Goal: Task Accomplishment & Management: Use online tool/utility

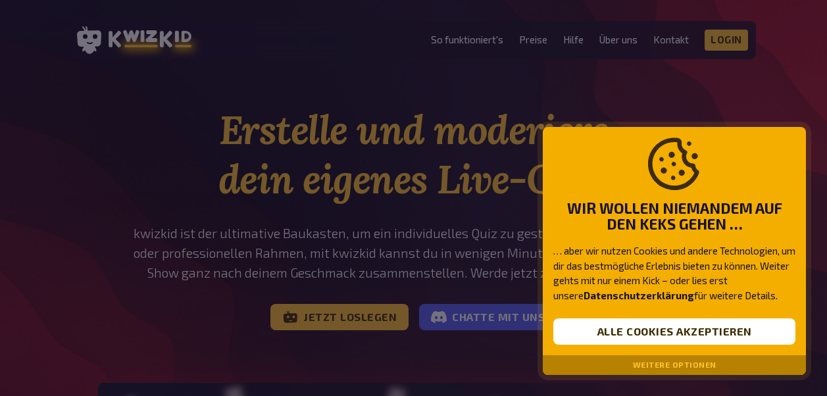
click at [617, 317] on div "Wir wollen niemandem auf den Keks gehen … … aber wir nutzen Cookies und andere …" at bounding box center [674, 241] width 263 height 229
click at [644, 332] on button "Alle Cookies akzeptieren" at bounding box center [675, 332] width 242 height 26
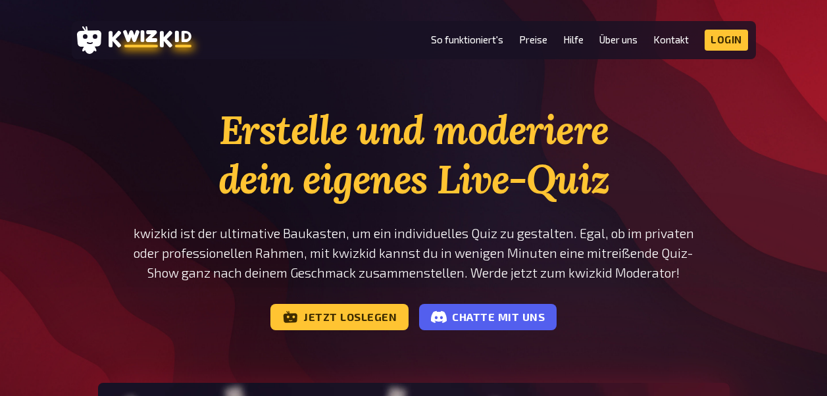
click at [752, 26] on header "MENU So funktioniert's Preise Hilfe Über uns Kontakt Impressum Login Discord In…" at bounding box center [414, 40] width 685 height 38
click at [731, 36] on link "Login" at bounding box center [726, 40] width 43 height 21
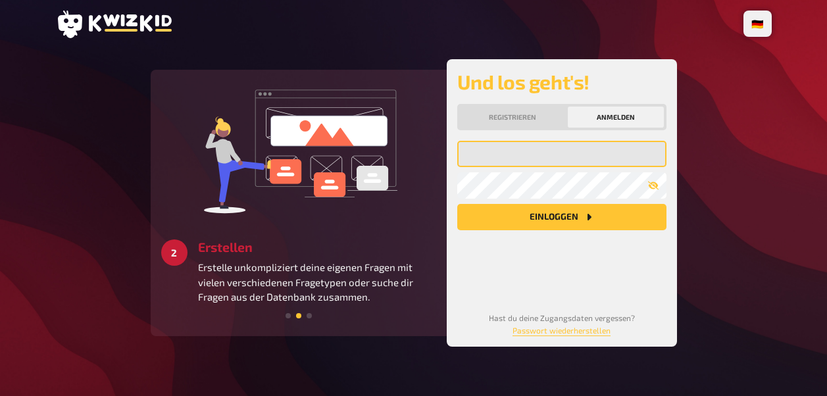
drag, startPoint x: 604, startPoint y: 119, endPoint x: 535, endPoint y: 154, distance: 77.4
click at [535, 154] on input "email" at bounding box center [561, 154] width 209 height 26
type input "pkaddatz@web.de"
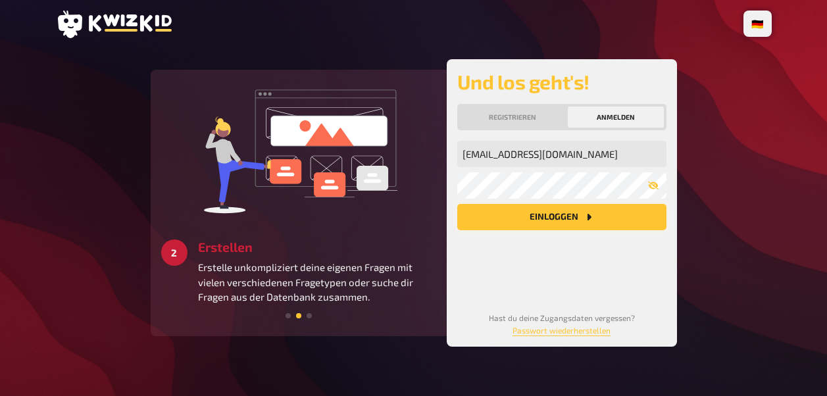
click at [559, 221] on button "Einloggen" at bounding box center [561, 217] width 209 height 26
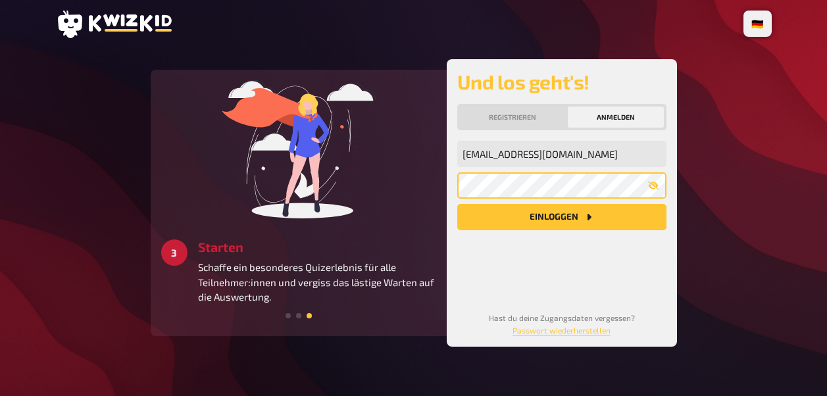
click at [457, 204] on button "Einloggen" at bounding box center [561, 217] width 209 height 26
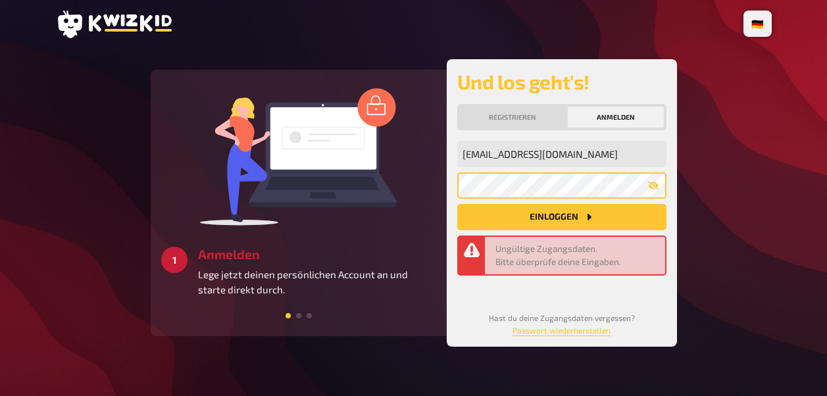
click at [410, 186] on div "2 Erstellen Erstelle unkompliziert deine eigenen Fragen mit vielen verschiedene…" at bounding box center [414, 203] width 527 height 288
click at [419, 202] on div "2 Erstellen Erstelle unkompliziert deine eigenen Fragen mit vielen verschiedene…" at bounding box center [414, 203] width 527 height 288
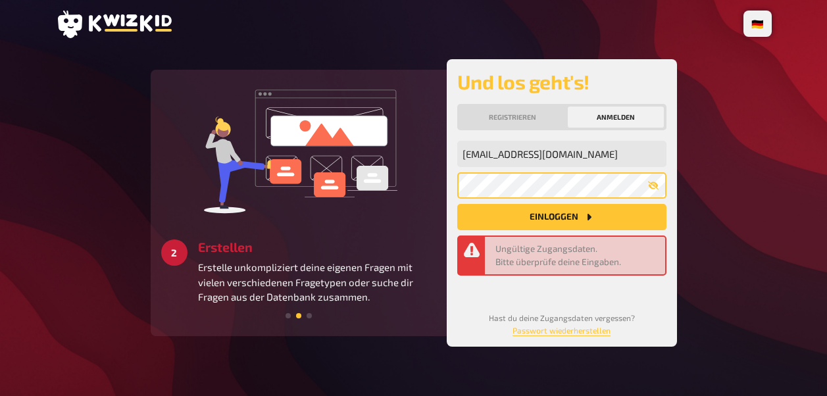
click at [344, 195] on div "3 Starten Schaffe ein besonderes Quizerlebnis für alle Teilnehmer:innen und ver…" at bounding box center [414, 203] width 527 height 288
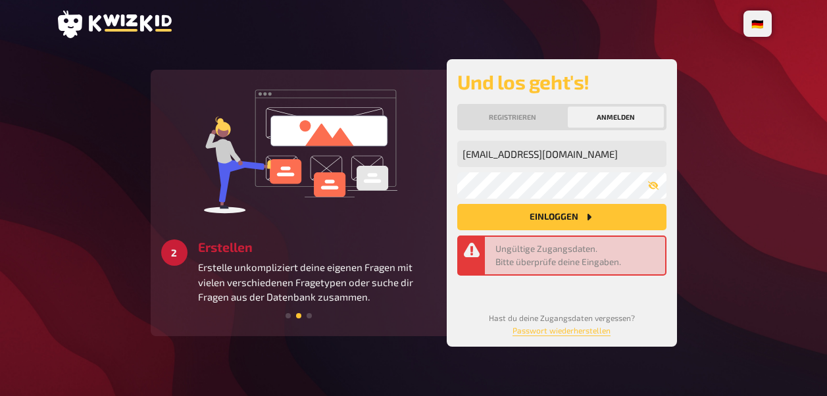
click at [344, 195] on img at bounding box center [298, 149] width 197 height 138
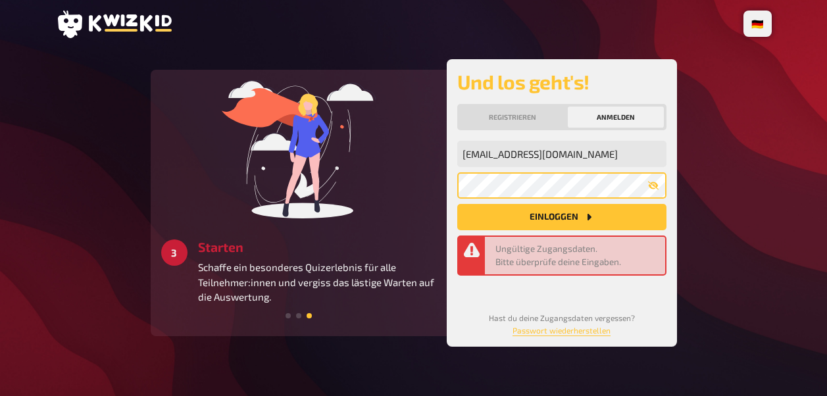
click at [442, 186] on div "1 Anmelden Lege jetzt deinen persönlichen Account an und starte direkt durch. 2…" at bounding box center [414, 203] width 527 height 288
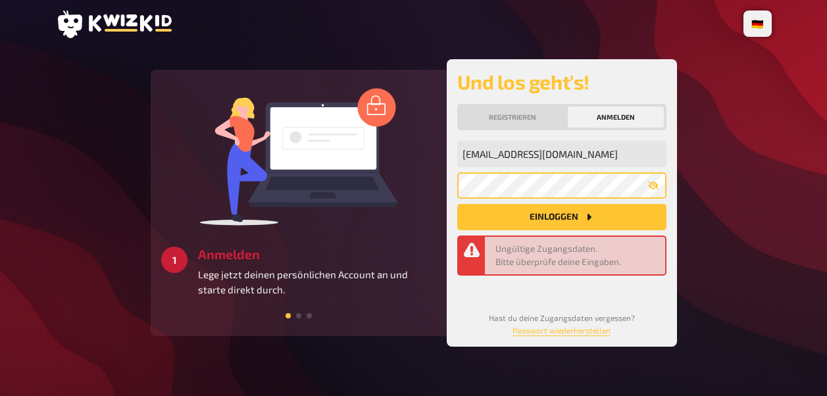
click at [457, 204] on button "Einloggen" at bounding box center [561, 217] width 209 height 26
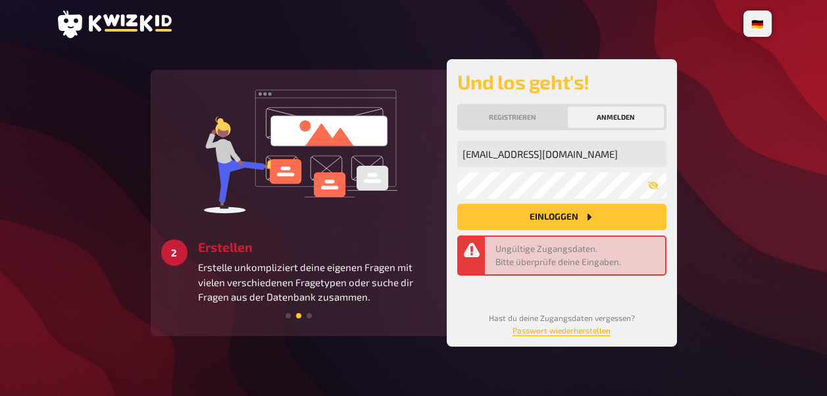
click at [563, 334] on link "Passwort wiederherstellen" at bounding box center [562, 330] width 98 height 9
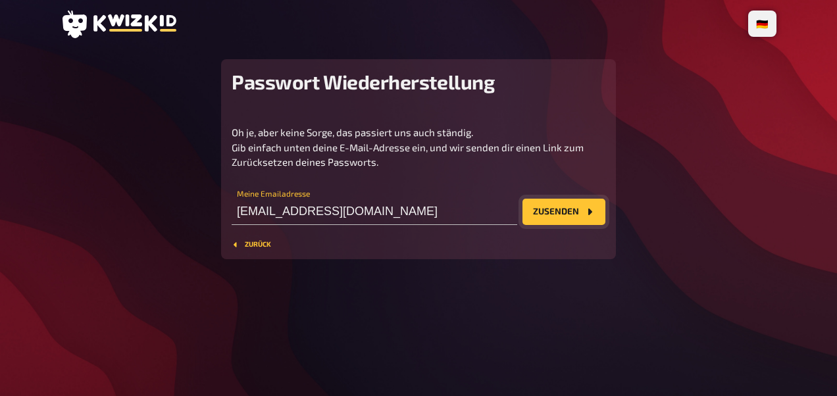
click at [555, 217] on button "Zusenden" at bounding box center [564, 212] width 83 height 26
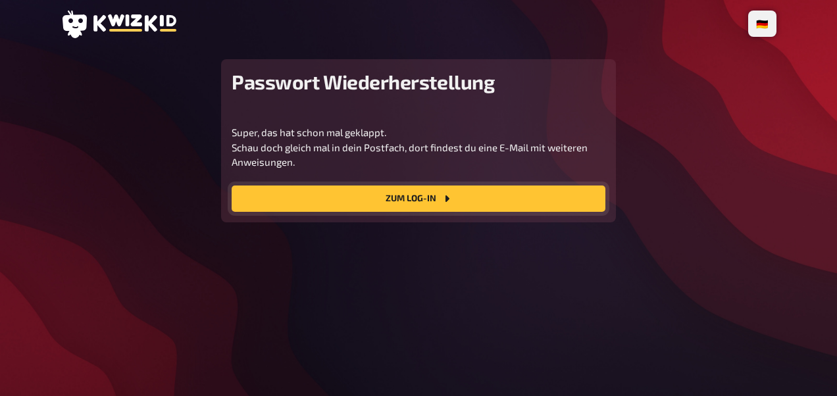
click at [432, 188] on link "Zum Log-In" at bounding box center [419, 199] width 374 height 26
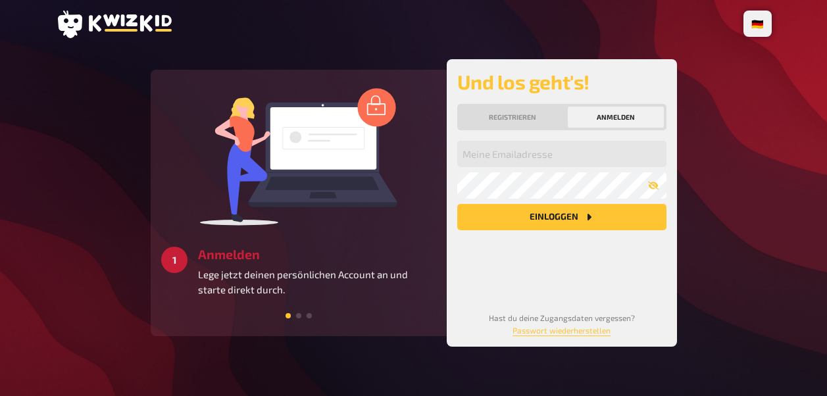
click at [515, 168] on div "Meine Emailadresse Mein Passwort Einloggen" at bounding box center [561, 215] width 209 height 149
click at [516, 156] on input "email" at bounding box center [561, 154] width 209 height 26
type input "pkaddatz@web.de"
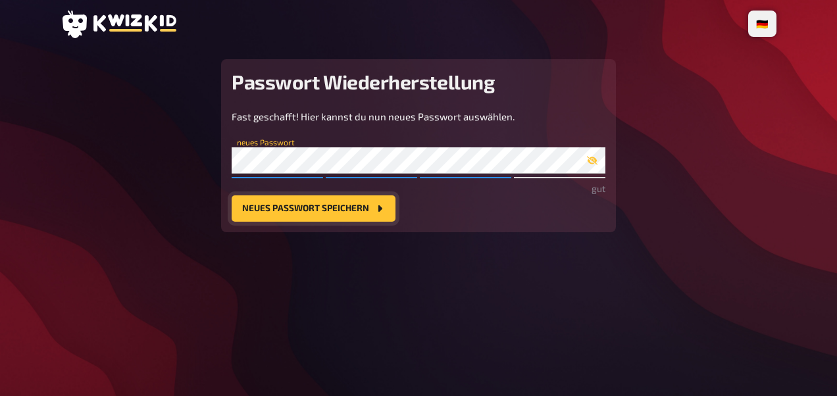
click at [307, 215] on button "Neues Passwort speichern" at bounding box center [314, 208] width 164 height 26
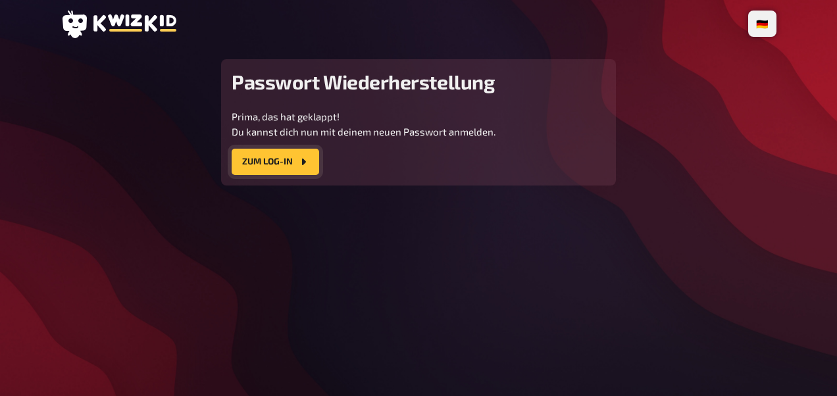
click at [280, 153] on link "Zum Log-In" at bounding box center [276, 162] width 88 height 26
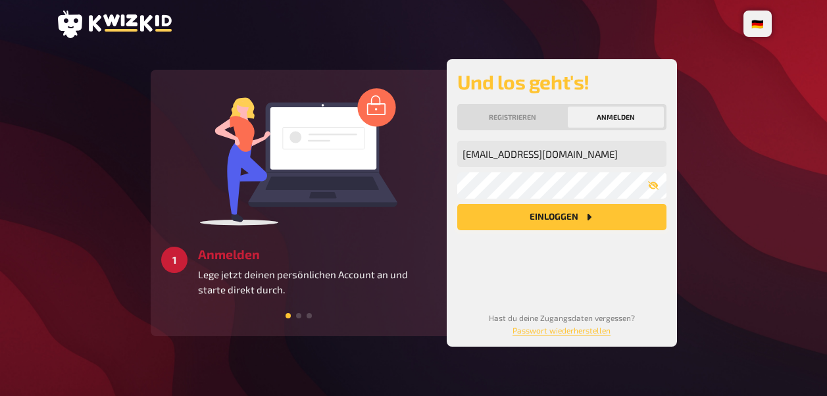
click at [542, 207] on button "Einloggen" at bounding box center [561, 217] width 209 height 26
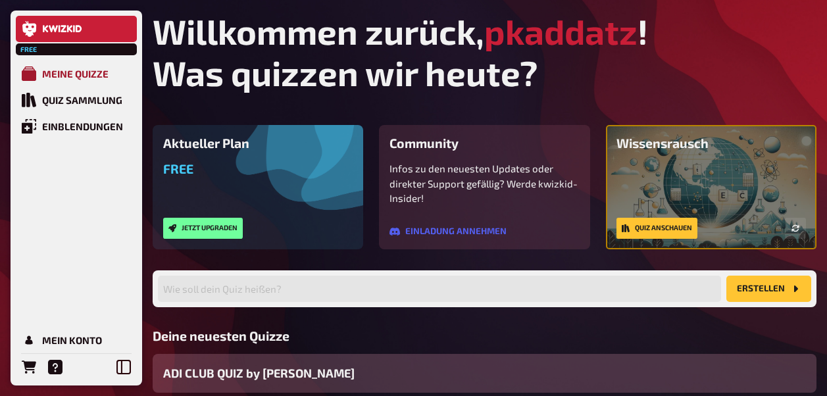
click at [72, 65] on link "Meine Quizze" at bounding box center [76, 74] width 121 height 26
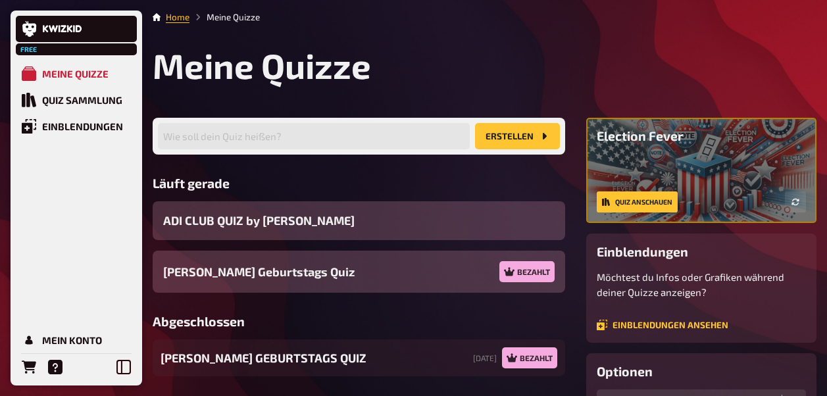
click at [826, 97] on div "Home Meine Quizze Meine Quizze Wie soll dein Quiz heißen? Erstellen Läuft gerad…" at bounding box center [484, 392] width 685 height 784
click at [370, 358] on div "TIMO's GEBURTSTAGS QUIZ 21.09.2025 Bezahlt" at bounding box center [345, 358] width 384 height 37
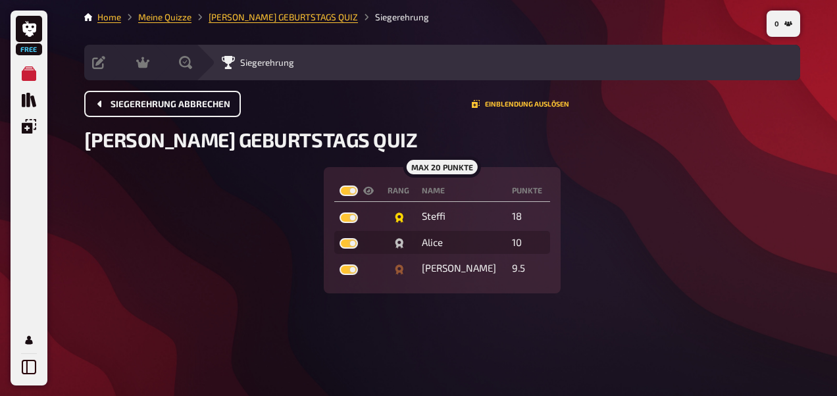
click at [182, 101] on span "Siegerehrung abbrechen" at bounding box center [171, 104] width 120 height 9
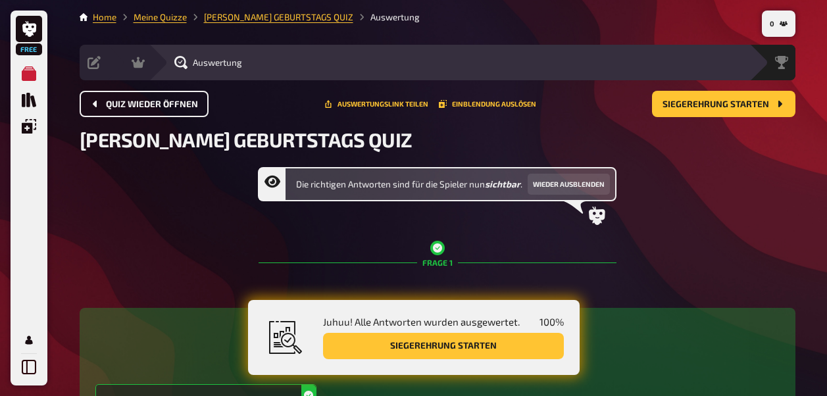
click at [188, 110] on button "Quiz wieder öffnen" at bounding box center [144, 104] width 129 height 26
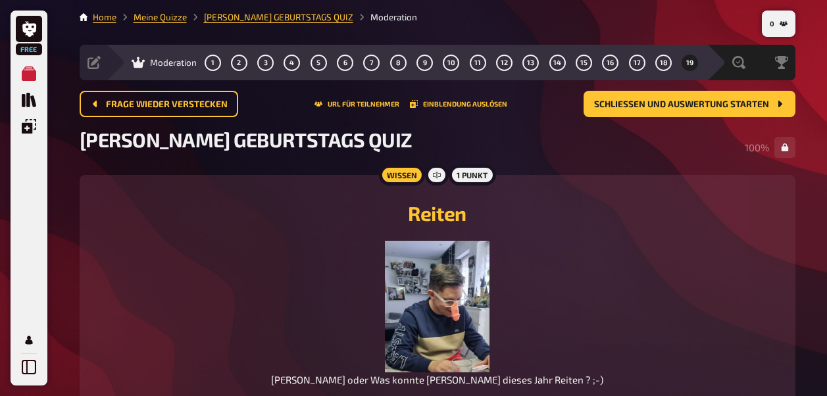
click at [102, 24] on li "Home" at bounding box center [105, 17] width 24 height 13
click at [105, 14] on link "Home" at bounding box center [105, 17] width 24 height 11
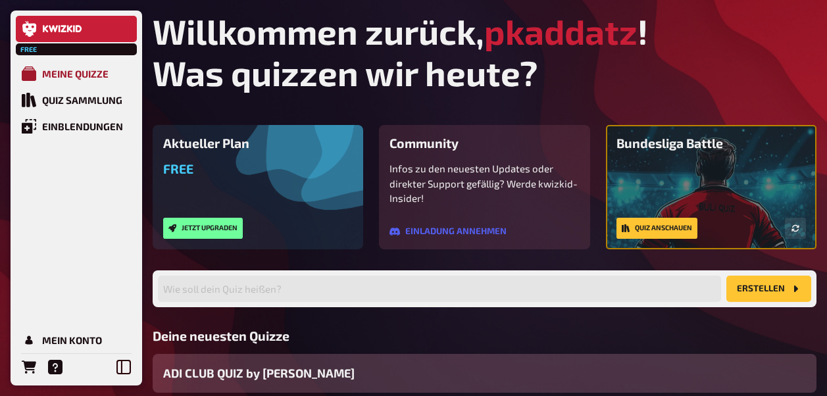
click at [71, 66] on link "Meine Quizze" at bounding box center [76, 74] width 121 height 26
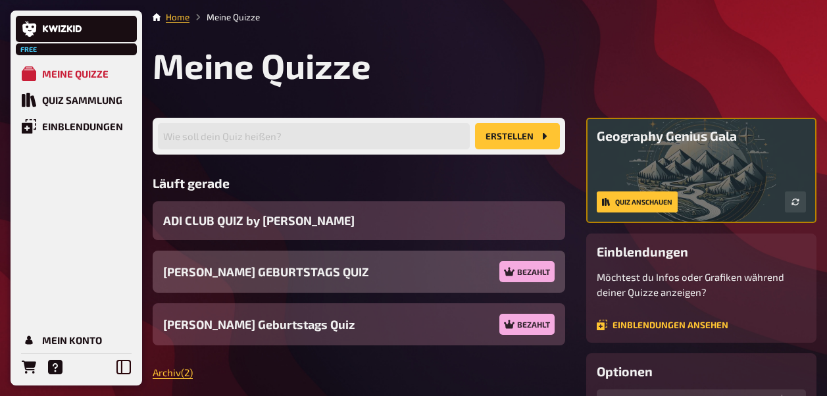
click at [335, 274] on div "TIMO's GEBURTSTAGS QUIZ Bezahlt" at bounding box center [359, 272] width 413 height 42
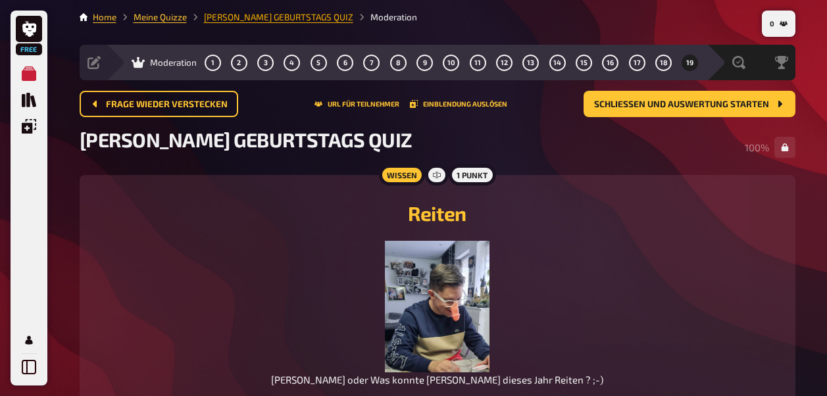
click at [226, 16] on link "TIMO's GEBURTSTAGS QUIZ" at bounding box center [278, 17] width 149 height 11
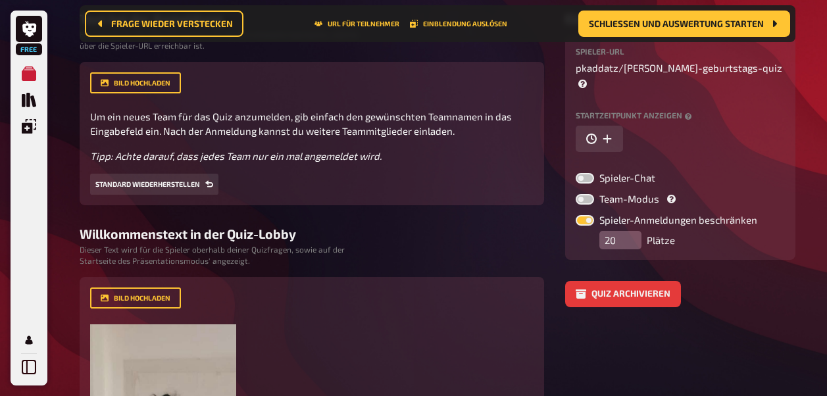
scroll to position [170, 0]
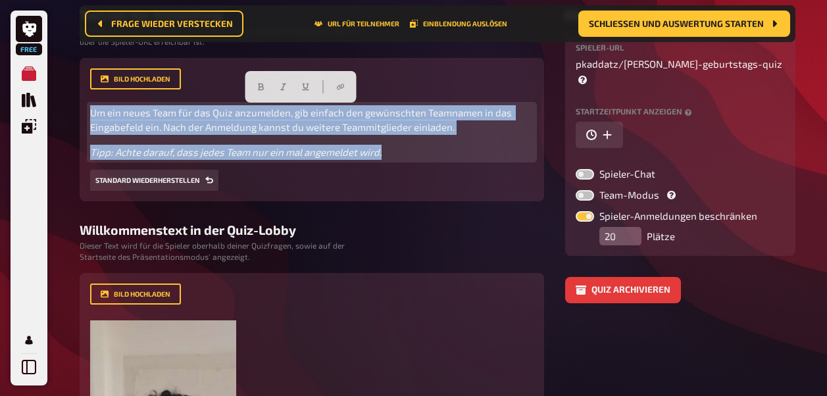
drag, startPoint x: 388, startPoint y: 149, endPoint x: 84, endPoint y: 101, distance: 307.9
click at [84, 101] on div "Bild hochladen Um ein neues Team für das Quiz anzumelden, gib einfach den gewün…" at bounding box center [312, 130] width 465 height 144
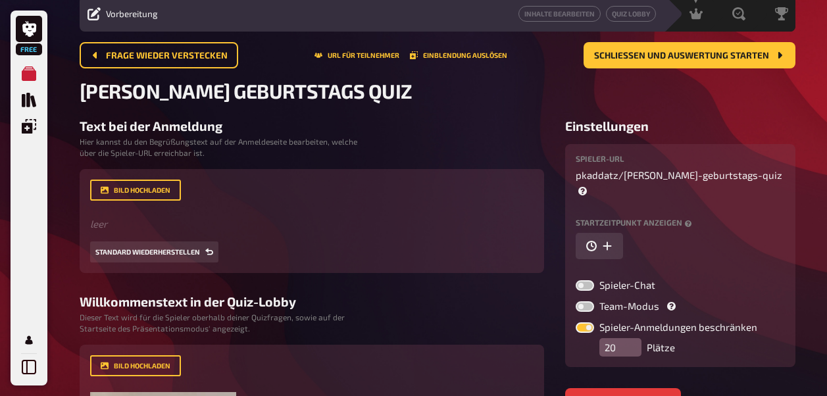
scroll to position [0, 0]
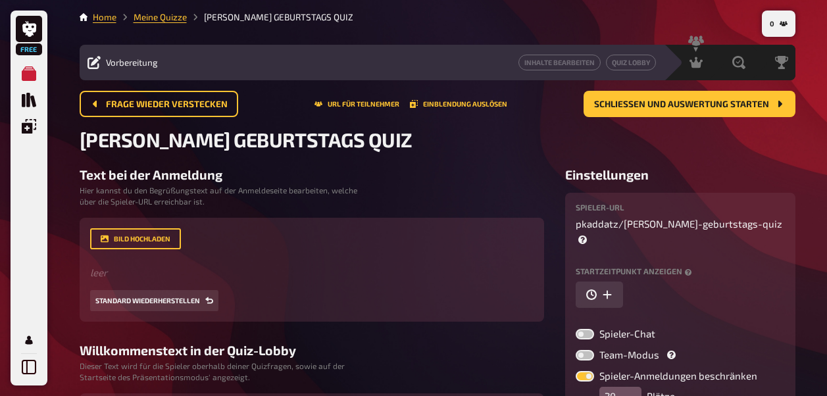
click at [125, 61] on span "Vorbereitung" at bounding box center [132, 62] width 52 height 11
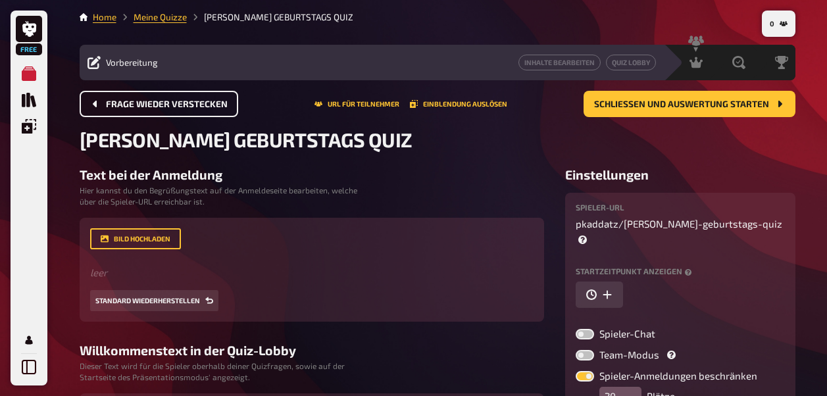
click at [170, 105] on span "Frage wieder verstecken" at bounding box center [167, 104] width 122 height 9
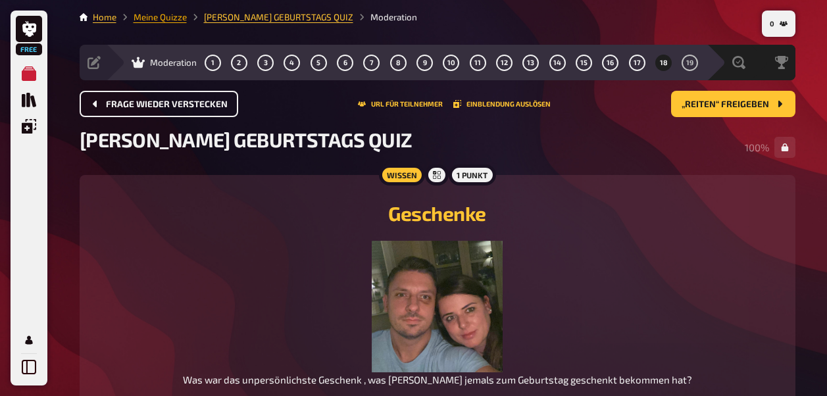
click at [158, 14] on link "Meine Quizze" at bounding box center [160, 17] width 53 height 11
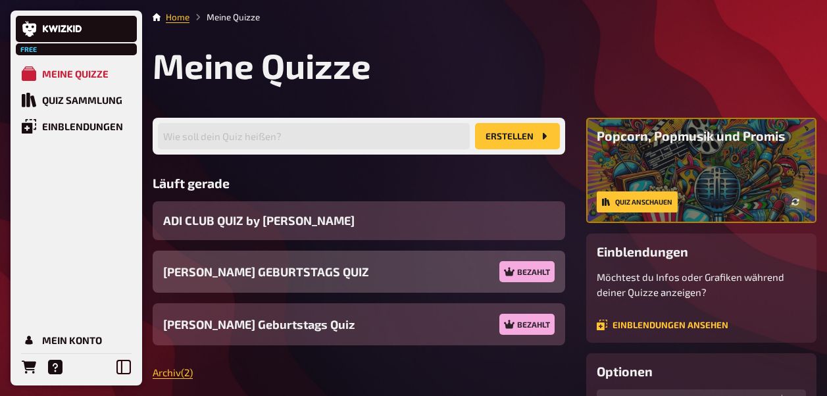
click at [432, 268] on div "TIMO's GEBURTSTAGS QUIZ Bezahlt" at bounding box center [359, 272] width 413 height 42
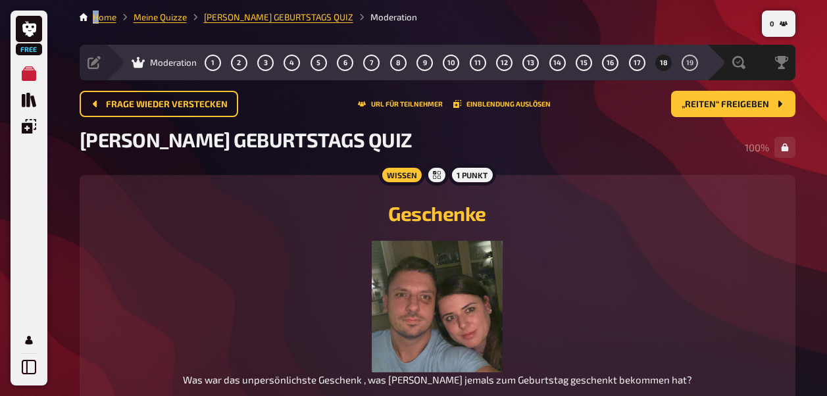
click at [97, 10] on div "0 Home Meine Quizze TIMO's GEBURTSTAGS QUIZ Moderation Vorbereitung Inhalte Bea…" at bounding box center [437, 335] width 737 height 671
drag, startPoint x: 97, startPoint y: 10, endPoint x: 99, endPoint y: 22, distance: 11.9
click at [99, 22] on link "Home" at bounding box center [105, 17] width 24 height 11
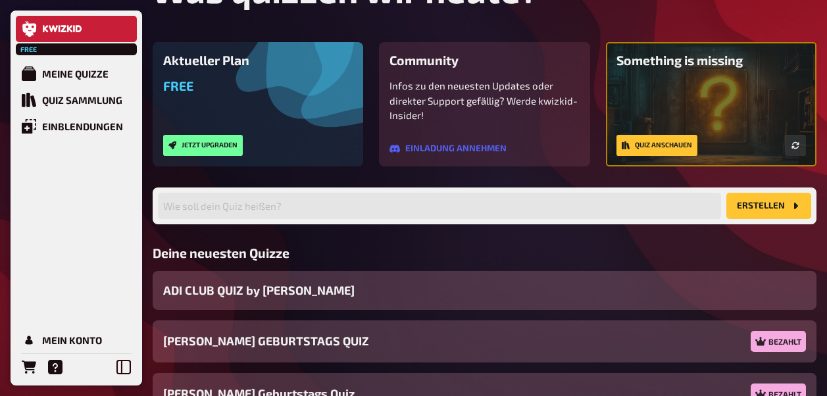
scroll to position [188, 0]
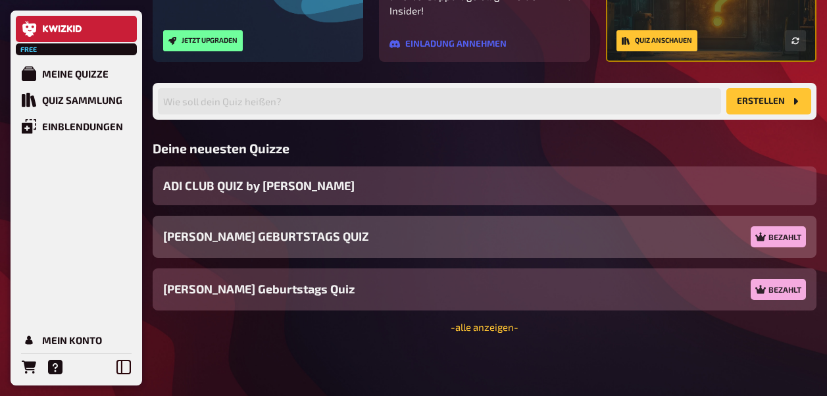
click at [584, 244] on div "TIMO's GEBURTSTAGS QUIZ Bezahlt" at bounding box center [485, 237] width 664 height 42
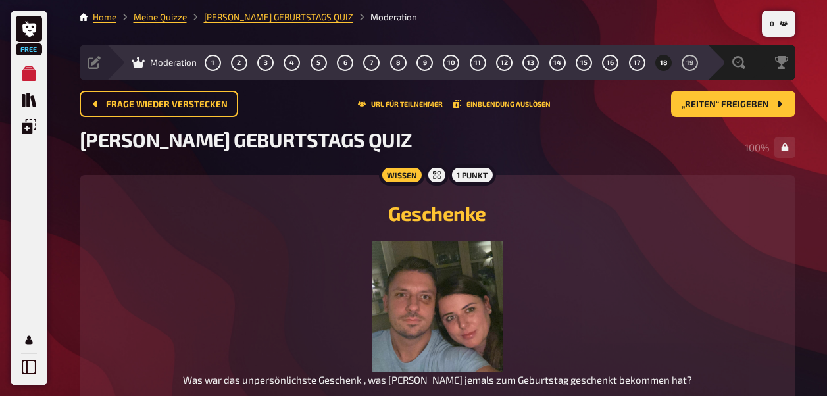
click at [168, 61] on span "Moderation" at bounding box center [173, 62] width 47 height 11
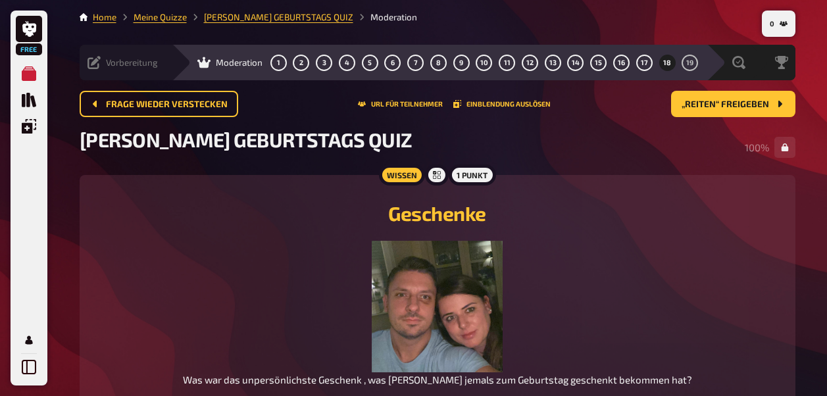
click at [97, 68] on icon at bounding box center [94, 62] width 13 height 13
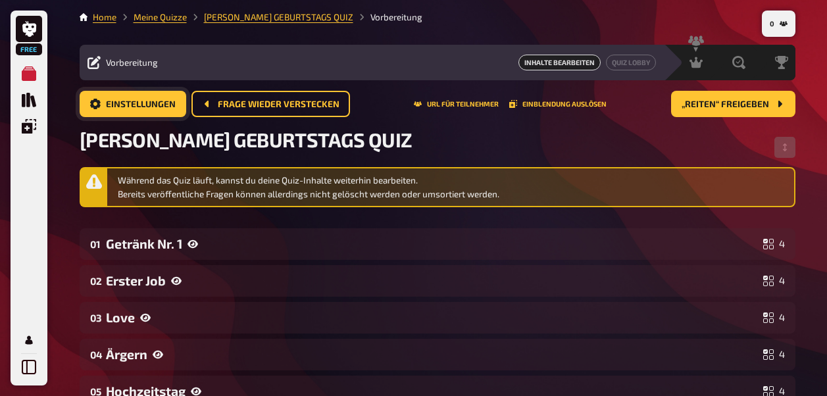
click at [166, 108] on span "Einstellungen" at bounding box center [141, 104] width 70 height 9
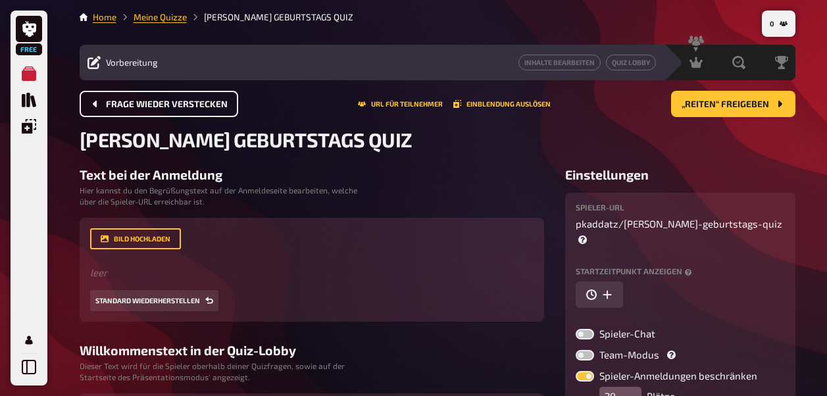
click at [163, 109] on span "Frage wieder verstecken" at bounding box center [167, 104] width 122 height 9
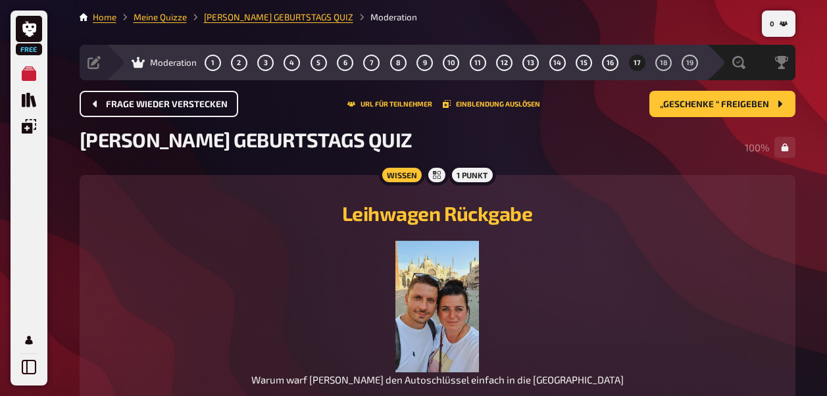
click at [111, 69] on div "Moderation 1 2 3 4 5 6 7 8 9 10 11 12 13 14 15 16 17 18 19" at bounding box center [406, 63] width 601 height 36
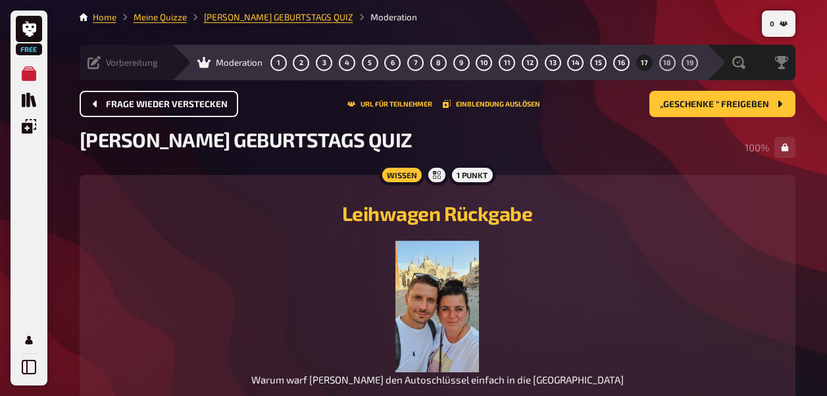
click at [97, 62] on icon at bounding box center [94, 62] width 13 height 13
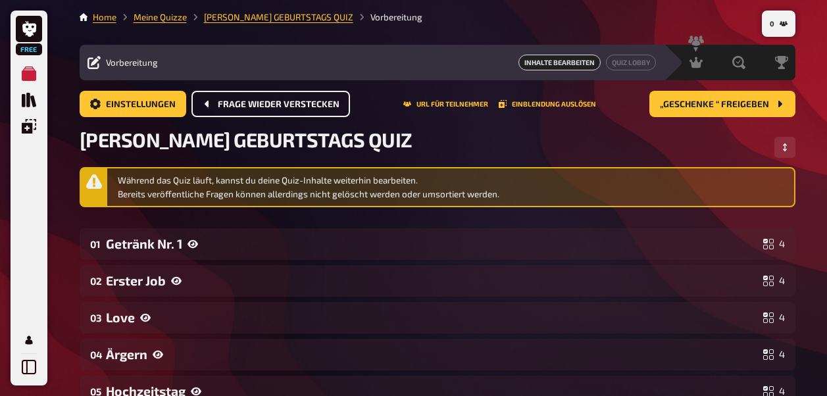
click at [569, 63] on span "Inhalte Bearbeiten" at bounding box center [560, 63] width 82 height 16
click at [627, 65] on link "Quiz Lobby" at bounding box center [631, 63] width 50 height 16
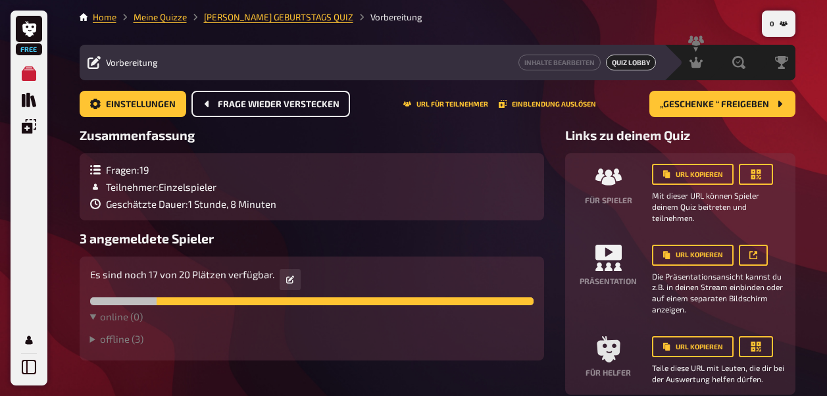
click at [132, 349] on details "offline ( 3 ) Alice Maurice Steffi" at bounding box center [312, 341] width 444 height 17
click at [132, 342] on summary "offline ( 3 )" at bounding box center [312, 339] width 444 height 12
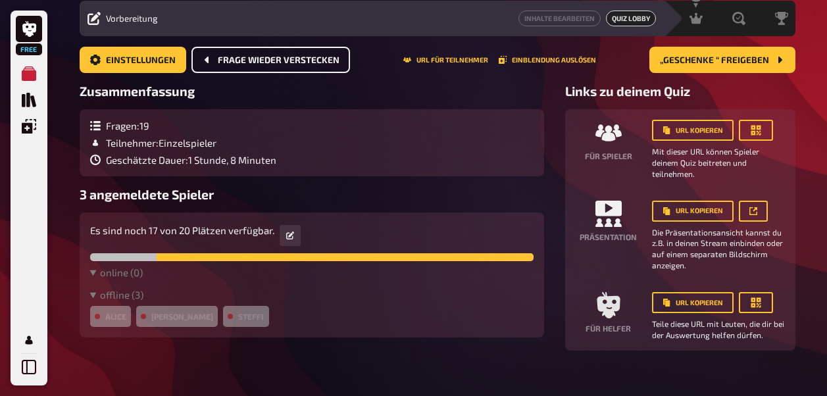
scroll to position [63, 0]
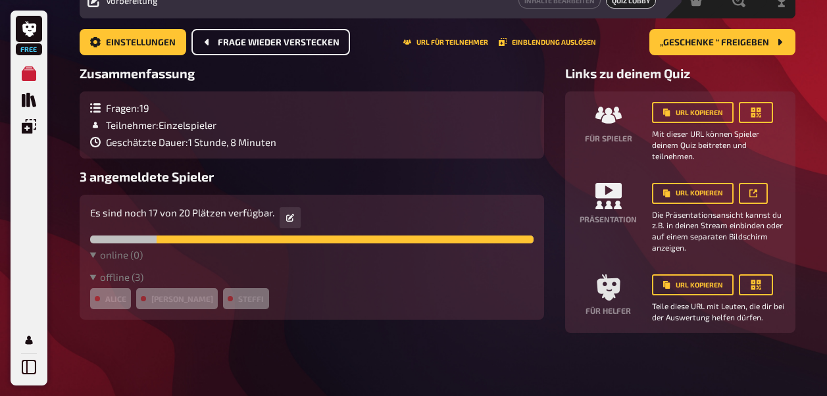
click at [97, 306] on div "Alice" at bounding box center [110, 298] width 41 height 21
click at [125, 261] on details "online ( 0 )" at bounding box center [312, 257] width 444 height 17
click at [284, 222] on link at bounding box center [290, 217] width 21 height 21
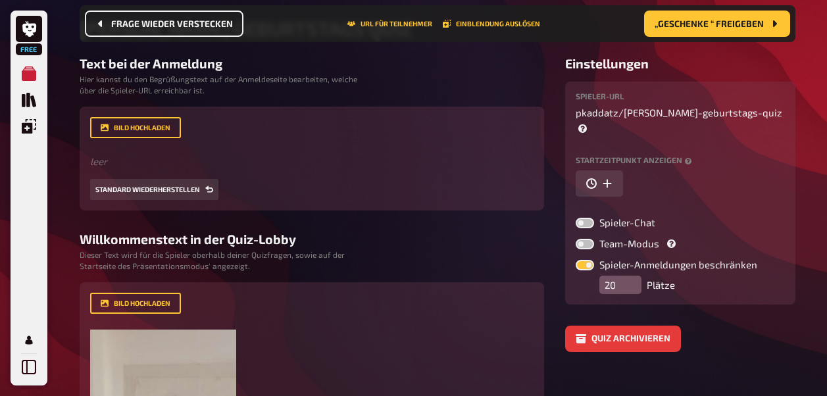
scroll to position [122, 0]
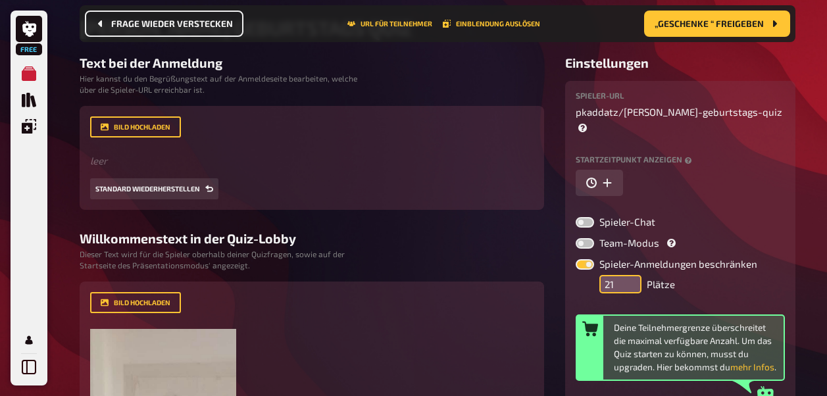
click at [627, 275] on input "21" at bounding box center [621, 284] width 42 height 18
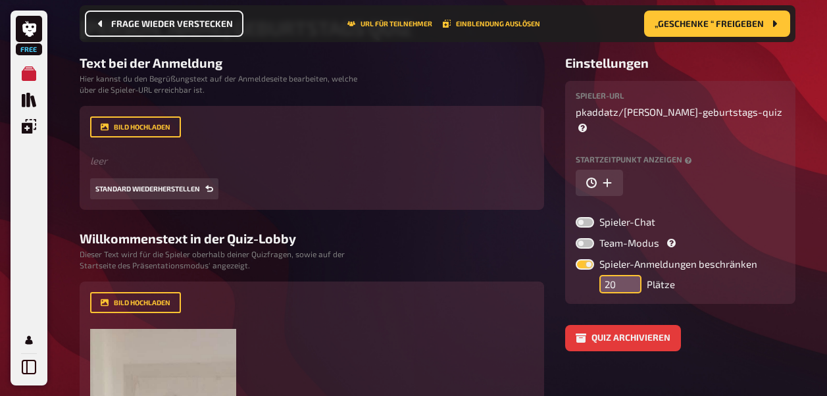
click at [627, 275] on input "20" at bounding box center [621, 284] width 42 height 18
click at [627, 275] on input "19" at bounding box center [621, 284] width 42 height 18
click at [627, 275] on input "18" at bounding box center [621, 284] width 42 height 18
click at [627, 275] on input "17" at bounding box center [621, 284] width 42 height 18
click at [627, 275] on input "16" at bounding box center [621, 284] width 42 height 18
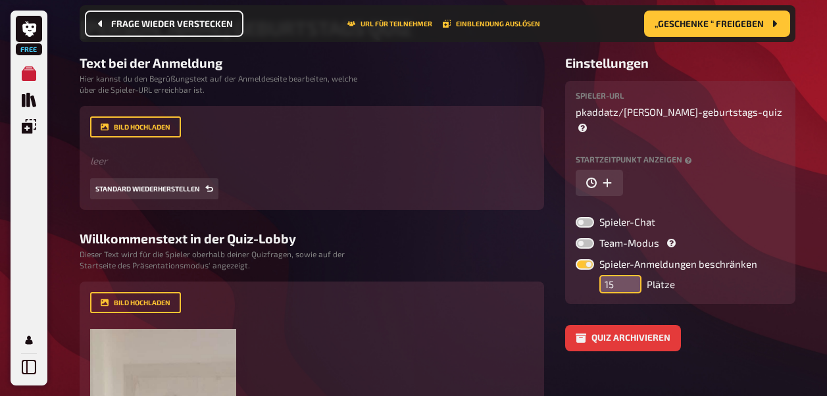
click at [627, 275] on input "15" at bounding box center [621, 284] width 42 height 18
click at [627, 275] on input "14" at bounding box center [621, 284] width 42 height 18
click at [627, 275] on input "13" at bounding box center [621, 284] width 42 height 18
click at [627, 275] on input "12" at bounding box center [621, 284] width 42 height 18
click at [627, 275] on input "11" at bounding box center [621, 284] width 42 height 18
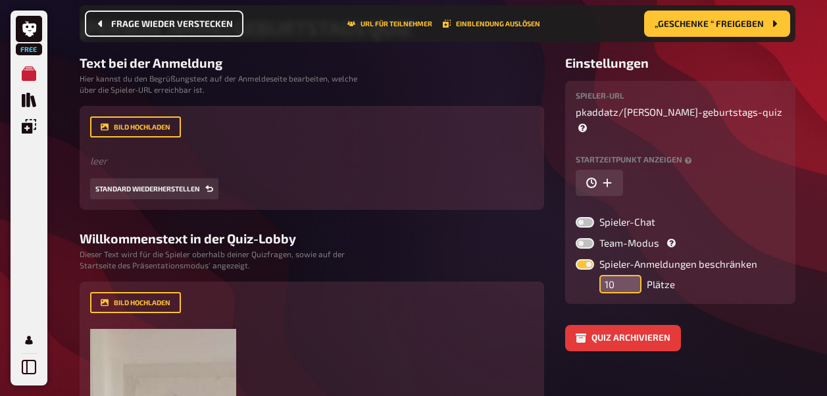
click at [627, 275] on input "10" at bounding box center [621, 284] width 42 height 18
click at [627, 275] on input "9" at bounding box center [621, 284] width 42 height 18
click at [627, 275] on input "8" at bounding box center [621, 284] width 42 height 18
click at [627, 275] on input "7" at bounding box center [621, 284] width 42 height 18
click at [627, 275] on input "6" at bounding box center [621, 284] width 42 height 18
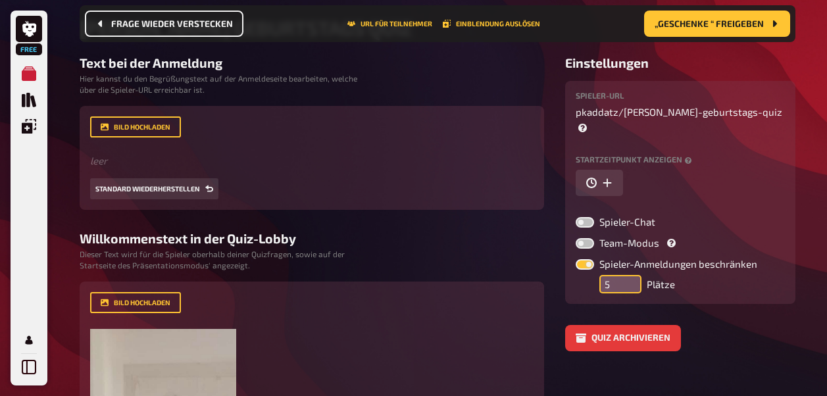
click at [627, 275] on input "5" at bounding box center [621, 284] width 42 height 18
click at [627, 275] on input "4" at bounding box center [621, 284] width 42 height 18
click at [627, 275] on input "3" at bounding box center [621, 284] width 42 height 18
click at [627, 275] on input "2" at bounding box center [621, 284] width 42 height 18
type input "1"
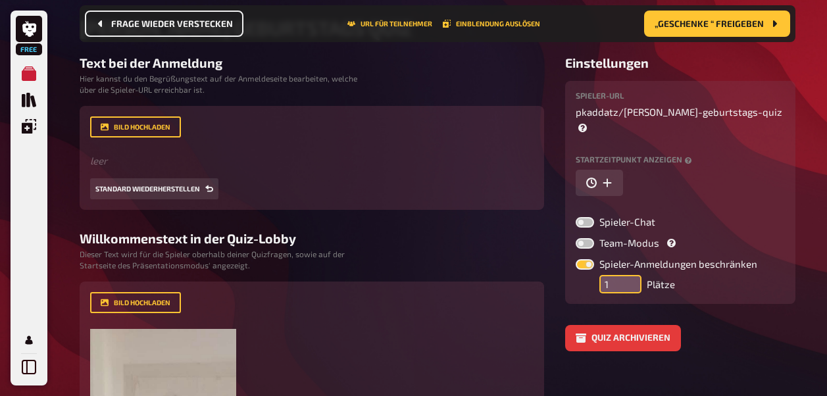
click at [627, 275] on input "1" at bounding box center [621, 284] width 42 height 18
click at [729, 155] on label "Startzeitpunkt anzeigen" at bounding box center [680, 159] width 209 height 9
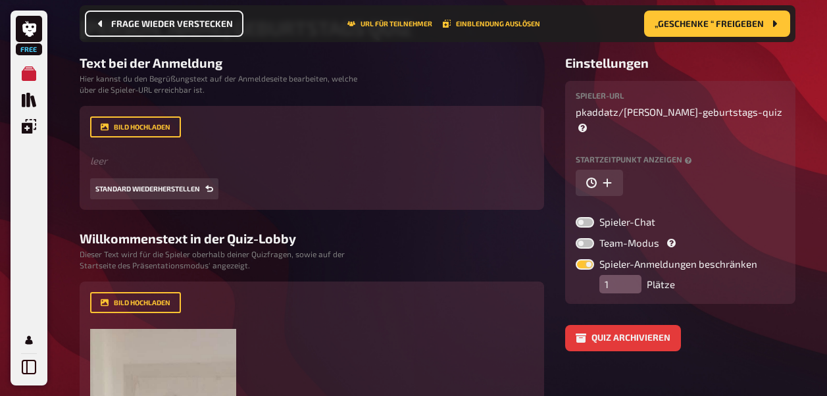
scroll to position [0, 0]
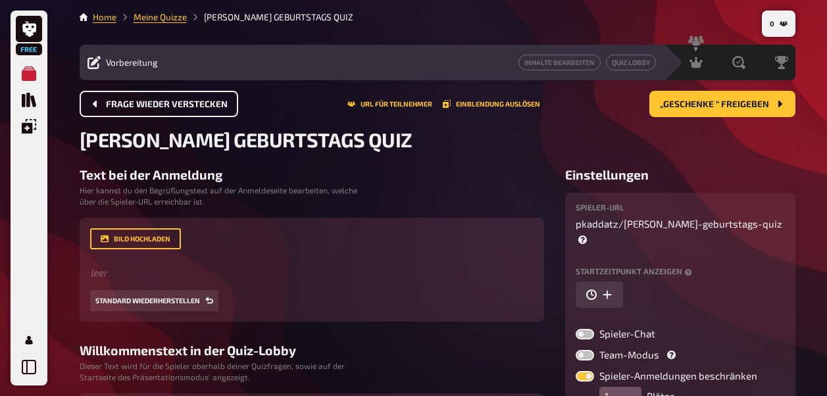
click at [143, 65] on span "Vorbereitung" at bounding box center [132, 62] width 52 height 11
click at [648, 60] on link "Quiz Lobby" at bounding box center [631, 63] width 50 height 16
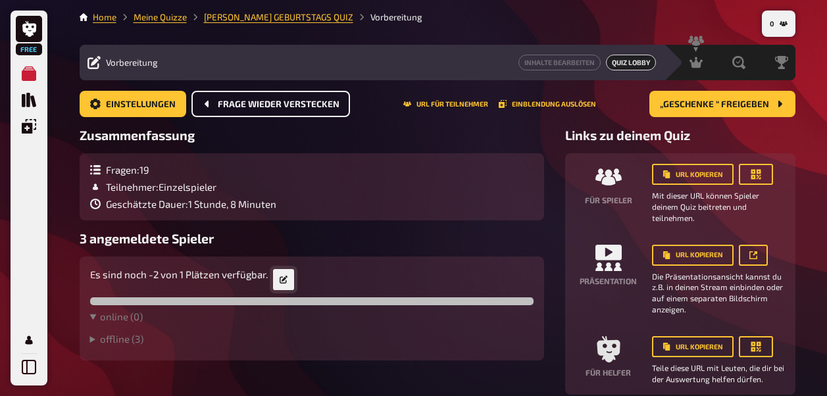
click at [280, 282] on icon at bounding box center [284, 280] width 8 height 8
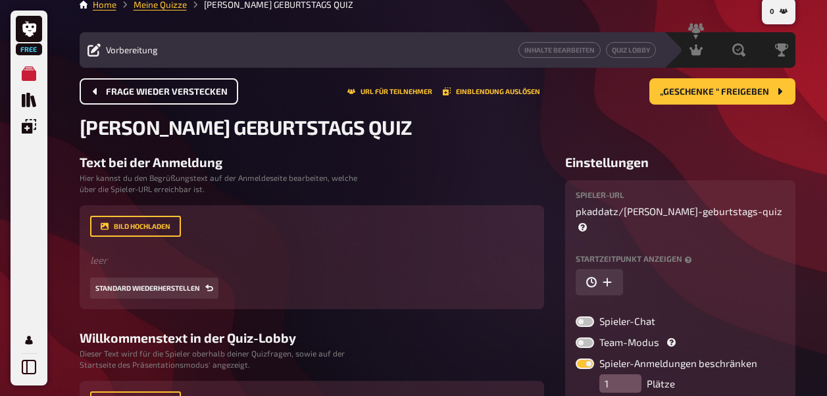
scroll to position [5, 0]
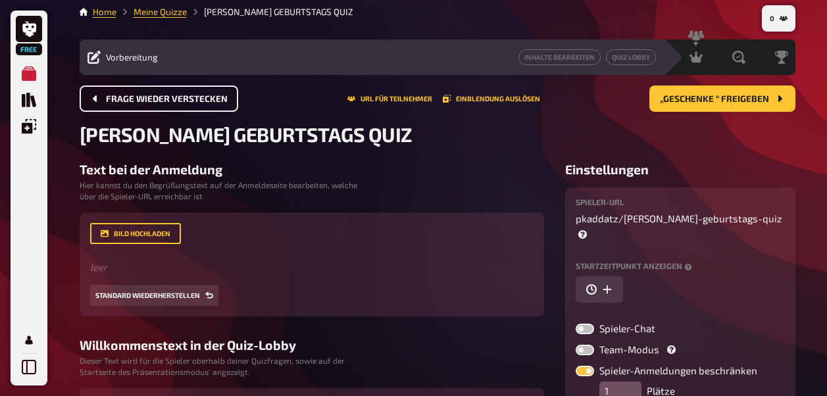
click at [636, 68] on div "Vorbereitung Inhalte Bearbeiten Quiz Lobby" at bounding box center [372, 57] width 584 height 36
click at [637, 63] on link "Quiz Lobby" at bounding box center [631, 57] width 50 height 16
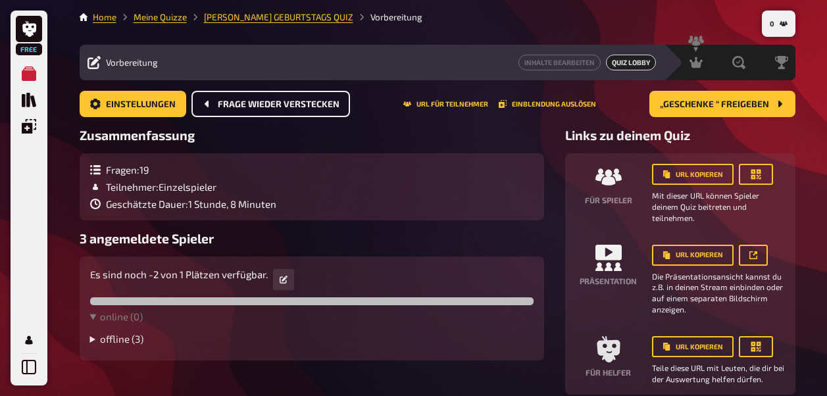
click at [124, 342] on summary "offline ( 3 )" at bounding box center [312, 339] width 444 height 12
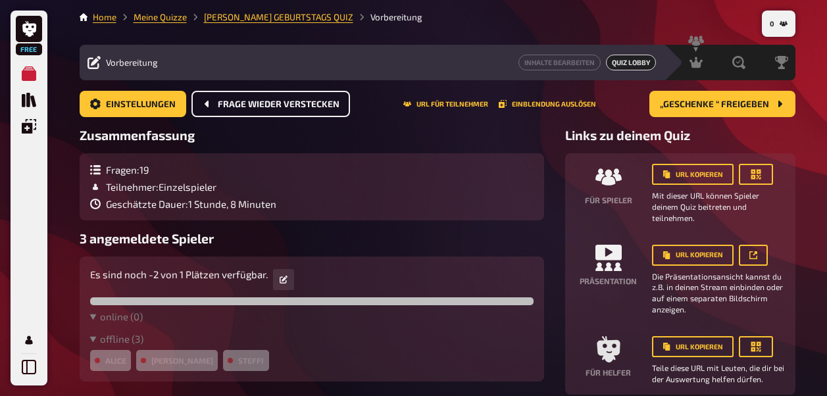
click at [122, 358] on div "Alice" at bounding box center [110, 360] width 41 height 21
drag, startPoint x: 121, startPoint y: 358, endPoint x: 111, endPoint y: 359, distance: 10.6
click at [111, 359] on div "Alice" at bounding box center [110, 360] width 41 height 21
drag, startPoint x: 111, startPoint y: 359, endPoint x: 101, endPoint y: 359, distance: 9.2
click at [101, 359] on div "Alice" at bounding box center [110, 360] width 41 height 21
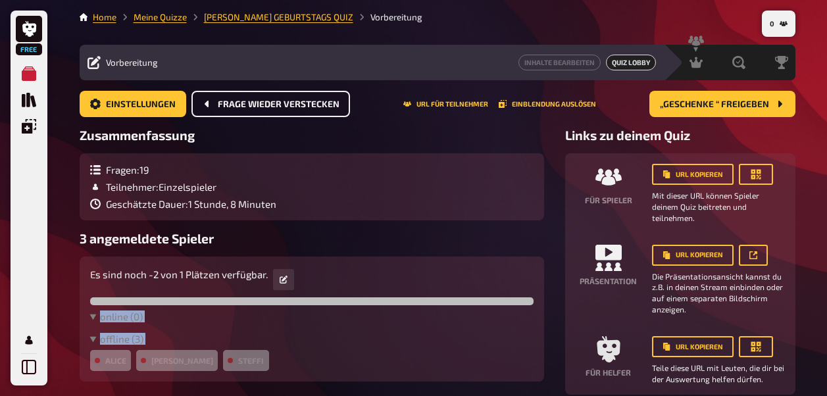
drag, startPoint x: 101, startPoint y: 359, endPoint x: 118, endPoint y: 309, distance: 52.0
click at [118, 309] on div "Es sind noch -2 von 1 Plätzen verfügbar. online ( 0 ) offline ( 3 ) Alice Mauri…" at bounding box center [312, 319] width 444 height 104
drag, startPoint x: 118, startPoint y: 309, endPoint x: 222, endPoint y: 332, distance: 106.5
click at [222, 332] on div "online ( 0 ) offline ( 3 ) Alice Maurice Steffi" at bounding box center [312, 341] width 444 height 61
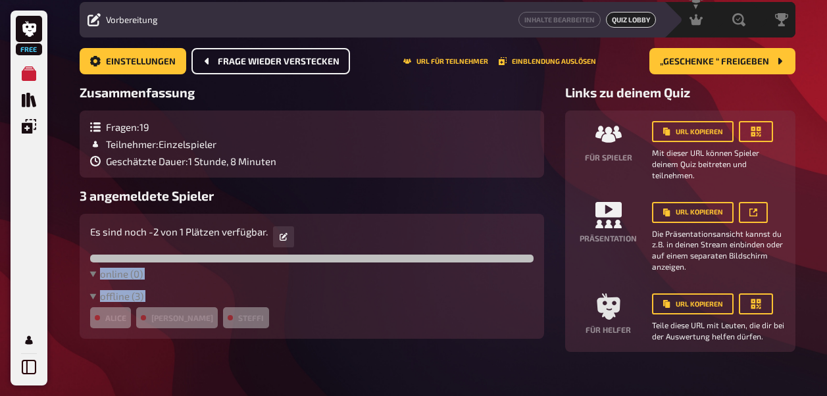
scroll to position [63, 0]
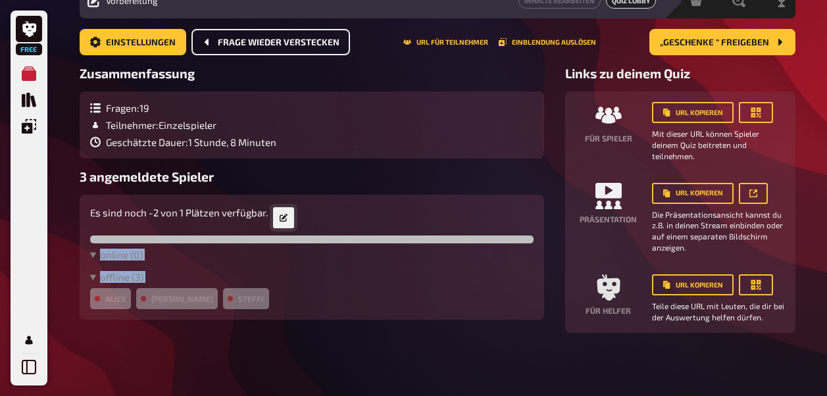
click at [282, 213] on link at bounding box center [283, 217] width 21 height 21
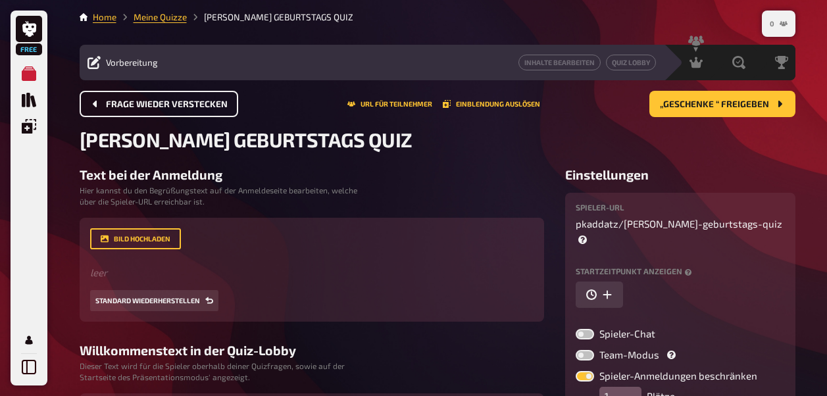
click at [768, 33] on button "0" at bounding box center [779, 23] width 28 height 21
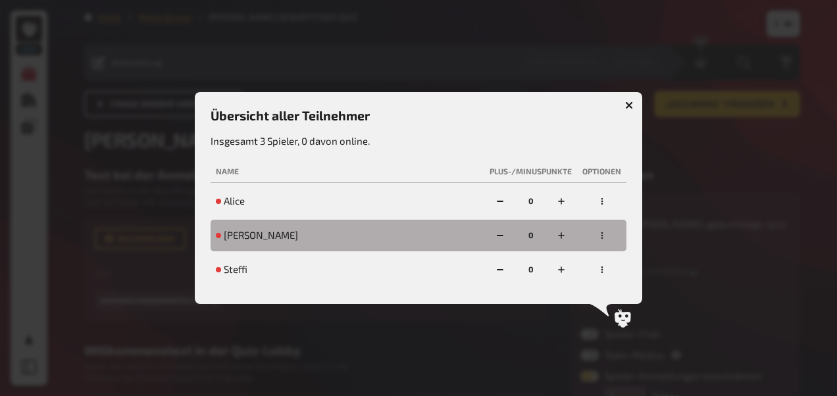
click at [240, 182] on th "Name" at bounding box center [348, 172] width 274 height 22
click at [282, 203] on div "Alice" at bounding box center [347, 201] width 263 height 13
click at [629, 103] on icon "button" at bounding box center [629, 105] width 8 height 8
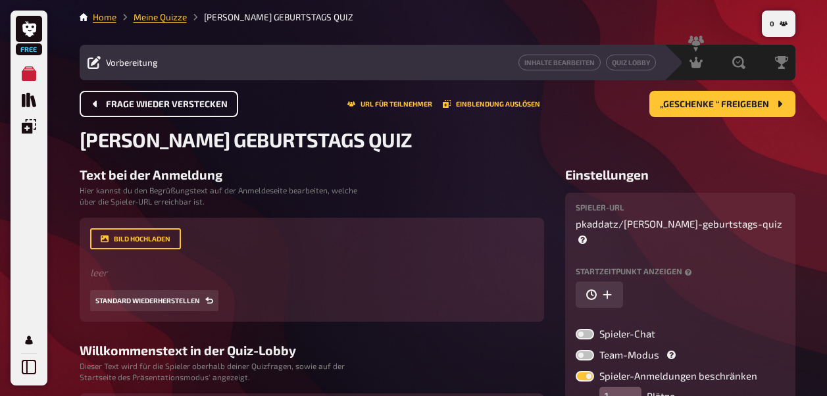
click at [123, 51] on div "Vorbereitung Inhalte Bearbeiten Quiz Lobby" at bounding box center [372, 63] width 584 height 36
click at [123, 50] on div "Vorbereitung Inhalte Bearbeiten Quiz Lobby" at bounding box center [372, 63] width 584 height 36
click at [119, 64] on span "Vorbereitung" at bounding box center [132, 62] width 52 height 11
click at [140, 16] on link "Meine Quizze" at bounding box center [160, 17] width 53 height 11
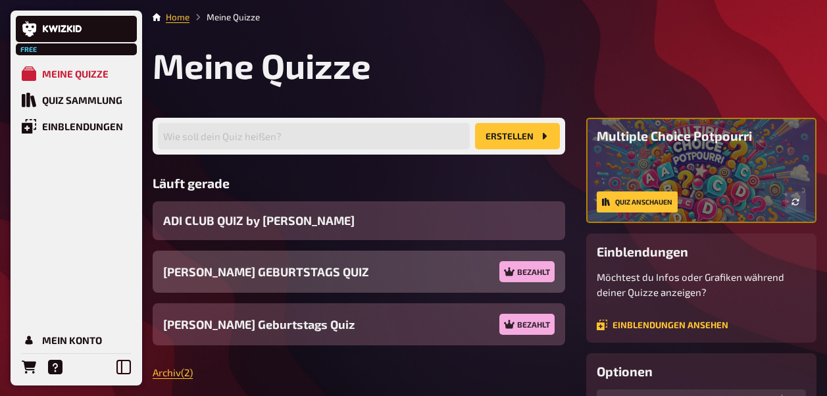
click at [241, 281] on span "TIMO's GEBURTSTAGS QUIZ" at bounding box center [266, 272] width 206 height 18
click at [243, 281] on span "TIMO's GEBURTSTAGS QUIZ" at bounding box center [266, 272] width 206 height 18
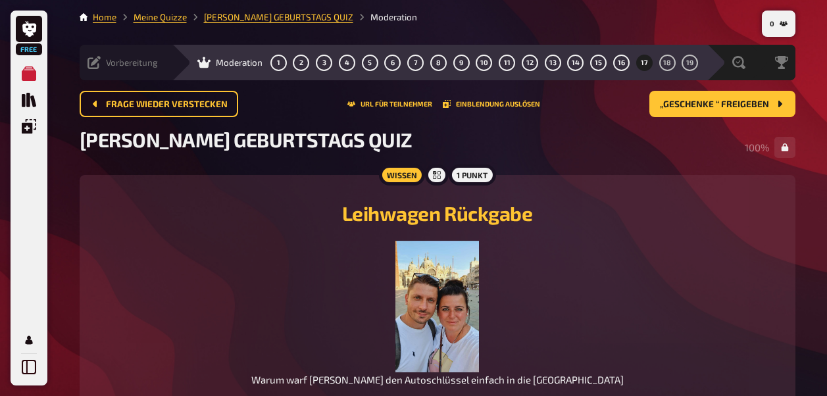
click at [91, 49] on div "Vorbereitung Inhalte Bearbeiten Quiz Lobby" at bounding box center [126, 63] width 92 height 36
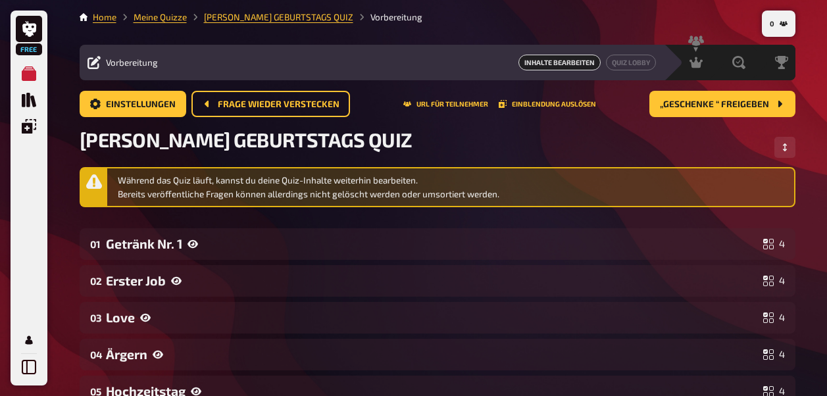
click at [113, 59] on span "Vorbereitung" at bounding box center [132, 62] width 52 height 11
click at [100, 61] on icon at bounding box center [94, 62] width 13 height 13
click at [558, 65] on span "Inhalte Bearbeiten" at bounding box center [560, 63] width 82 height 16
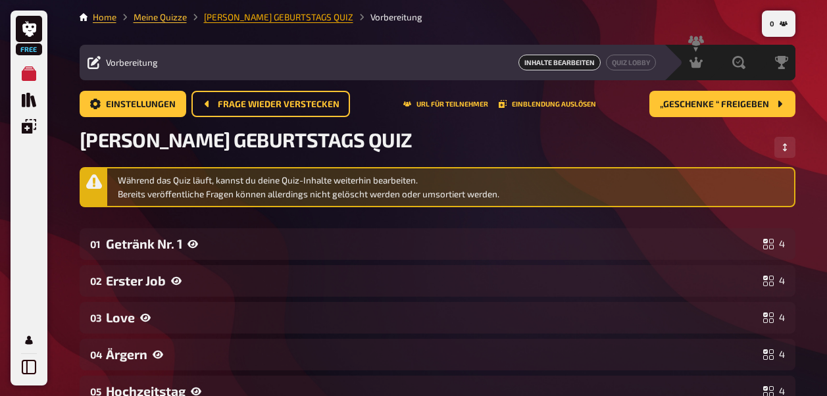
click at [228, 18] on link "TIMO's GEBURTSTAGS QUIZ" at bounding box center [278, 17] width 149 height 11
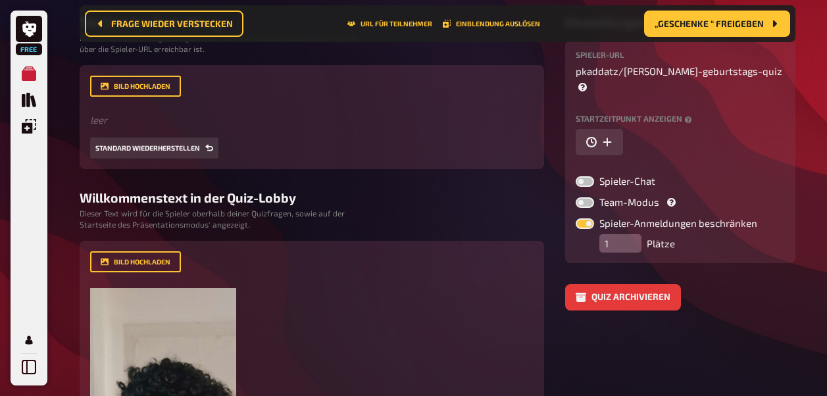
scroll to position [172, 0]
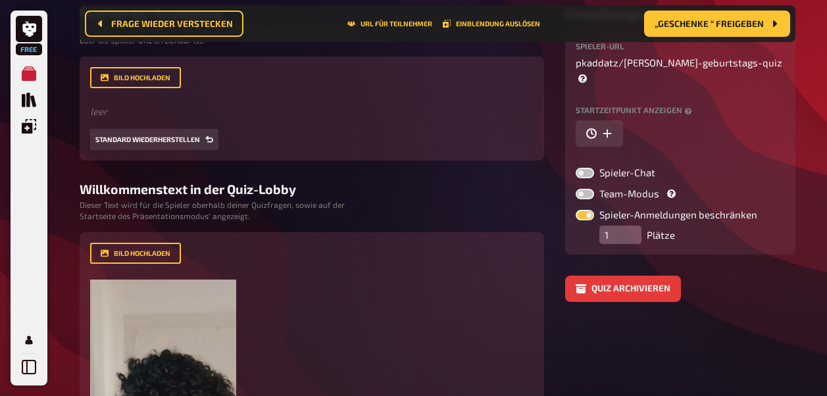
click at [596, 189] on label "Team-Modus" at bounding box center [627, 194] width 103 height 11
click at [576, 188] on input "Team-Modus" at bounding box center [575, 188] width 1 height 1
checkbox input "true"
type input "2"
click at [627, 226] on input "2" at bounding box center [621, 235] width 42 height 18
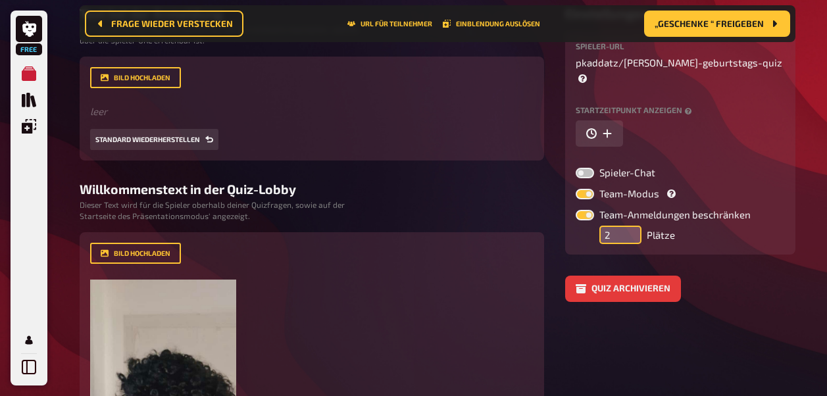
drag, startPoint x: 630, startPoint y: 213, endPoint x: 608, endPoint y: 217, distance: 22.6
click at [608, 226] on input "2" at bounding box center [621, 235] width 42 height 18
click at [588, 189] on label at bounding box center [585, 194] width 18 height 11
click at [576, 188] on input "Team-Modus" at bounding box center [575, 188] width 1 height 1
checkbox input "false"
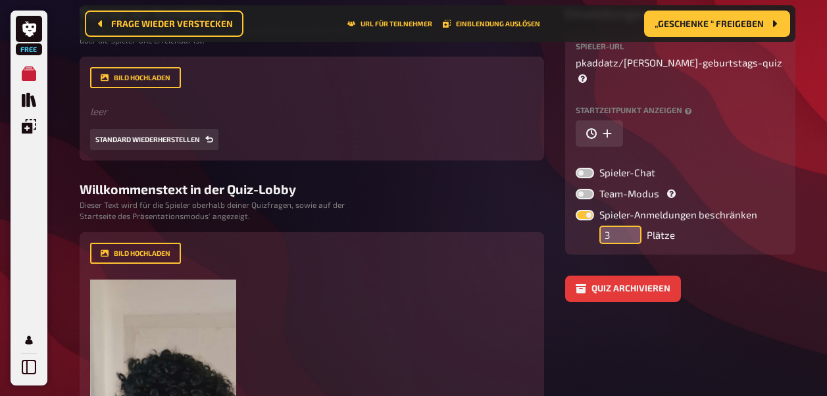
click at [633, 226] on input "3" at bounding box center [621, 235] width 42 height 18
click at [633, 226] on input "4" at bounding box center [621, 235] width 42 height 18
click at [633, 226] on input "5" at bounding box center [621, 235] width 42 height 18
click at [633, 226] on input "6" at bounding box center [621, 235] width 42 height 18
click at [633, 226] on input "7" at bounding box center [621, 235] width 42 height 18
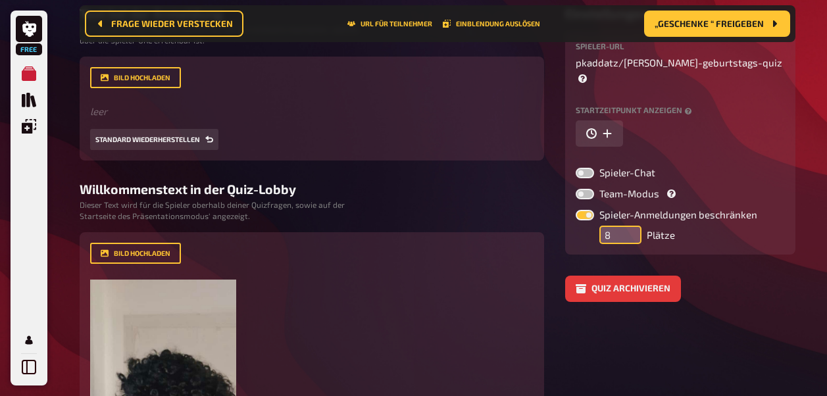
click at [633, 226] on input "8" at bounding box center [621, 235] width 42 height 18
click at [633, 226] on input "9" at bounding box center [621, 235] width 42 height 18
click at [717, 171] on div "Spieler-Chat Team-Modus Spieler-Anmeldungen beschränken 9 Plätze" at bounding box center [680, 206] width 209 height 76
click at [715, 174] on div "Spieler-Chat Team-Modus Spieler-Anmeldungen beschränken 9 Plätze" at bounding box center [680, 206] width 209 height 76
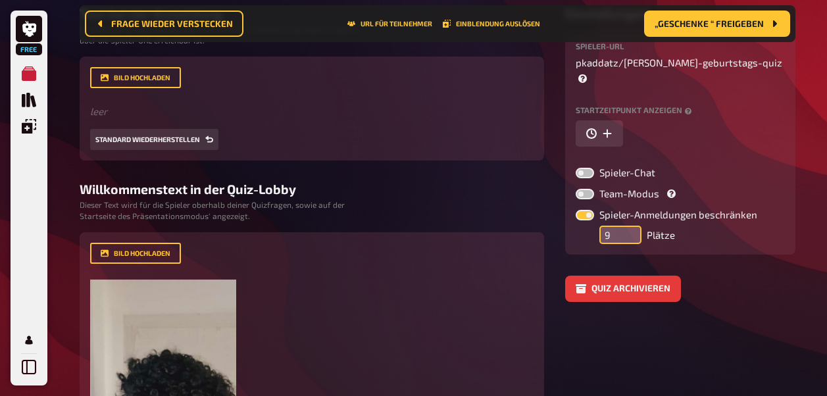
drag, startPoint x: 715, startPoint y: 174, endPoint x: 634, endPoint y: 221, distance: 94.4
click at [634, 226] on input "9" at bounding box center [621, 235] width 42 height 18
click at [634, 226] on input "8" at bounding box center [621, 235] width 42 height 18
click at [632, 226] on input "9" at bounding box center [621, 235] width 42 height 18
click at [632, 226] on input "10" at bounding box center [621, 235] width 42 height 18
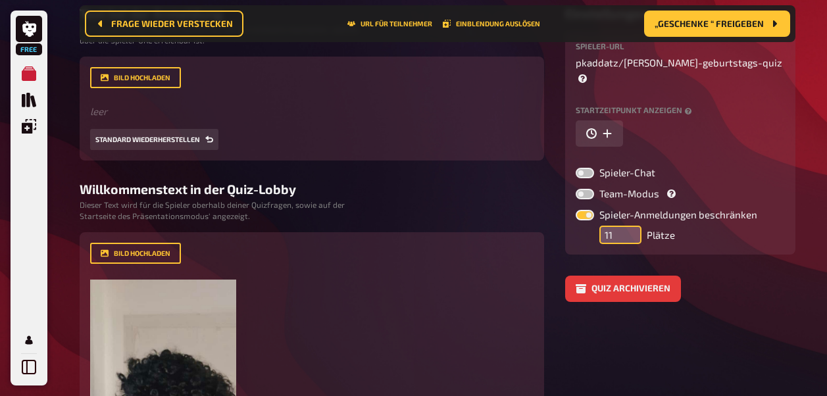
click at [632, 226] on input "11" at bounding box center [621, 235] width 42 height 18
click at [632, 226] on input "12" at bounding box center [621, 235] width 42 height 18
click at [632, 226] on input "13" at bounding box center [621, 235] width 42 height 18
click at [632, 226] on input "14" at bounding box center [621, 235] width 42 height 18
click at [632, 226] on input "15" at bounding box center [621, 235] width 42 height 18
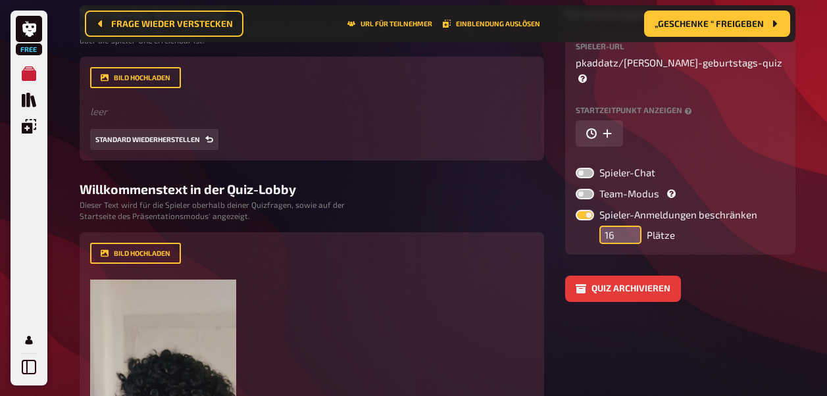
click at [632, 226] on input "16" at bounding box center [621, 235] width 42 height 18
click at [632, 226] on input "17" at bounding box center [621, 235] width 42 height 18
click at [632, 226] on input "18" at bounding box center [621, 235] width 42 height 18
click at [632, 226] on input "19" at bounding box center [621, 235] width 42 height 18
type input "20"
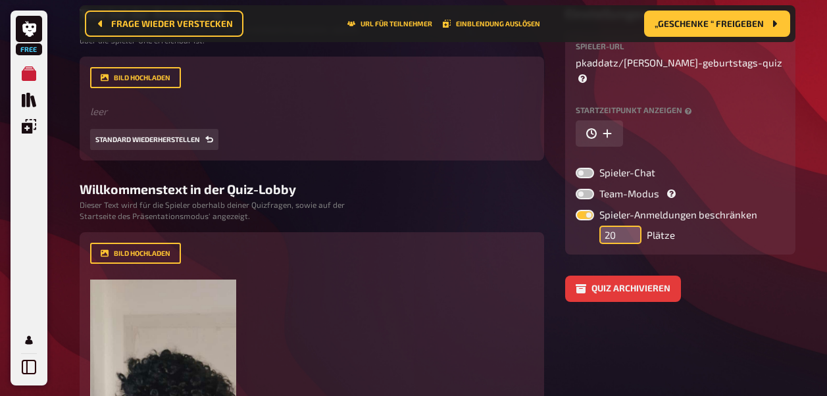
click at [632, 226] on input "20" at bounding box center [621, 235] width 42 height 18
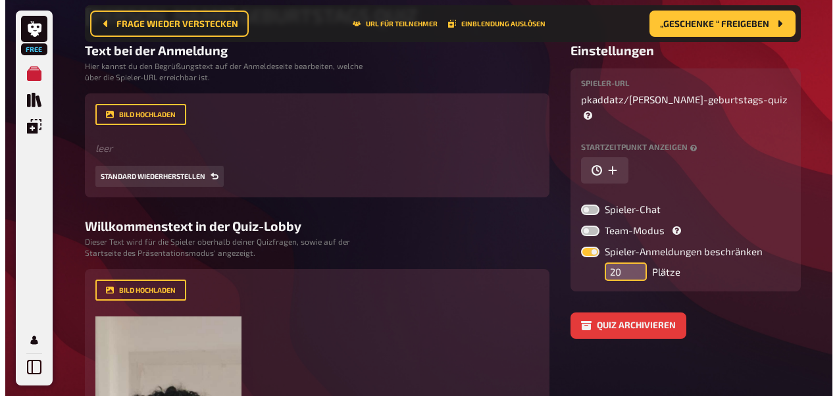
scroll to position [141, 0]
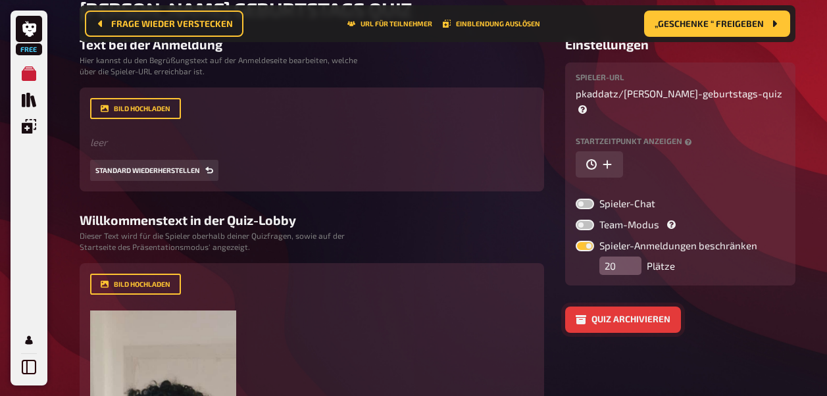
click at [603, 307] on button "Quiz archivieren" at bounding box center [623, 320] width 116 height 26
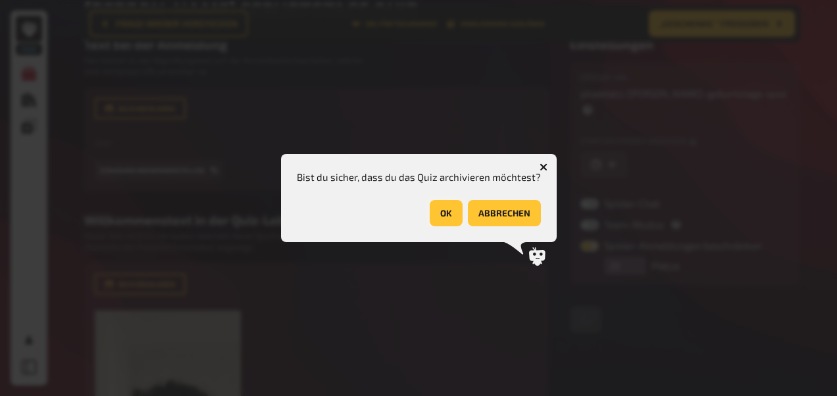
click at [454, 219] on button "OK" at bounding box center [446, 213] width 33 height 26
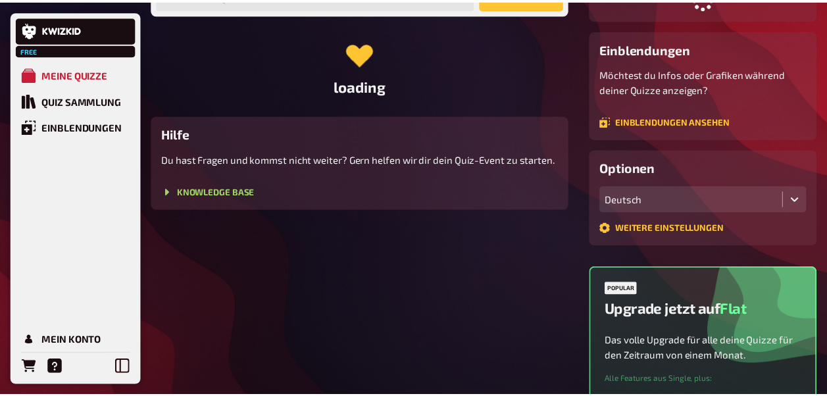
scroll to position [130, 0]
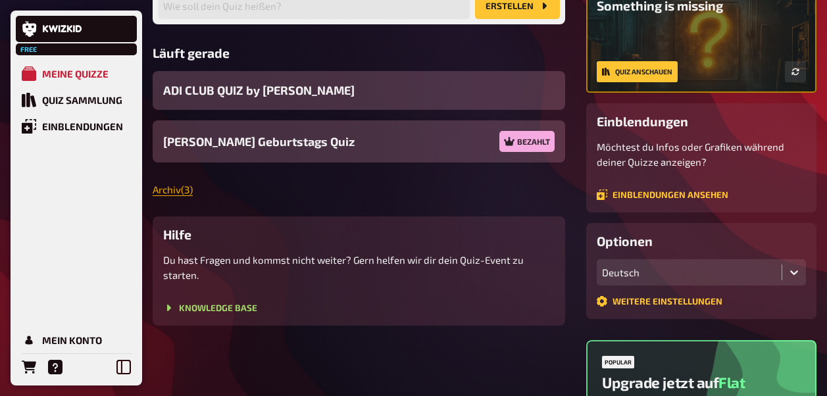
click at [186, 191] on link "Archiv ( 3 )" at bounding box center [173, 190] width 40 height 12
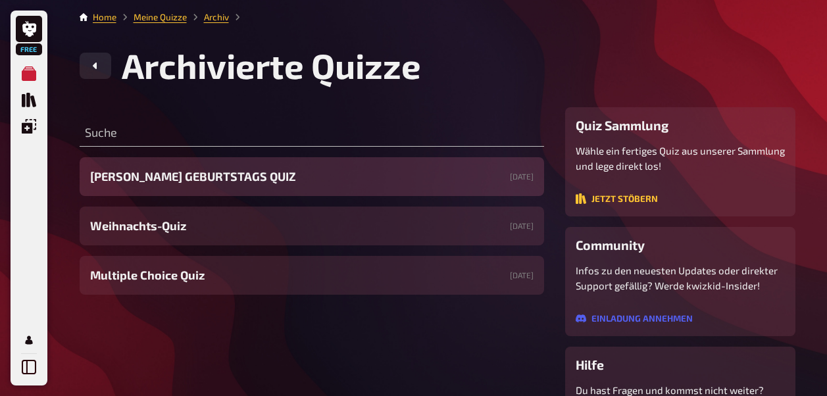
click at [268, 169] on div "TIMO's GEBURTSTAGS QUIZ 21.09.2025" at bounding box center [312, 176] width 465 height 39
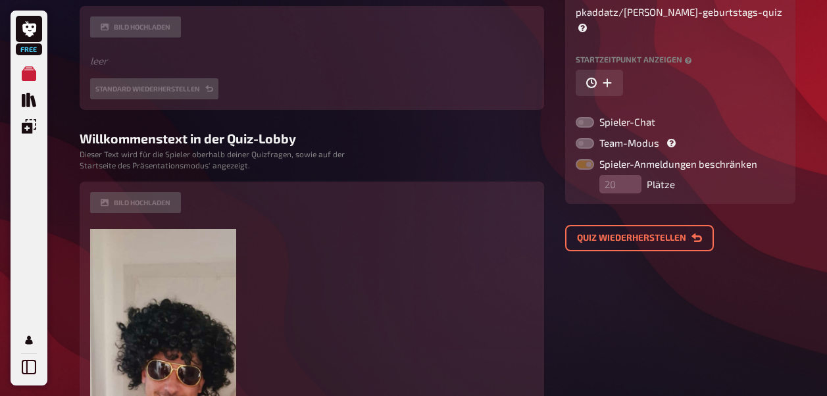
scroll to position [224, 0]
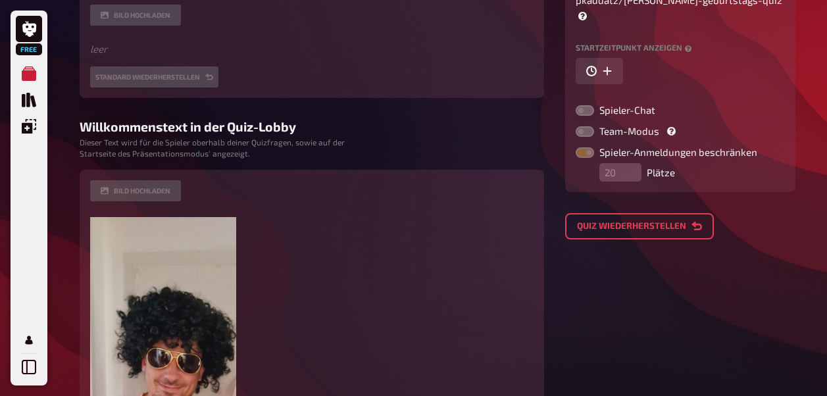
click at [623, 213] on button "Quiz wiederherstellen" at bounding box center [639, 226] width 149 height 26
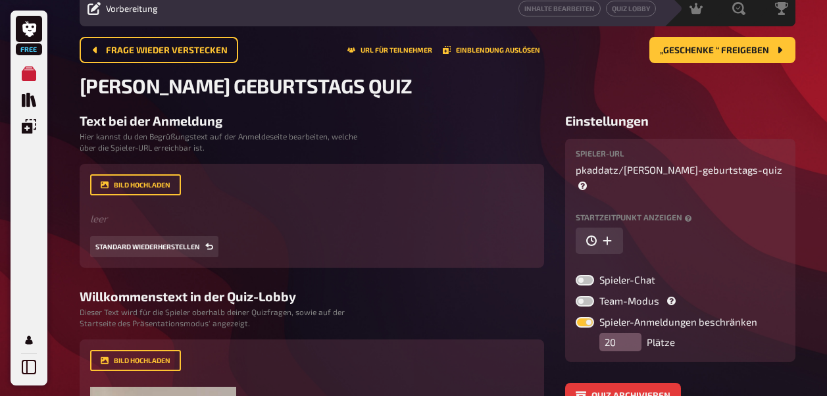
scroll to position [5, 0]
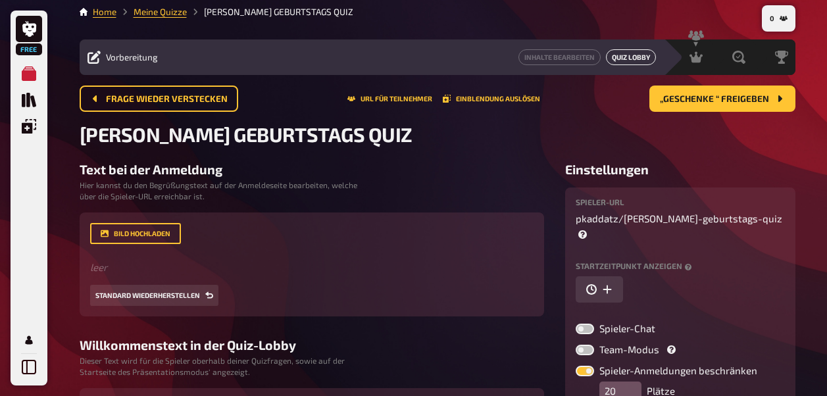
click at [621, 61] on link "Quiz Lobby" at bounding box center [631, 57] width 50 height 16
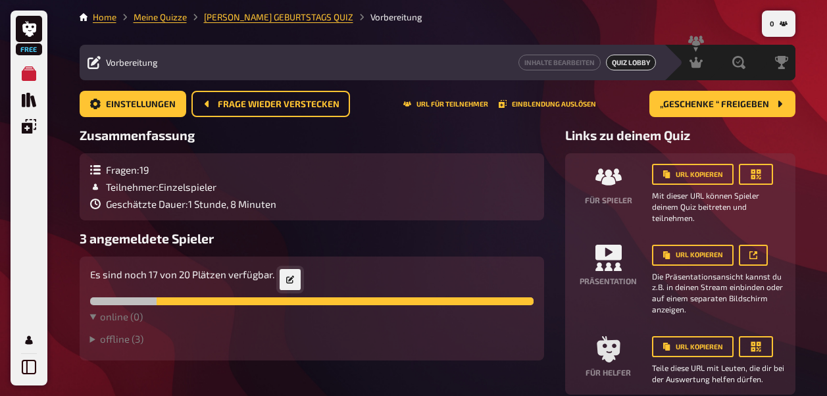
click at [281, 283] on link at bounding box center [290, 279] width 21 height 21
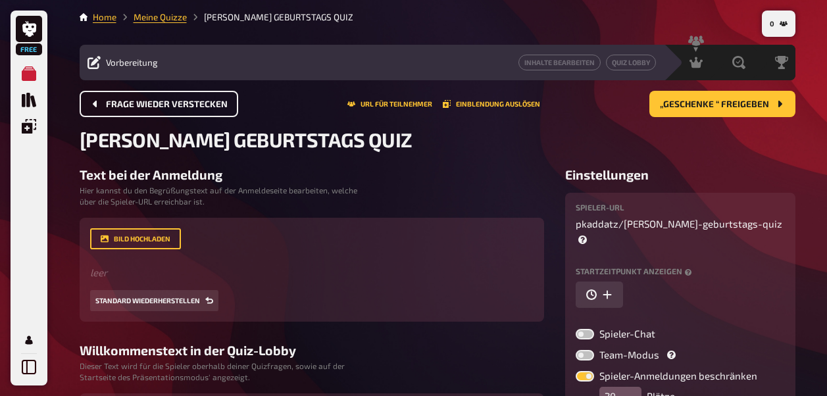
click at [143, 101] on span "Frage wieder verstecken" at bounding box center [167, 104] width 122 height 9
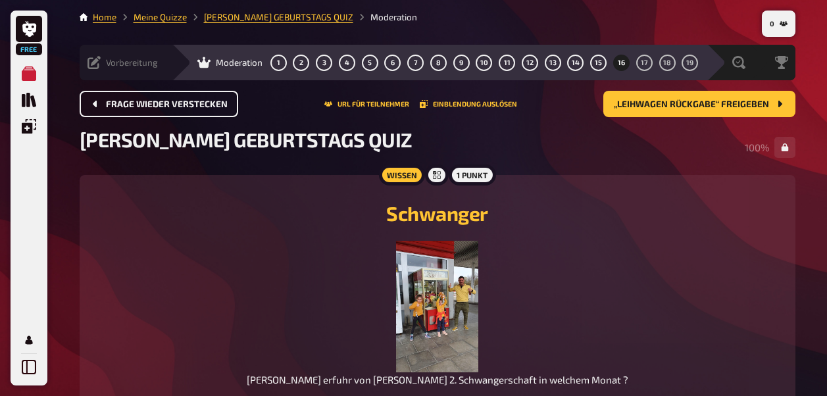
drag, startPoint x: 143, startPoint y: 102, endPoint x: 102, endPoint y: 108, distance: 41.9
click at [102, 108] on button "Frage wieder verstecken" at bounding box center [159, 104] width 159 height 26
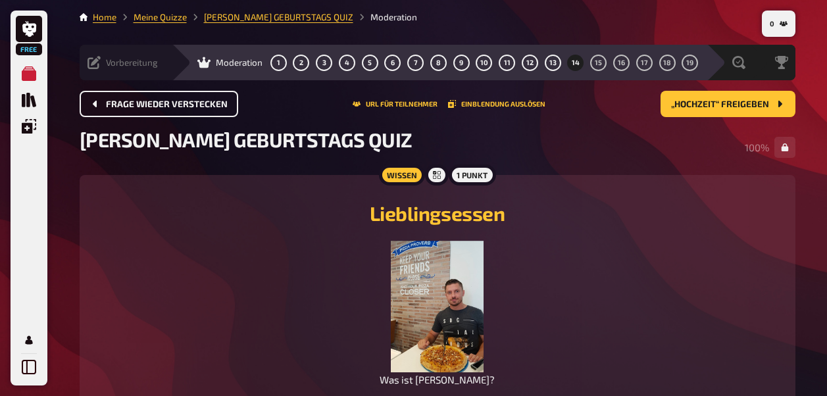
click at [102, 108] on button "Frage wieder verstecken" at bounding box center [159, 104] width 159 height 26
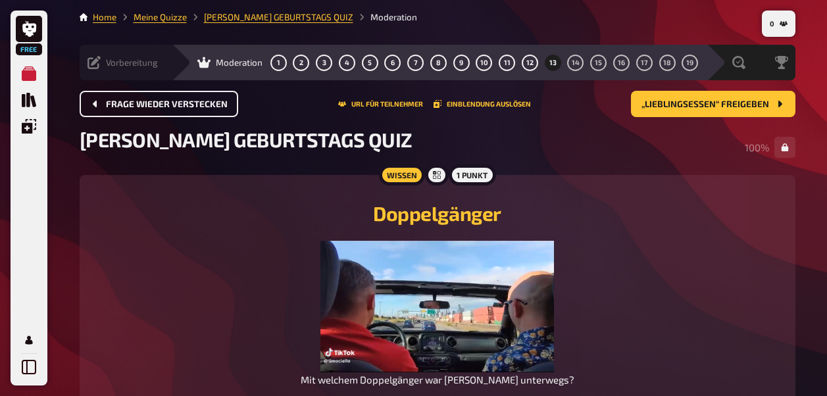
click at [102, 108] on button "Frage wieder verstecken" at bounding box center [159, 104] width 159 height 26
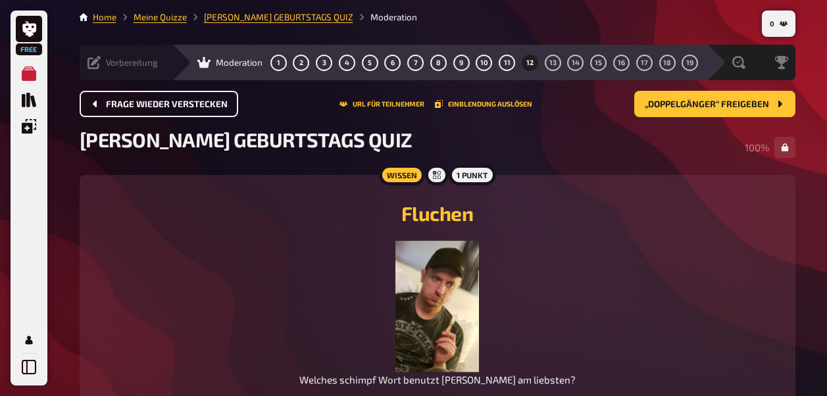
click at [102, 108] on button "Frage wieder verstecken" at bounding box center [159, 104] width 159 height 26
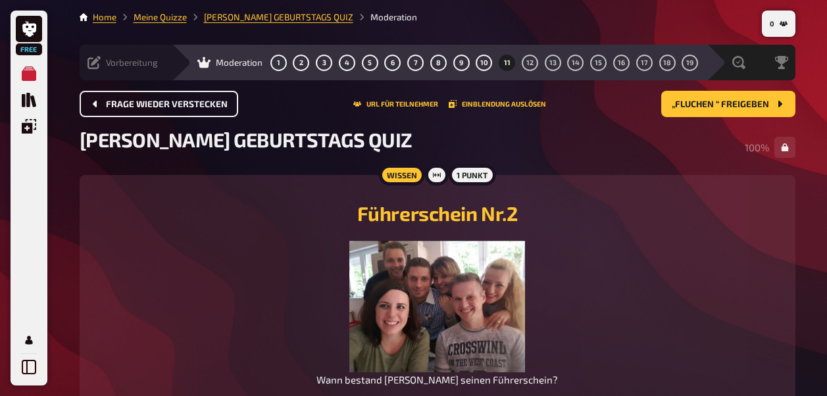
click at [102, 108] on button "Frage wieder verstecken" at bounding box center [159, 104] width 159 height 26
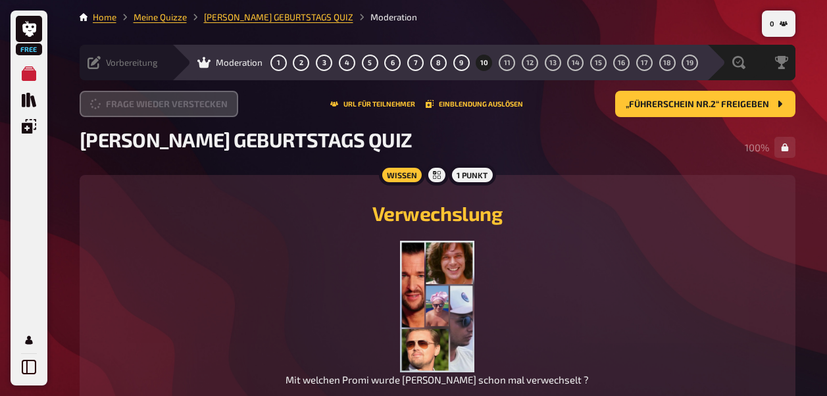
click at [102, 108] on button "Frage wieder verstecken" at bounding box center [159, 104] width 159 height 26
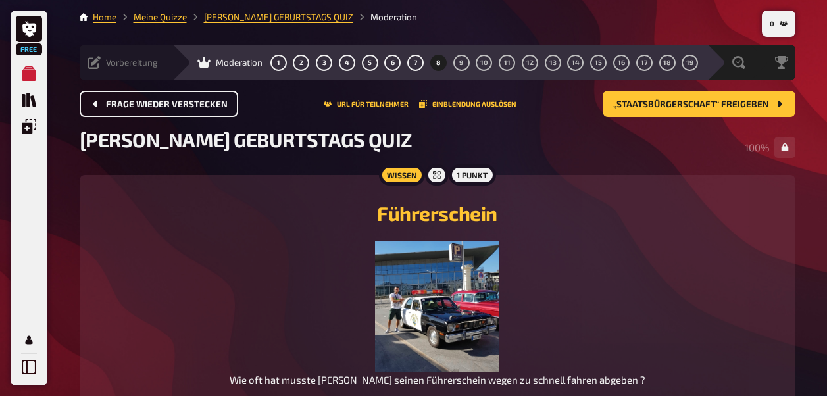
click at [102, 108] on button "Frage wieder verstecken" at bounding box center [159, 104] width 159 height 26
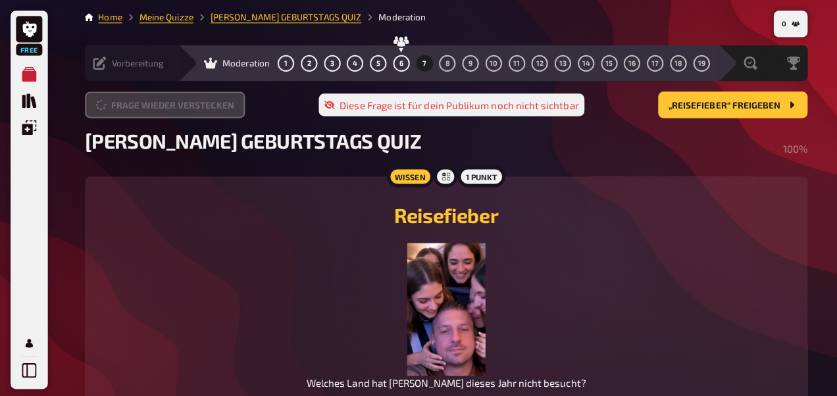
click at [102, 108] on button "Frage wieder verstecken" at bounding box center [163, 104] width 159 height 26
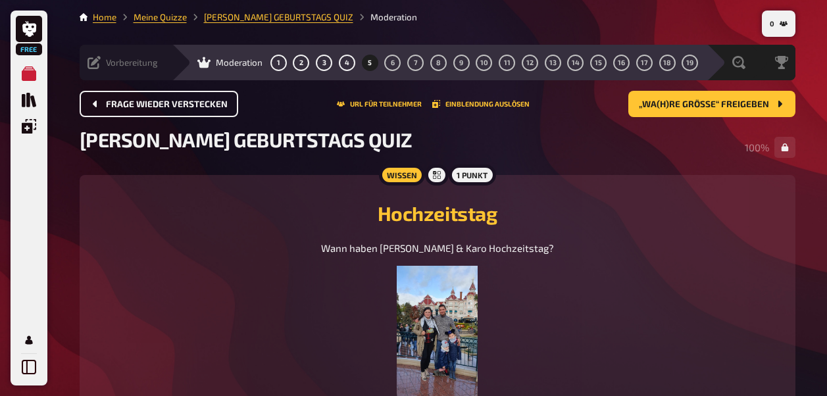
click at [102, 108] on button "Frage wieder verstecken" at bounding box center [159, 104] width 159 height 26
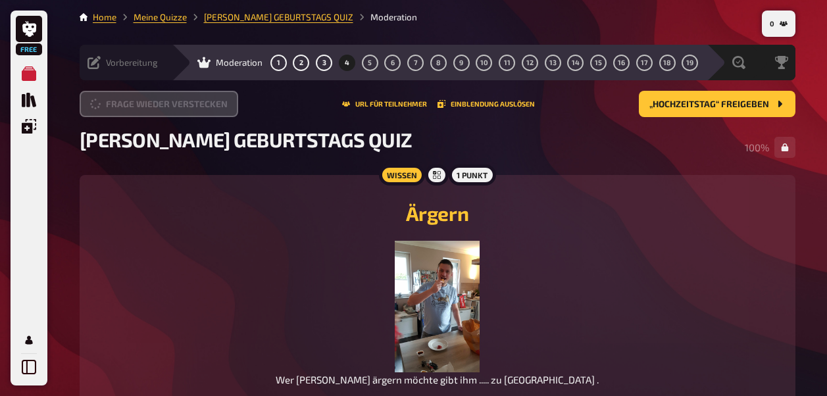
click at [102, 108] on button "Frage wieder verstecken" at bounding box center [159, 104] width 159 height 26
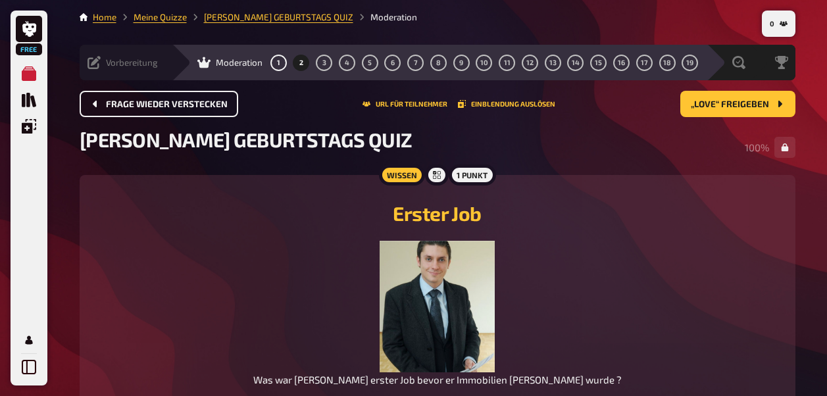
click at [102, 108] on button "Frage wieder verstecken" at bounding box center [159, 104] width 159 height 26
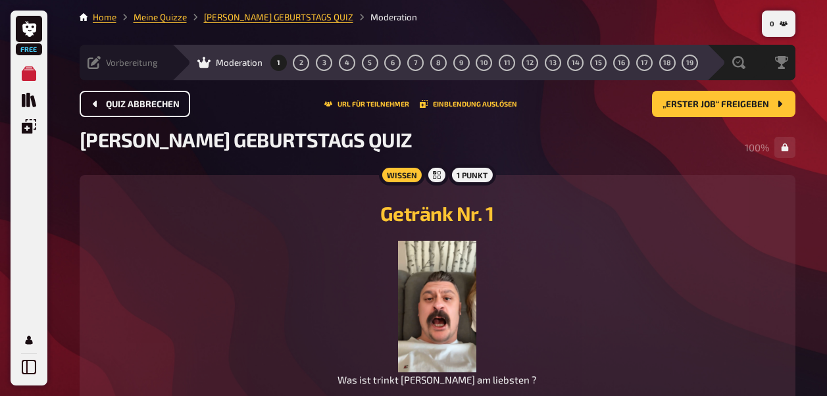
click at [102, 108] on button "Quiz abbrechen" at bounding box center [135, 104] width 111 height 26
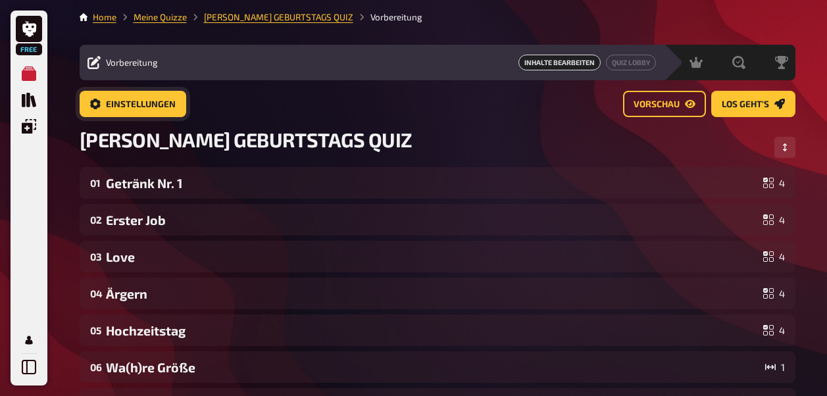
click at [102, 108] on link "Einstellungen" at bounding box center [133, 104] width 107 height 26
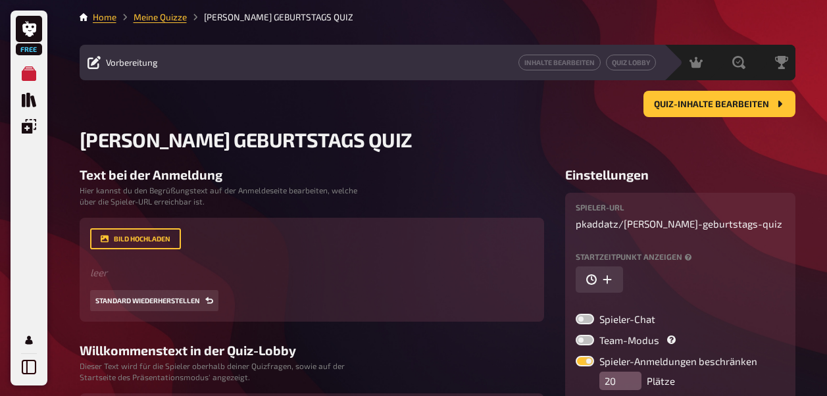
click at [102, 108] on div "Quiz-Inhalte bearbeiten" at bounding box center [438, 104] width 716 height 26
click at [93, 68] on icon at bounding box center [94, 62] width 13 height 13
click at [556, 68] on link "Inhalte Bearbeiten" at bounding box center [560, 63] width 82 height 16
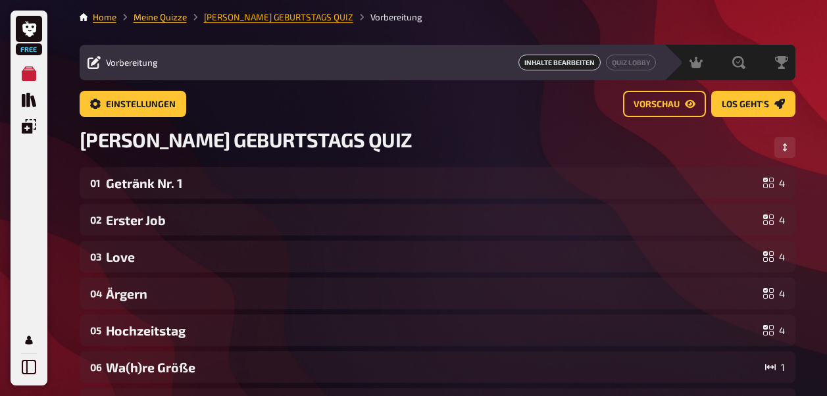
click at [226, 15] on link "TIMO's GEBURTSTAGS QUIZ" at bounding box center [278, 17] width 149 height 11
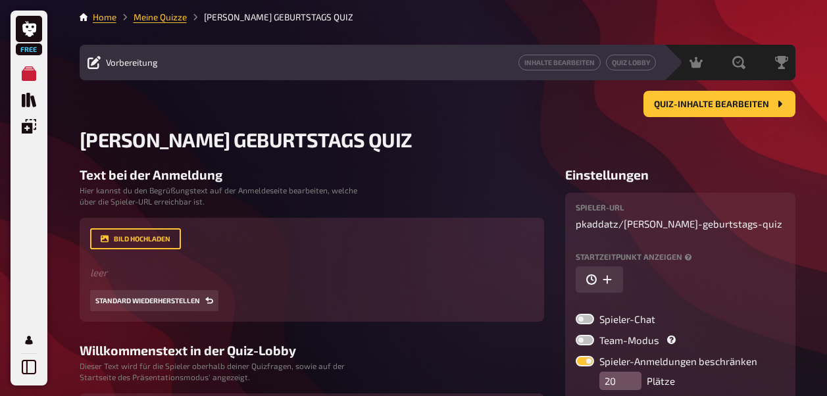
click at [97, 67] on icon at bounding box center [94, 62] width 13 height 13
click at [112, 66] on span "Vorbereitung" at bounding box center [132, 62] width 52 height 11
click at [715, 100] on span "Quiz-Inhalte bearbeiten" at bounding box center [711, 104] width 115 height 9
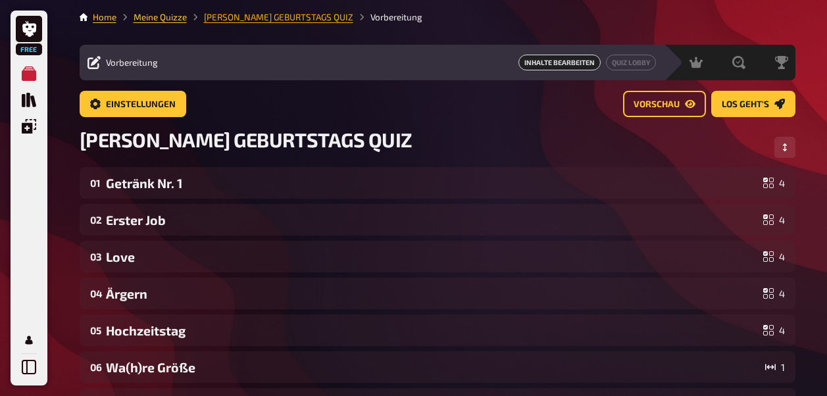
click at [277, 21] on link "TIMO's GEBURTSTAGS QUIZ" at bounding box center [278, 17] width 149 height 11
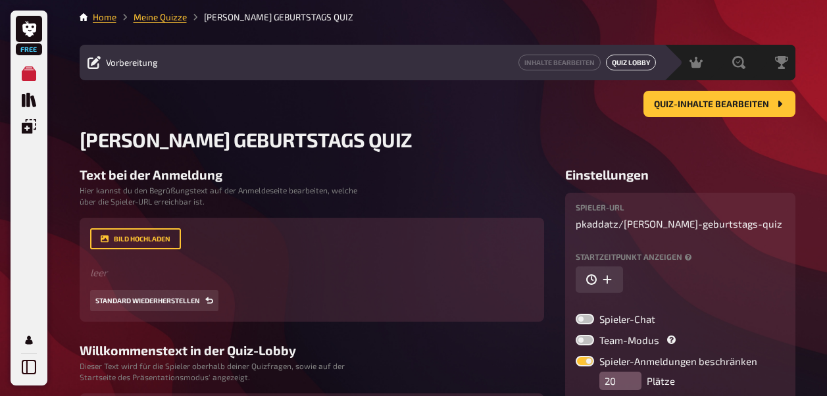
click at [637, 56] on link "Quiz Lobby" at bounding box center [631, 63] width 50 height 16
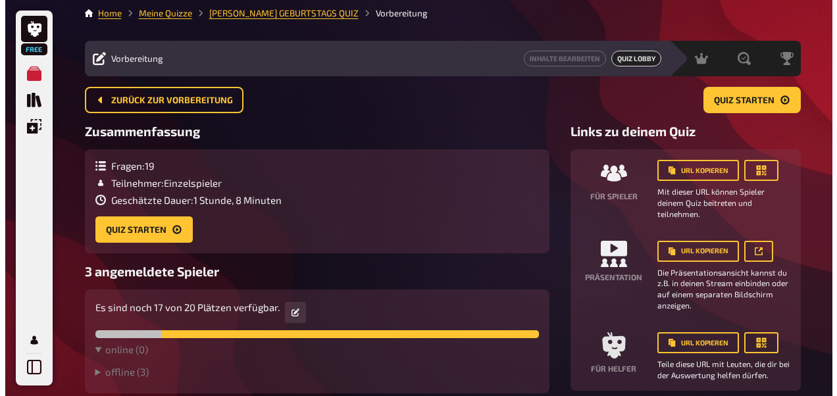
scroll to position [65, 0]
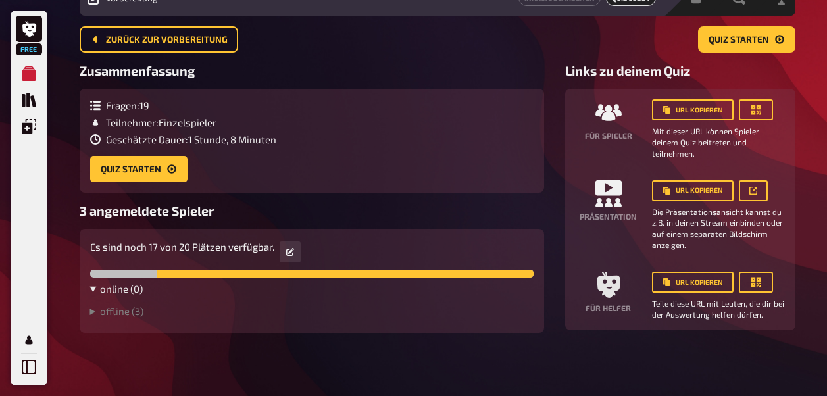
click at [136, 292] on summary "online ( 0 )" at bounding box center [312, 289] width 444 height 12
click at [120, 305] on summary "offline ( 3 )" at bounding box center [312, 311] width 444 height 12
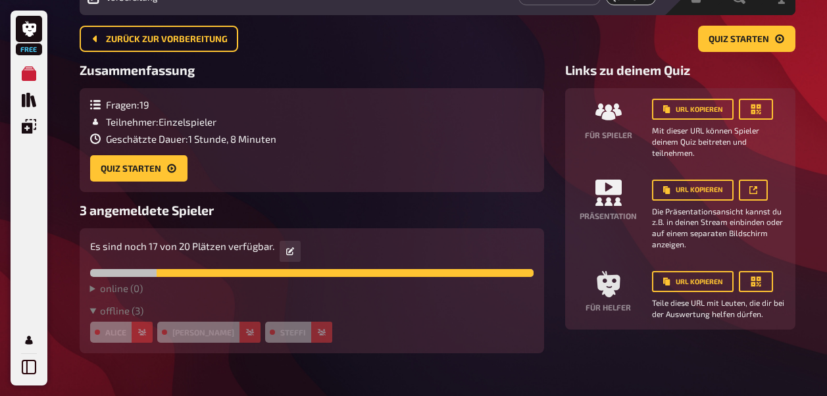
click at [122, 330] on div "Alice" at bounding box center [121, 332] width 62 height 21
drag, startPoint x: 93, startPoint y: 321, endPoint x: 119, endPoint y: 323, distance: 26.5
click at [93, 321] on details "offline ( 3 ) Alice Maurice Steffi" at bounding box center [312, 324] width 444 height 38
click at [140, 332] on icon "button" at bounding box center [142, 332] width 8 height 7
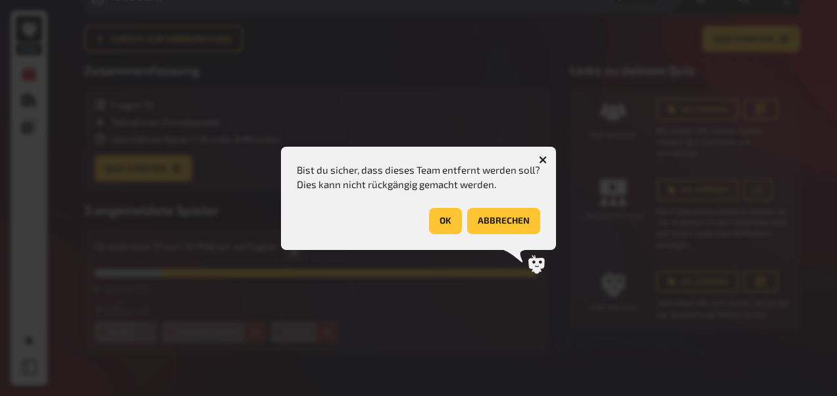
click at [448, 218] on button "OK" at bounding box center [445, 221] width 33 height 26
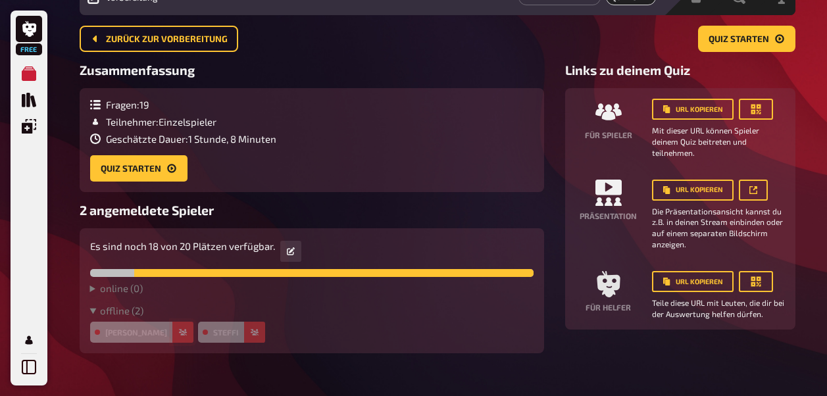
click at [172, 335] on button "button" at bounding box center [182, 332] width 21 height 21
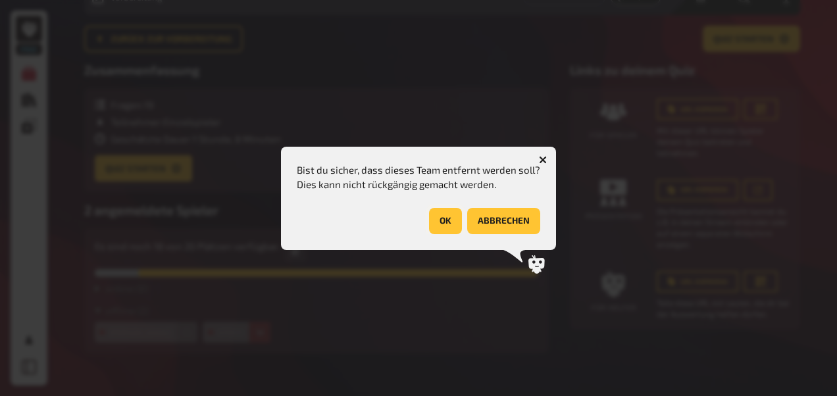
click at [439, 217] on button "OK" at bounding box center [445, 221] width 33 height 26
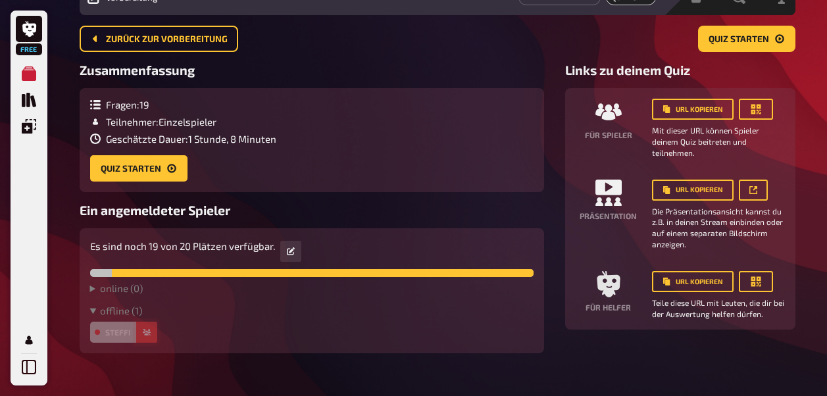
click at [142, 342] on button "button" at bounding box center [146, 332] width 21 height 21
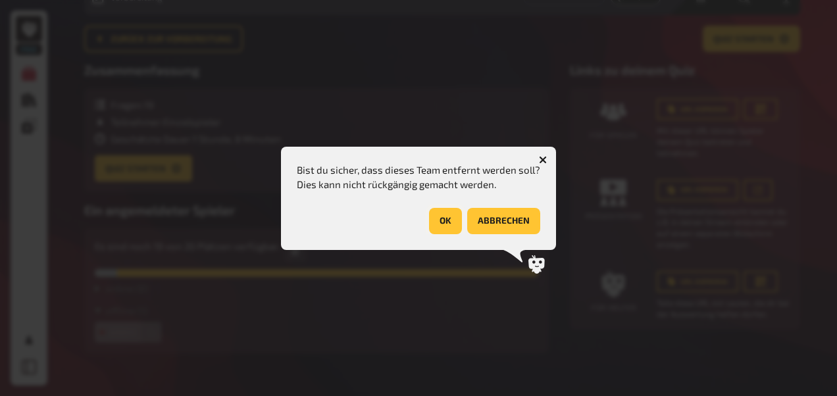
click at [440, 211] on button "OK" at bounding box center [445, 221] width 33 height 26
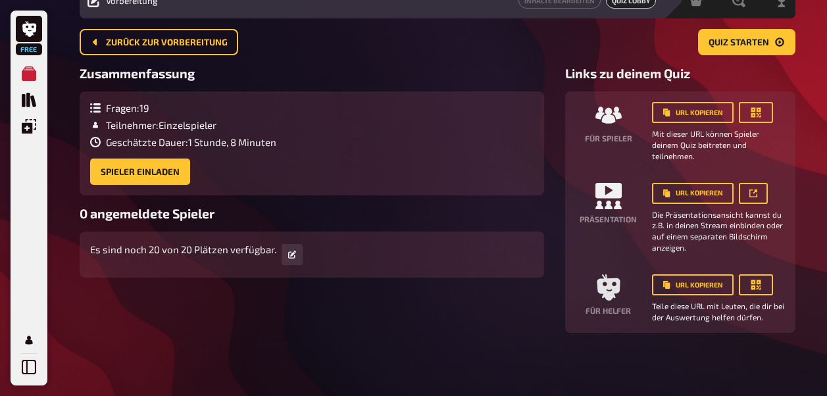
scroll to position [0, 0]
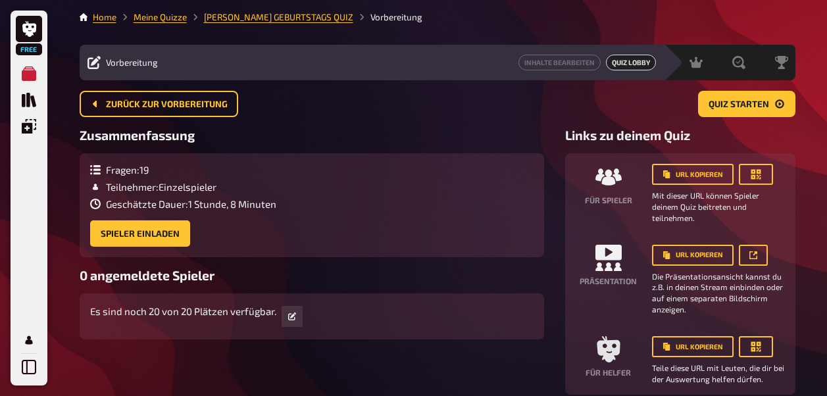
click at [239, 16] on link "TIMO's GEBURTSTAGS QUIZ" at bounding box center [278, 17] width 149 height 11
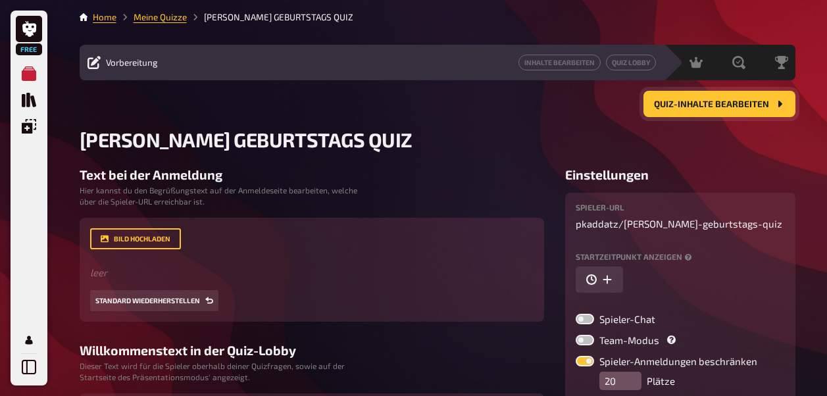
click at [715, 101] on span "Quiz-Inhalte bearbeiten" at bounding box center [711, 104] width 115 height 9
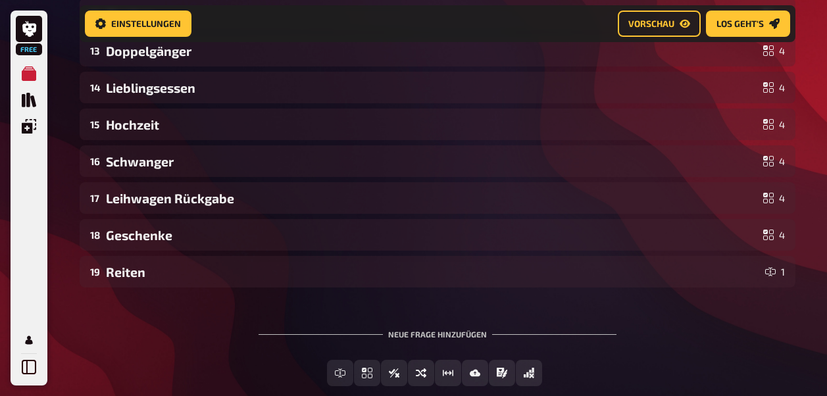
scroll to position [660, 0]
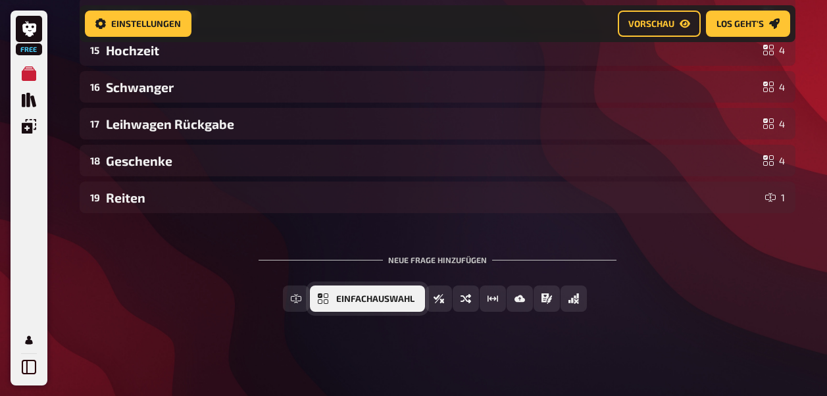
click at [391, 298] on span "Einfachauswahl" at bounding box center [375, 299] width 78 height 9
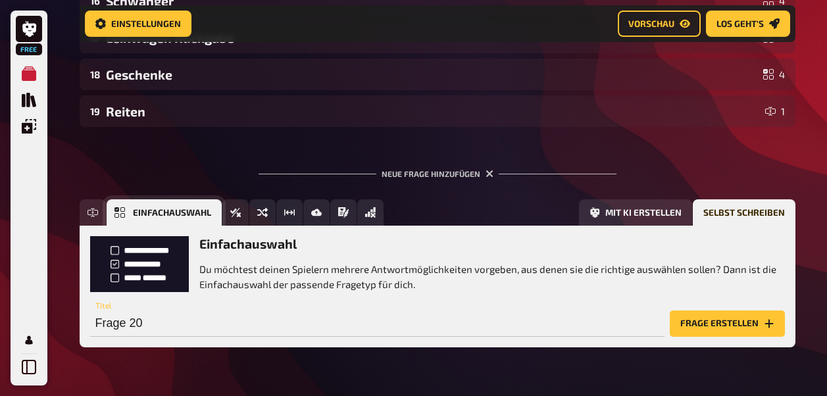
scroll to position [781, 0]
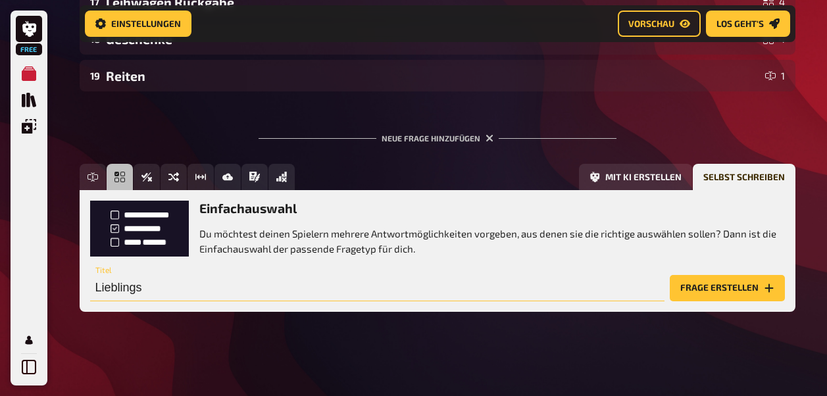
type input "Lieblings"
drag, startPoint x: 153, startPoint y: 283, endPoint x: 82, endPoint y: 282, distance: 70.4
click at [82, 282] on div "Einfachauswahl Du möchtest deinen Spielern mehrere Antwortmöglichkeiten vorgebe…" at bounding box center [438, 250] width 716 height 121
type input "Film"
click at [691, 282] on button "Frage erstellen" at bounding box center [727, 288] width 115 height 26
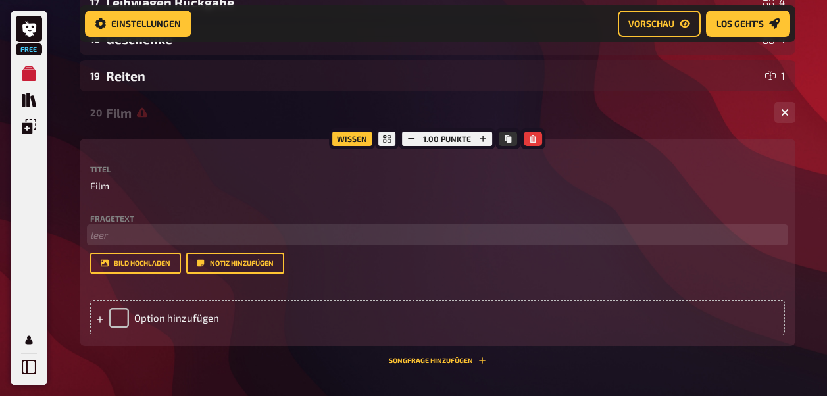
click at [121, 232] on p "﻿ leer" at bounding box center [437, 235] width 695 height 15
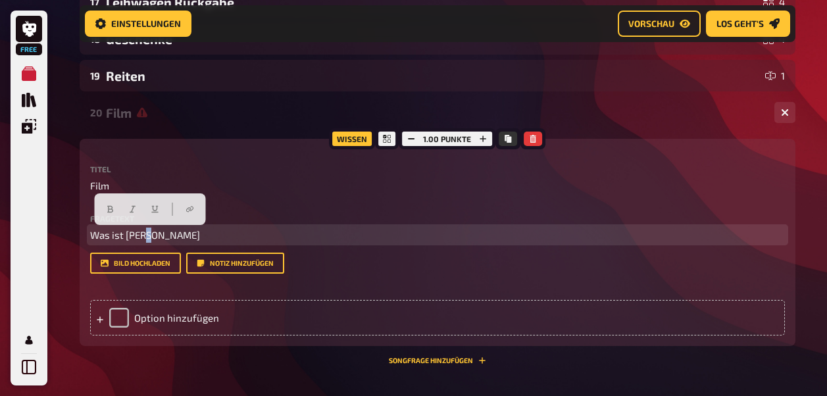
drag, startPoint x: 153, startPoint y: 238, endPoint x: 146, endPoint y: 238, distance: 7.3
click at [146, 238] on p "Was ist Timos" at bounding box center [437, 235] width 695 height 15
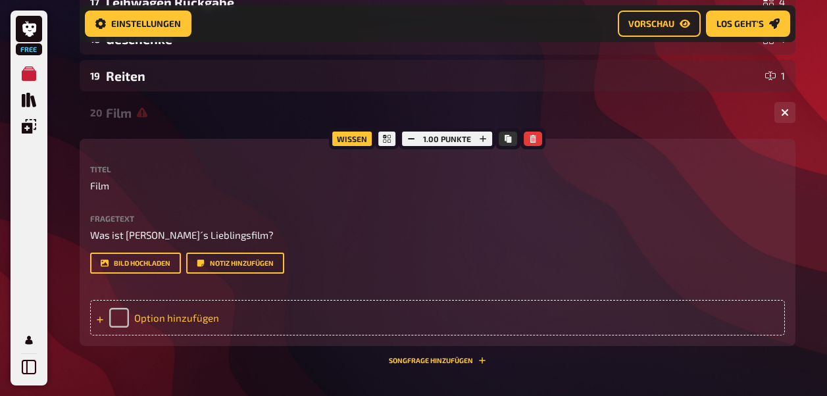
click at [103, 324] on div "Option hinzufügen" at bounding box center [437, 318] width 695 height 36
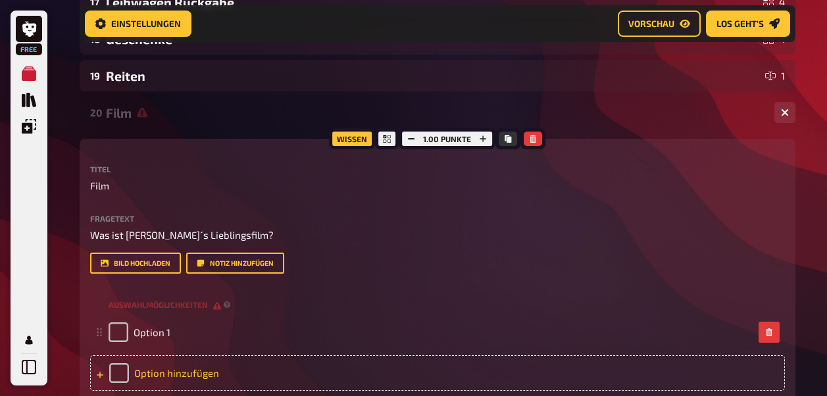
click at [100, 372] on icon at bounding box center [100, 375] width 8 height 8
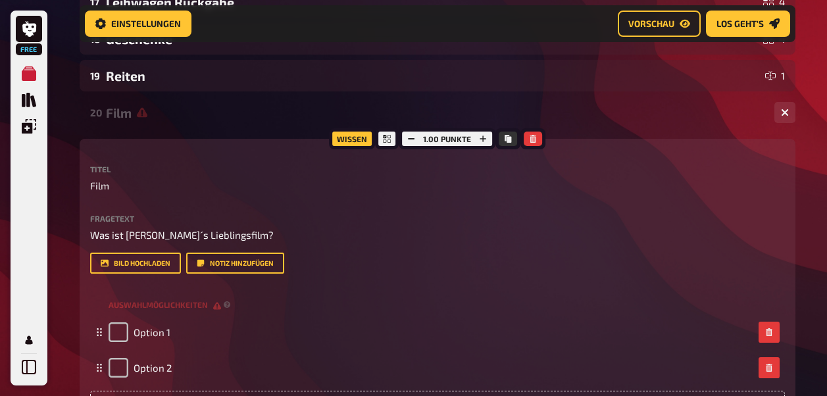
click at [100, 372] on div "Option 2" at bounding box center [437, 368] width 695 height 36
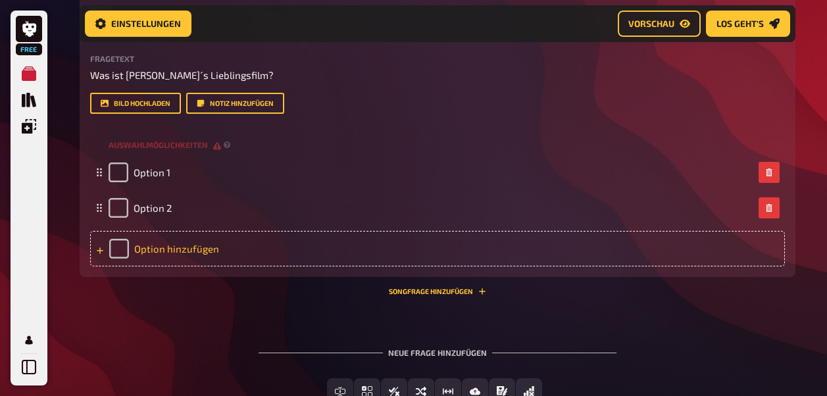
scroll to position [955, 0]
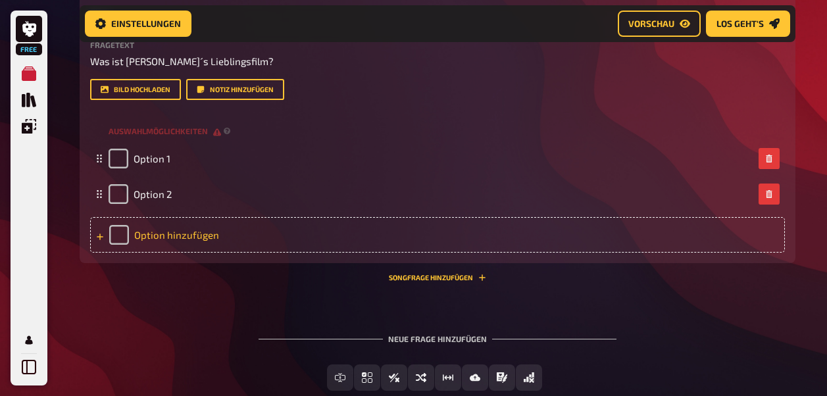
click at [104, 244] on div "Option hinzufügen" at bounding box center [437, 235] width 695 height 36
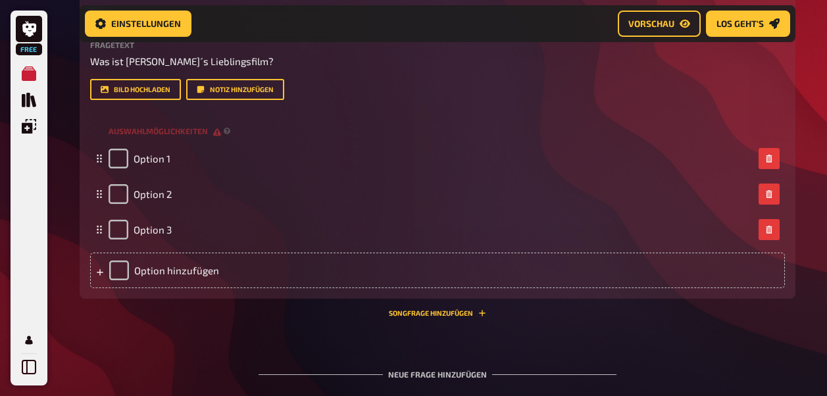
click at [101, 271] on icon at bounding box center [100, 273] width 8 height 8
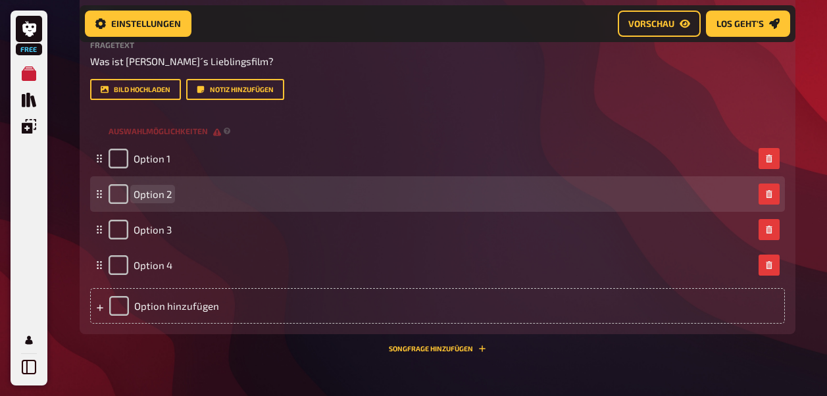
click at [168, 194] on span "Option 2" at bounding box center [153, 194] width 38 height 12
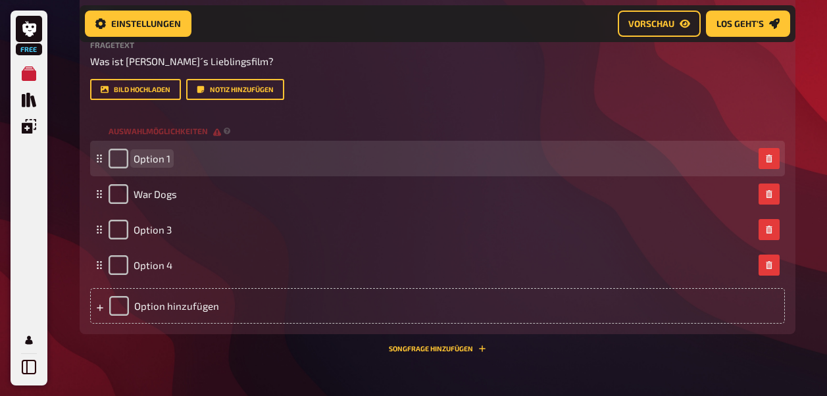
click at [180, 168] on div "Option 1" at bounding box center [437, 159] width 695 height 36
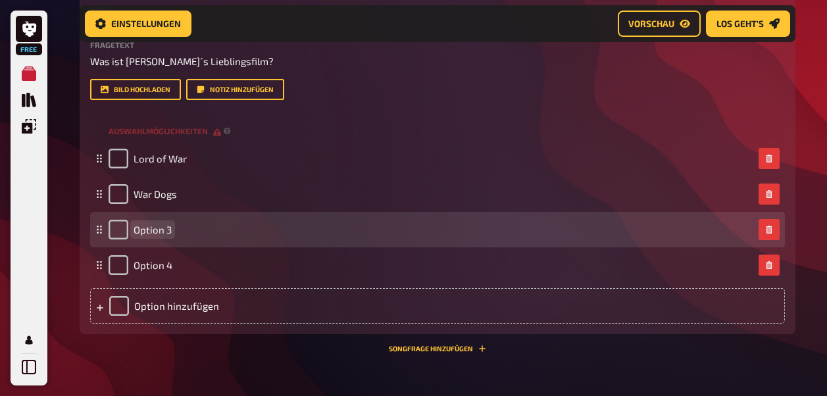
click at [156, 232] on span "Option 3" at bounding box center [153, 230] width 38 height 12
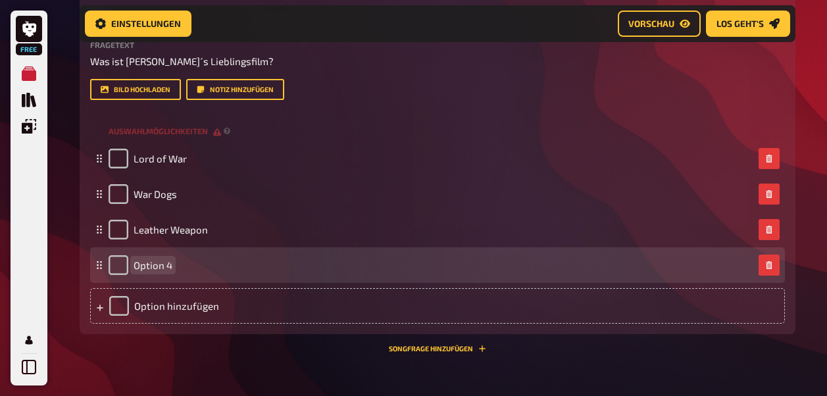
click at [158, 259] on span "Option 4" at bounding box center [153, 265] width 39 height 12
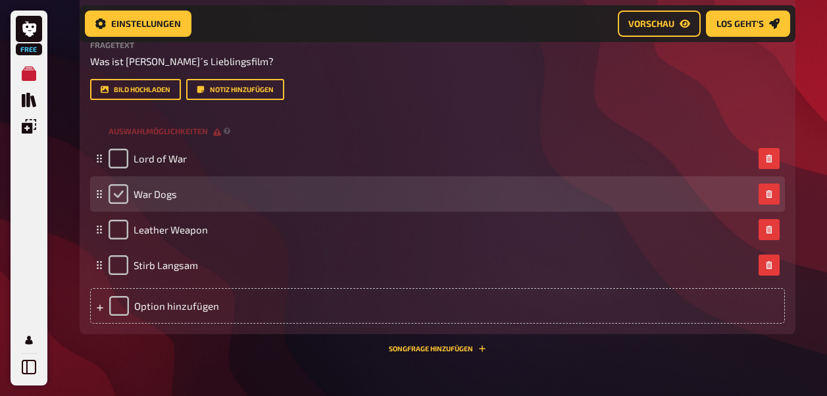
click at [115, 192] on input "checkbox" at bounding box center [119, 194] width 20 height 20
checkbox input "true"
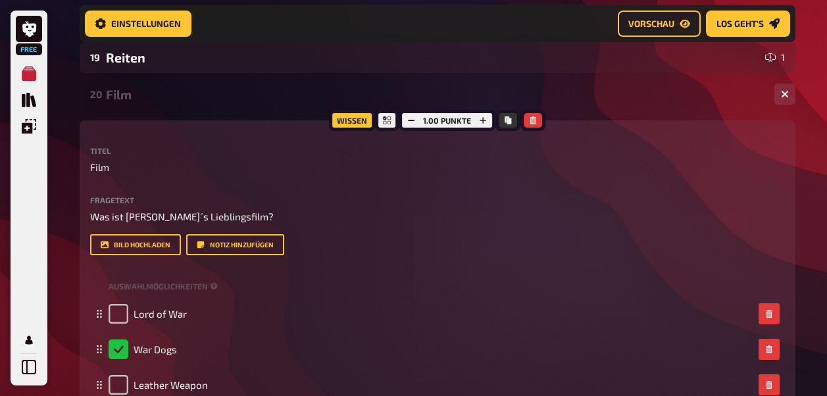
scroll to position [802, 0]
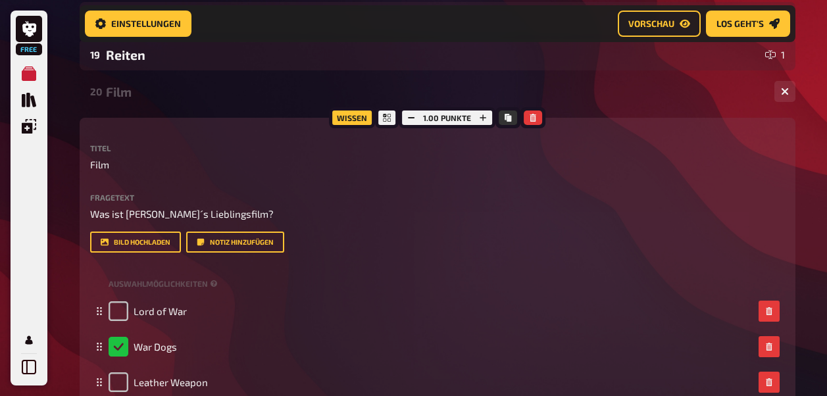
click at [129, 93] on div "Film" at bounding box center [435, 91] width 658 height 15
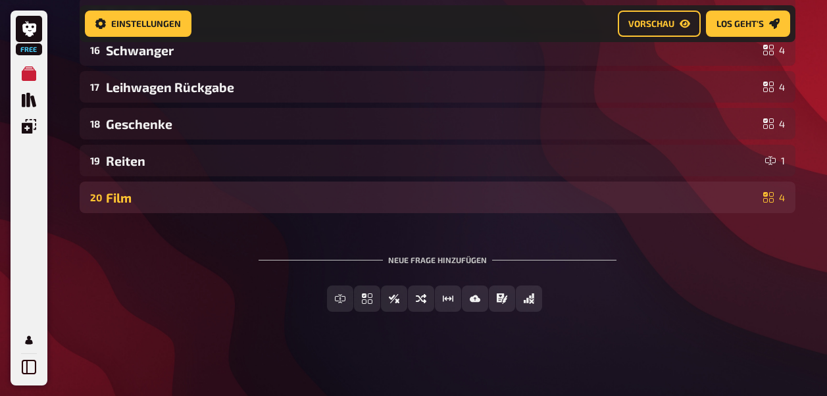
scroll to position [697, 0]
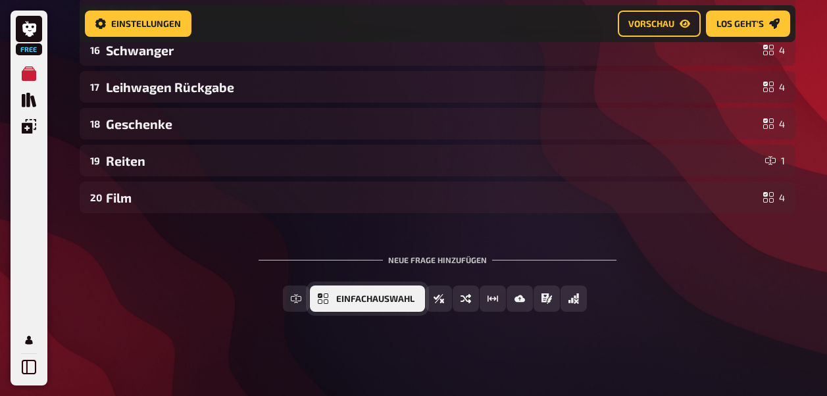
click at [334, 296] on button "Einfachauswahl" at bounding box center [367, 299] width 115 height 26
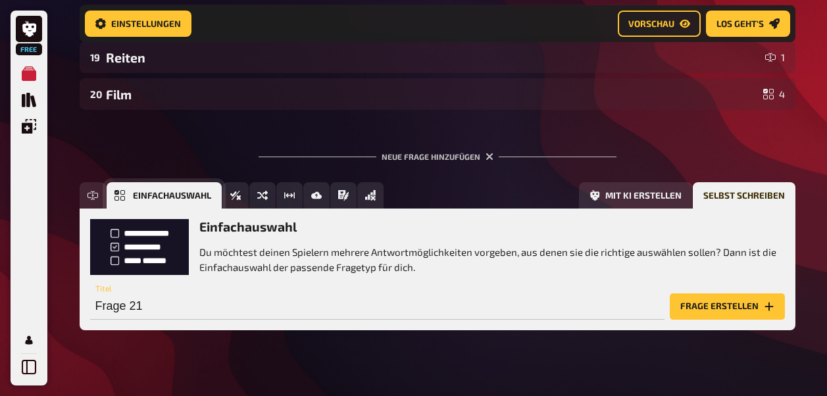
scroll to position [818, 0]
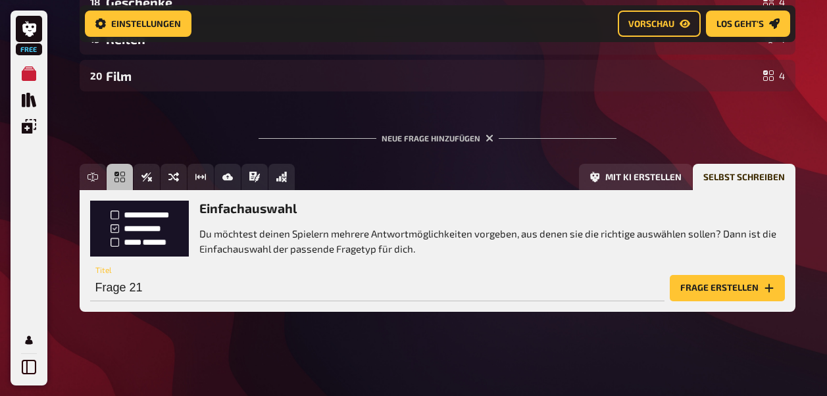
click at [352, 267] on div "Frage 21 Titel" at bounding box center [377, 281] width 575 height 39
click at [341, 280] on input "Frage 21" at bounding box center [377, 288] width 575 height 26
click at [182, 287] on input "Film 2" at bounding box center [377, 288] width 575 height 26
drag, startPoint x: 182, startPoint y: 287, endPoint x: 163, endPoint y: 292, distance: 19.6
click at [163, 292] on input "Film 2" at bounding box center [377, 288] width 575 height 26
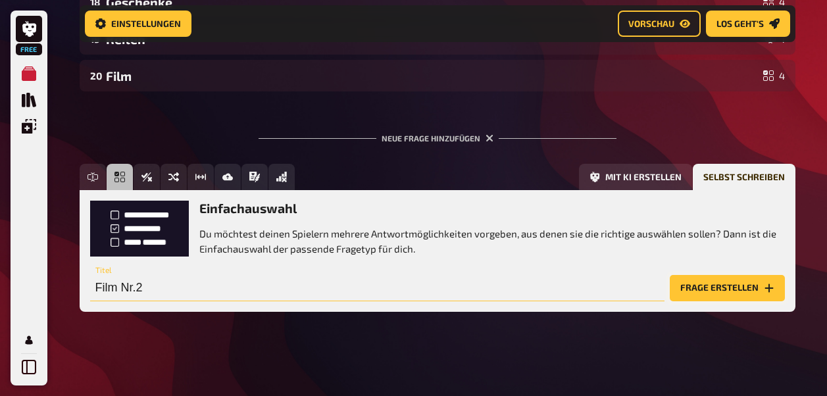
type input "Film Nr.2"
click at [696, 291] on button "Frage erstellen" at bounding box center [727, 288] width 115 height 26
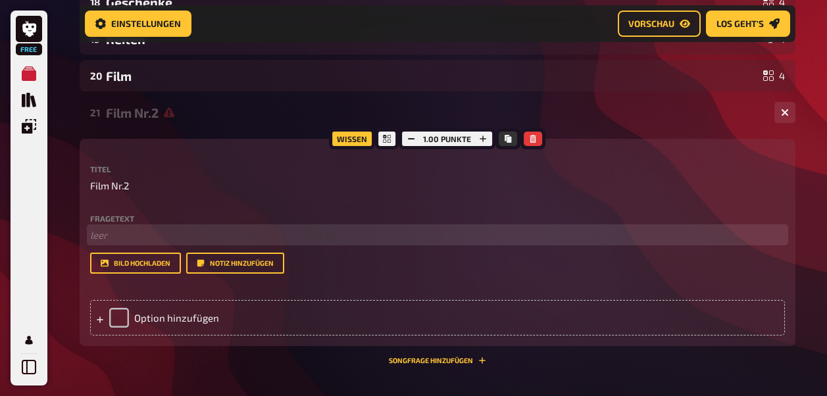
click at [118, 226] on div "Fragetext ﻿ leer Hier hinziehen für Dateiupload" at bounding box center [437, 229] width 695 height 28
click at [156, 238] on span "Was ist Timo´´s" at bounding box center [151, 235] width 122 height 12
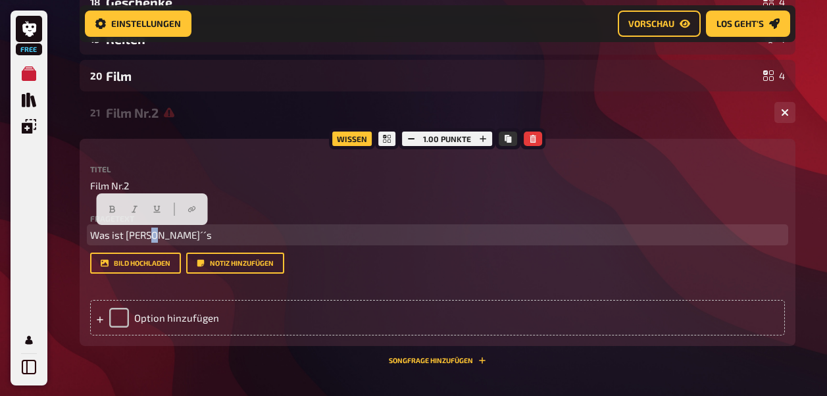
click at [151, 238] on span "Was ist Timo´´s" at bounding box center [151, 235] width 122 height 12
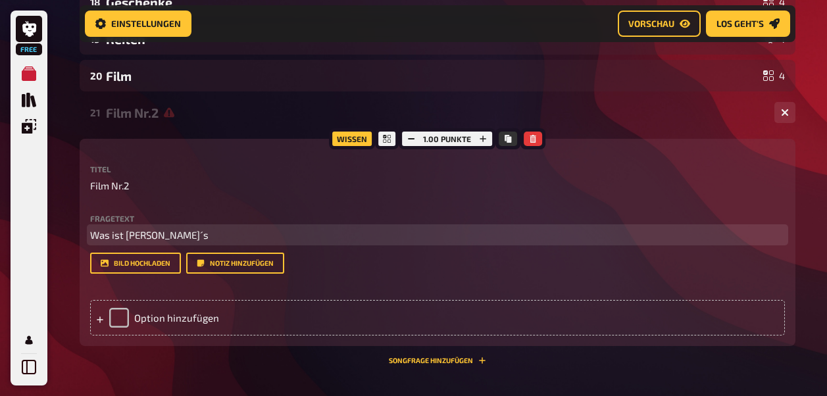
click at [157, 237] on p "Was ist Timo´s" at bounding box center [437, 235] width 695 height 15
click at [195, 239] on span "Was ist Timo´s Lieblings Trilogie" at bounding box center [188, 235] width 197 height 12
click at [224, 240] on span "Was ist Timo´s Lieblings Film Trilogie" at bounding box center [199, 235] width 218 height 12
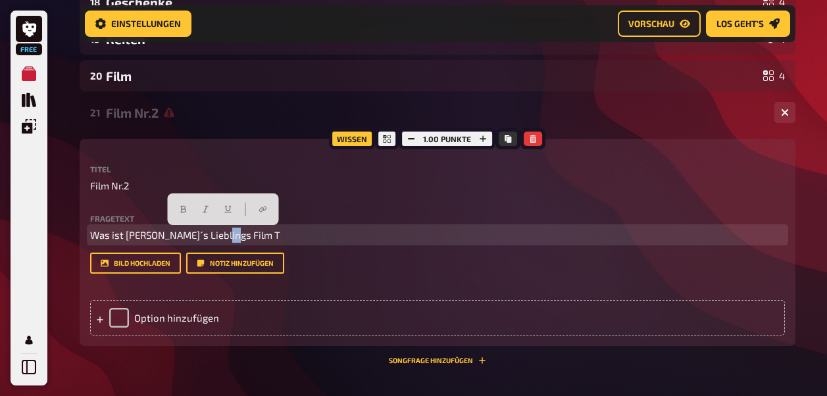
drag, startPoint x: 243, startPoint y: 237, endPoint x: 220, endPoint y: 234, distance: 23.3
click at [220, 234] on p "Was ist Timo´s Lieblings Film T" at bounding box center [437, 235] width 695 height 15
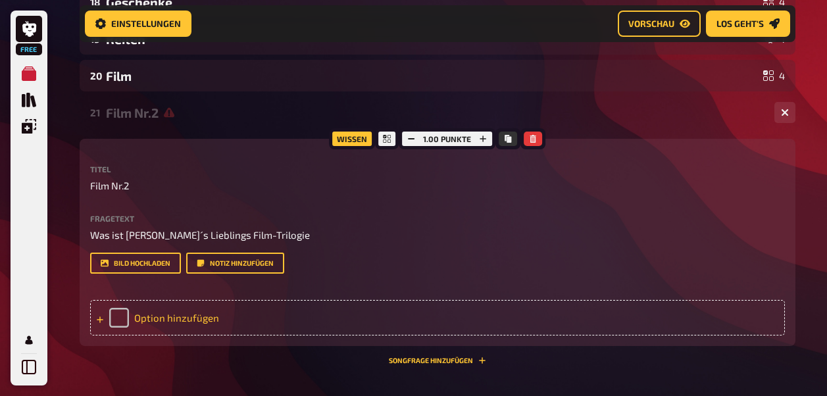
click at [134, 309] on div "Option hinzufügen" at bounding box center [437, 318] width 695 height 36
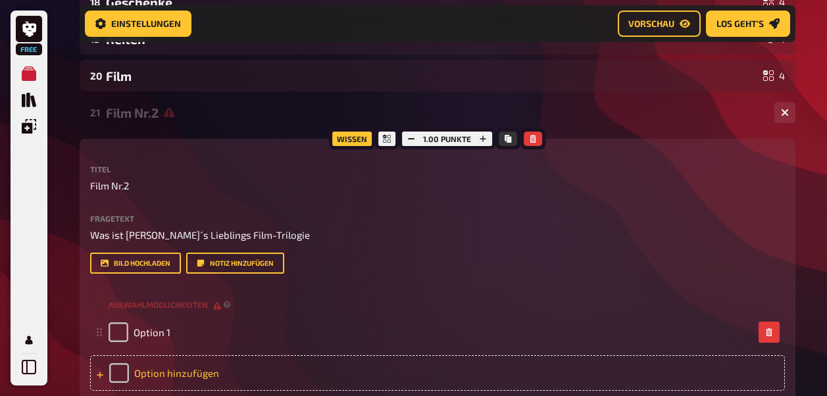
click at [189, 373] on div "Option hinzufügen" at bounding box center [437, 373] width 695 height 36
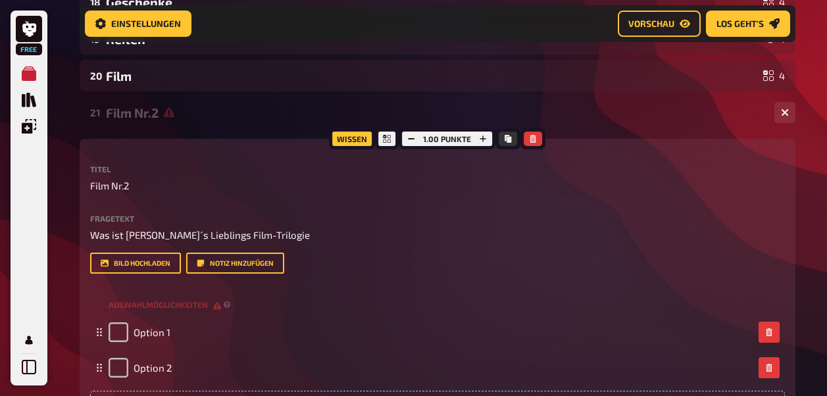
drag, startPoint x: 825, startPoint y: 259, endPoint x: 829, endPoint y: 265, distance: 6.8
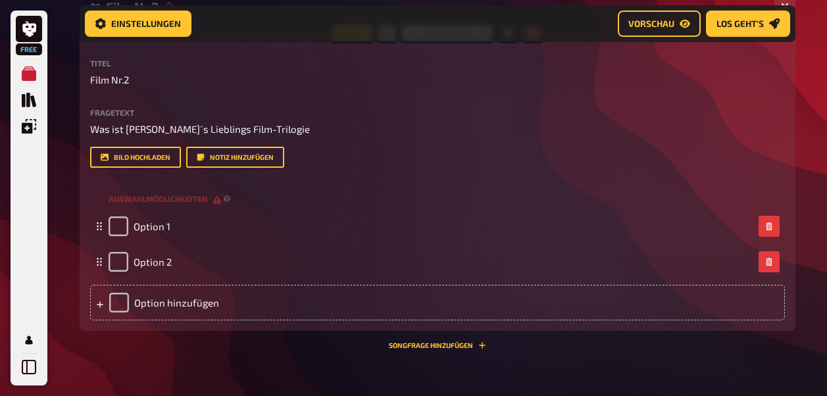
scroll to position [1028, 0]
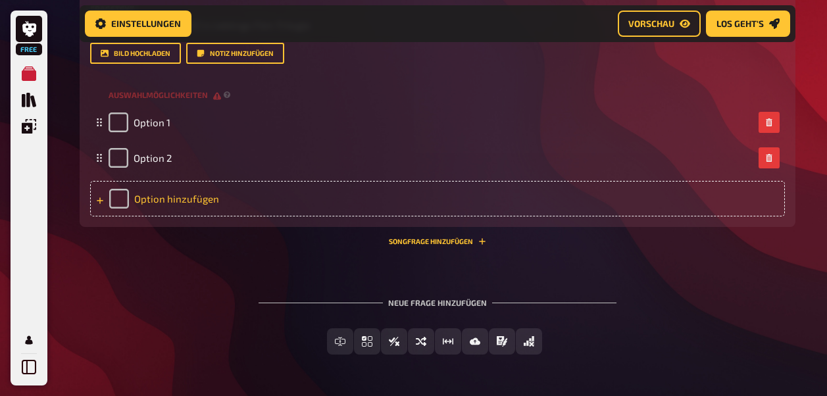
click at [165, 194] on div "Option hinzufügen" at bounding box center [437, 199] width 695 height 36
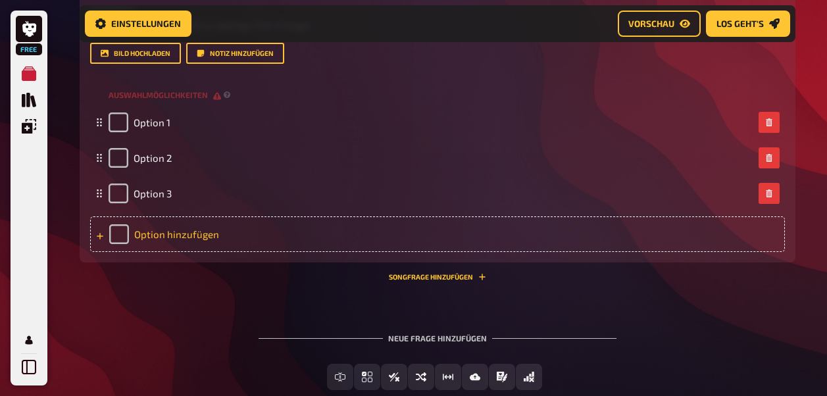
click at [165, 232] on div "Option hinzufügen" at bounding box center [437, 235] width 695 height 36
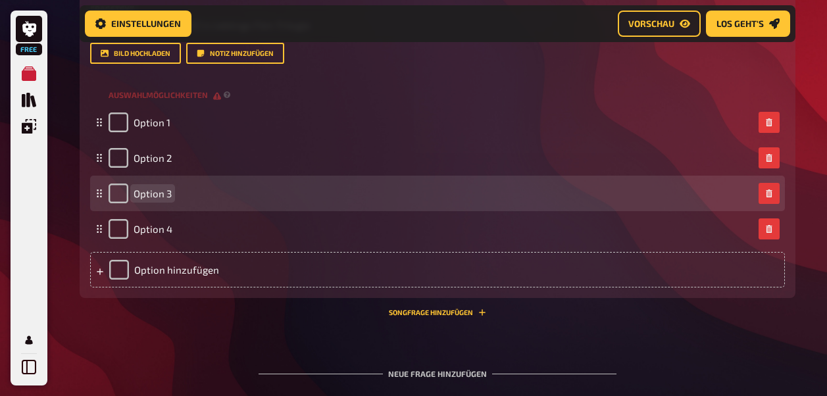
click at [153, 184] on div "Option 3" at bounding box center [140, 194] width 63 height 20
click at [153, 195] on span "Option 3" at bounding box center [153, 194] width 38 height 12
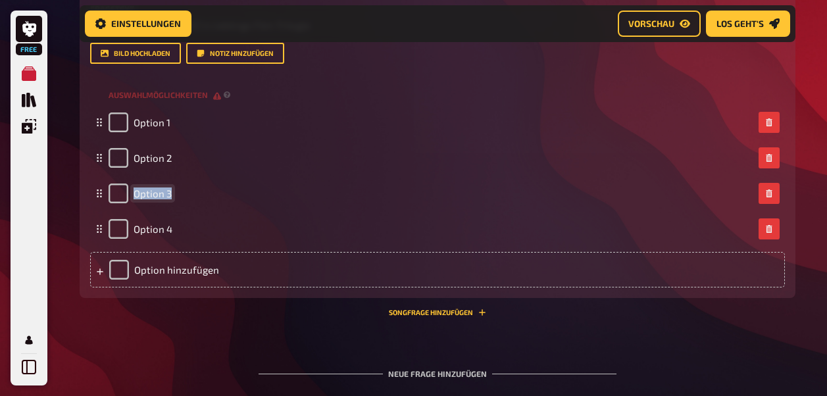
drag, startPoint x: 170, startPoint y: 192, endPoint x: -3, endPoint y: 195, distance: 173.1
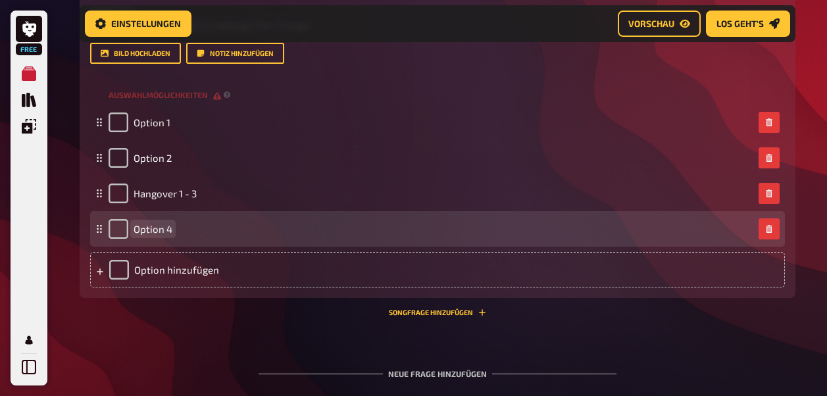
click at [152, 230] on span "Option 4" at bounding box center [153, 229] width 39 height 12
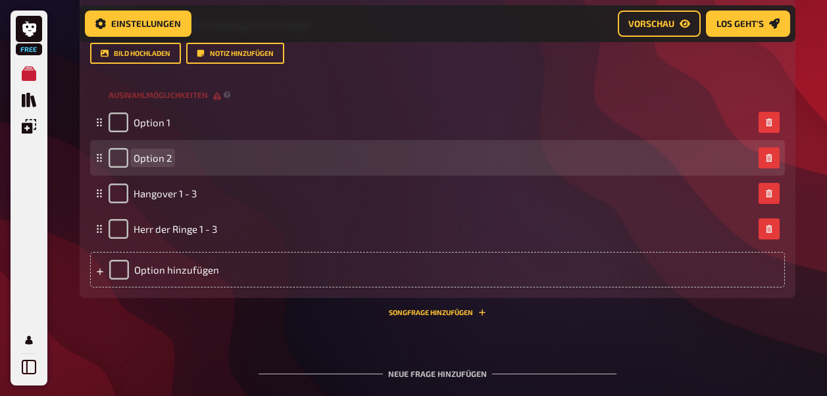
click at [150, 155] on span "Option 2" at bounding box center [153, 158] width 38 height 12
click at [150, 160] on span "Spicder Man 1 -3" at bounding box center [219, 158] width 171 height 12
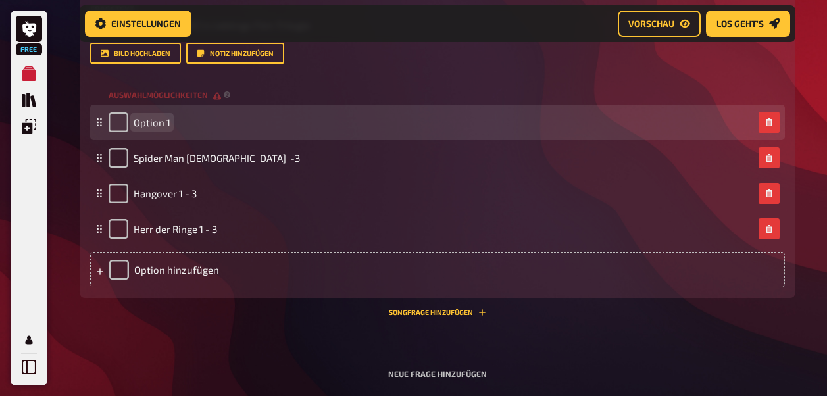
click at [178, 122] on div "Option 1" at bounding box center [431, 123] width 645 height 20
click at [177, 122] on div "Option 1" at bounding box center [431, 123] width 645 height 20
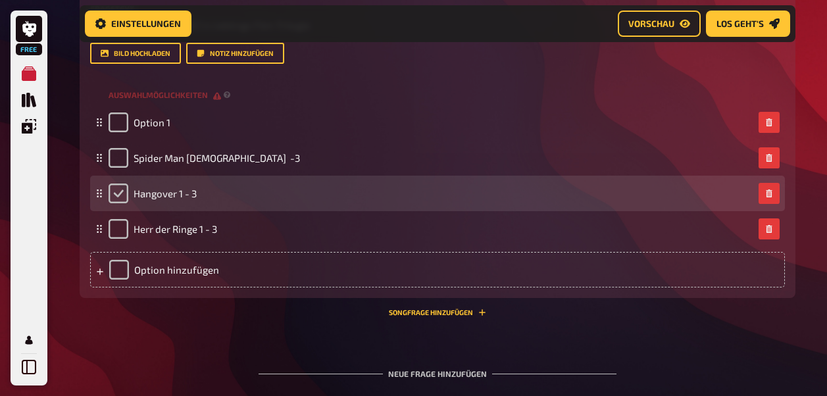
click at [114, 198] on input "checkbox" at bounding box center [119, 194] width 20 height 20
checkbox input "true"
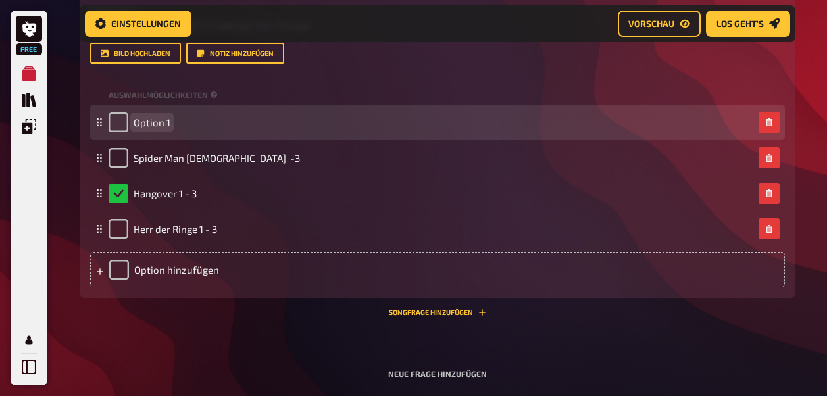
click at [167, 126] on span "Option 1" at bounding box center [152, 123] width 37 height 12
click at [170, 122] on div "Option 1" at bounding box center [431, 123] width 645 height 20
click at [165, 134] on div "Option 1" at bounding box center [437, 123] width 695 height 36
click at [169, 128] on div "Option 1" at bounding box center [431, 123] width 645 height 20
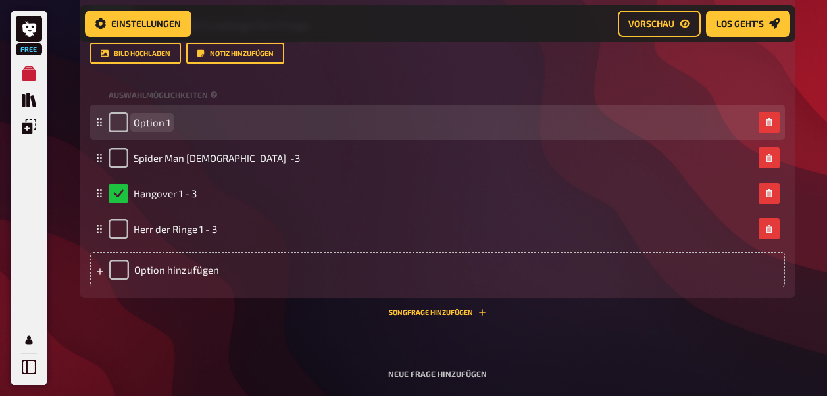
click at [170, 117] on div "Option 1" at bounding box center [431, 123] width 645 height 20
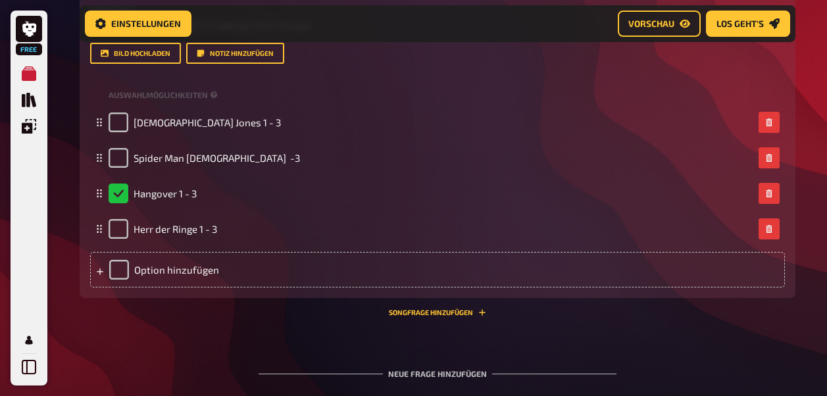
click at [211, 299] on div "Wissen 1.00 Punkte Titel Film Nr.2 Fragetext Was ist Timo´s Lieblings Film-Tril…" at bounding box center [438, 123] width 716 height 388
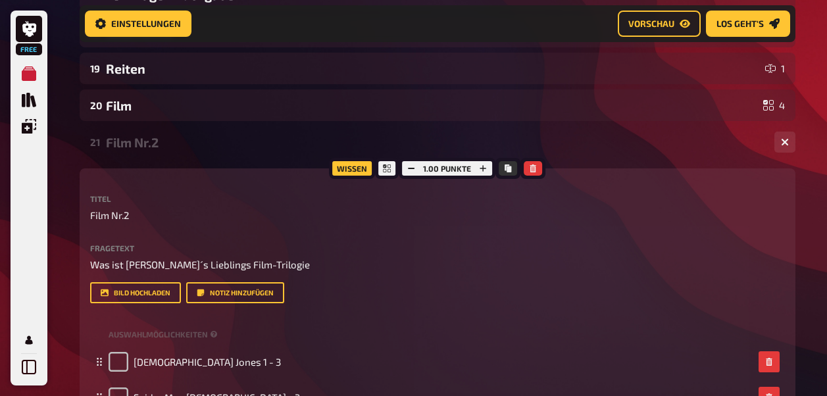
scroll to position [785, 0]
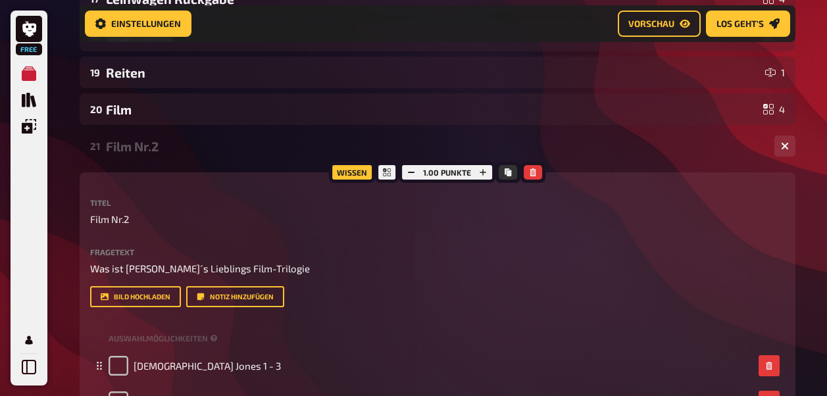
click at [153, 143] on div "Film Nr.2" at bounding box center [435, 146] width 658 height 15
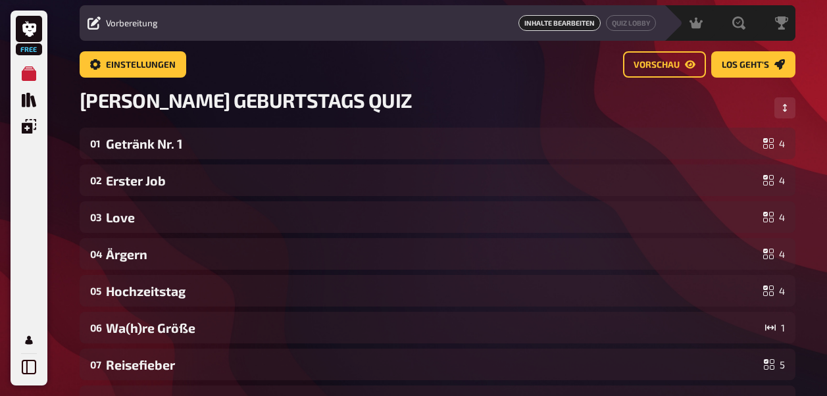
scroll to position [34, 0]
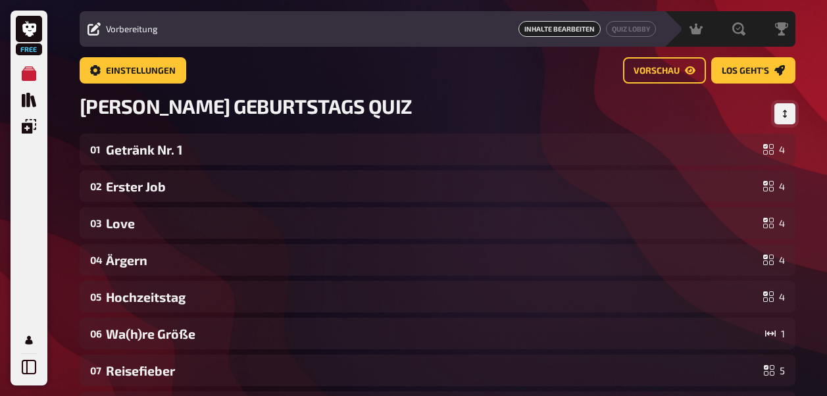
click at [783, 107] on button "Reihenfolge anpassen" at bounding box center [785, 113] width 21 height 21
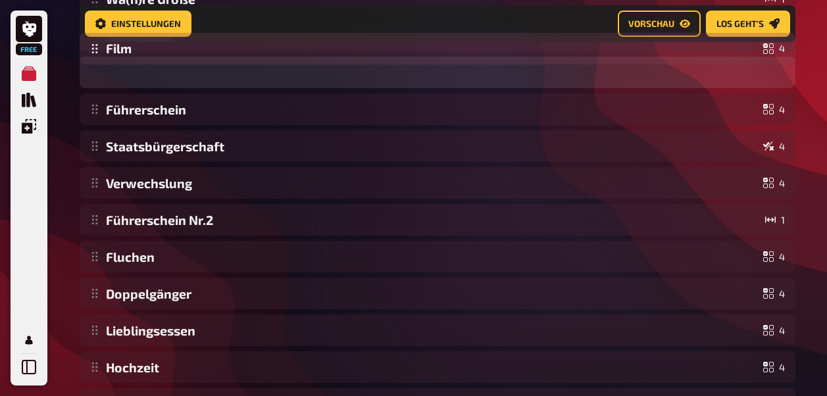
scroll to position [369, 0]
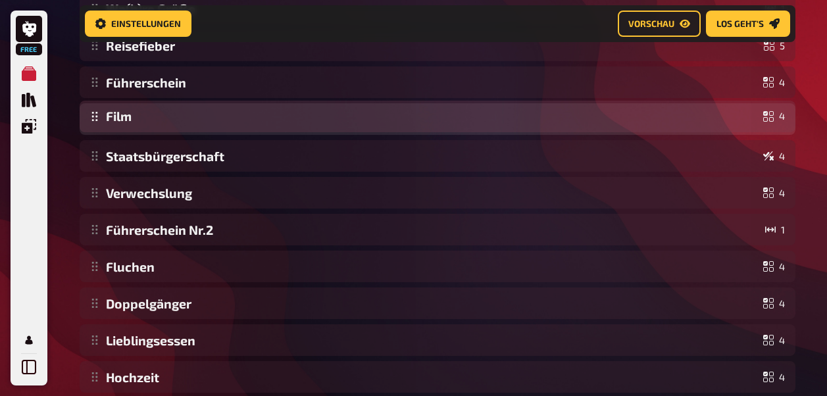
drag, startPoint x: 251, startPoint y: 289, endPoint x: 271, endPoint y: 113, distance: 177.4
click at [271, 113] on div "Getränk Nr. 1 4 Erster Job 4 Love 4 Ärgern 4 Hochzeitstag 4 Wa(h)re Größe 1 Rei…" at bounding box center [438, 192] width 716 height 769
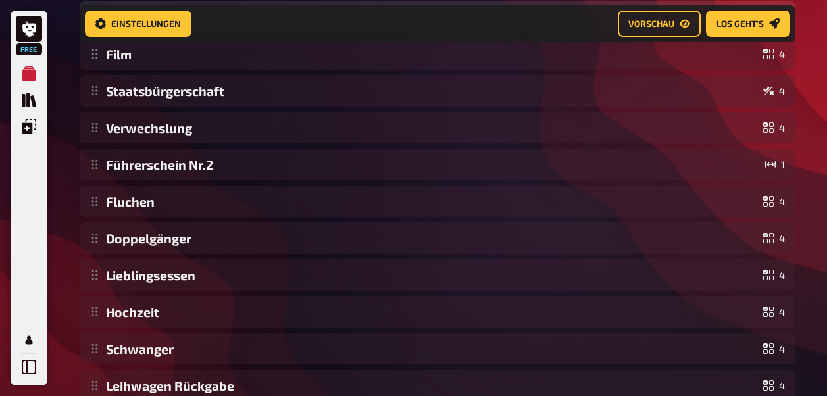
scroll to position [390, 0]
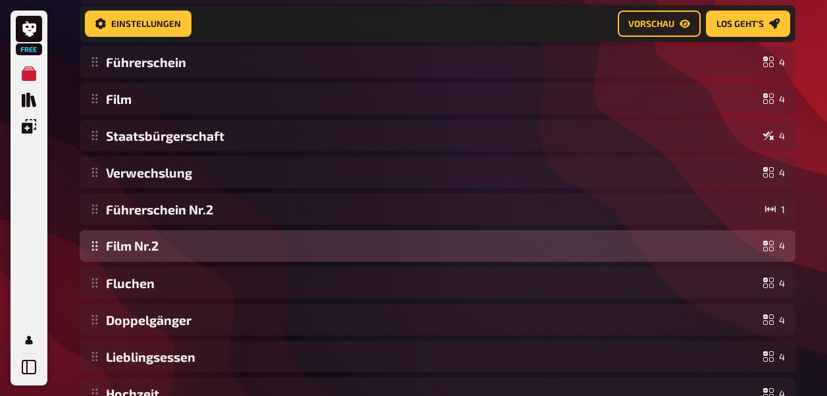
drag, startPoint x: 327, startPoint y: 320, endPoint x: 351, endPoint y: 247, distance: 77.0
click at [351, 247] on div "Getränk Nr. 1 4 Erster Job 4 Love 4 Ärgern 4 Hochzeitstag 4 Wa(h)re Größe 1 Rei…" at bounding box center [438, 172] width 716 height 769
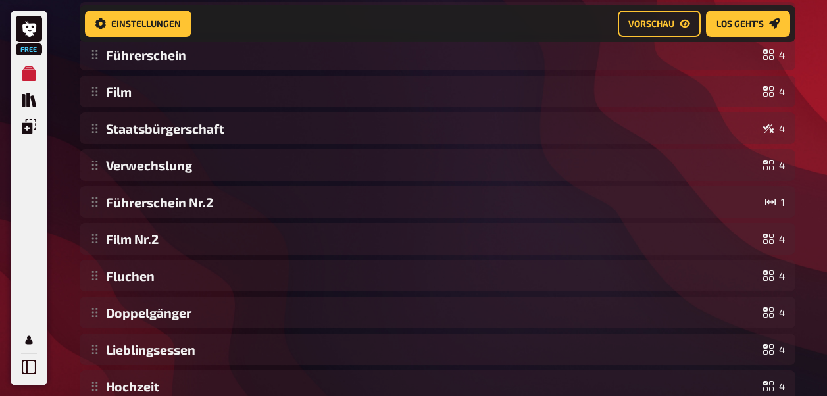
scroll to position [0, 0]
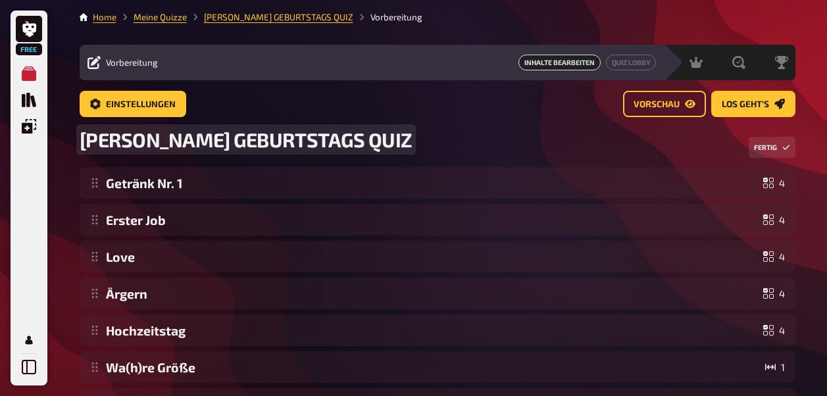
click at [90, 159] on div "TIMO's GEBURTSTAGS QUIZ Fertig" at bounding box center [438, 147] width 716 height 39
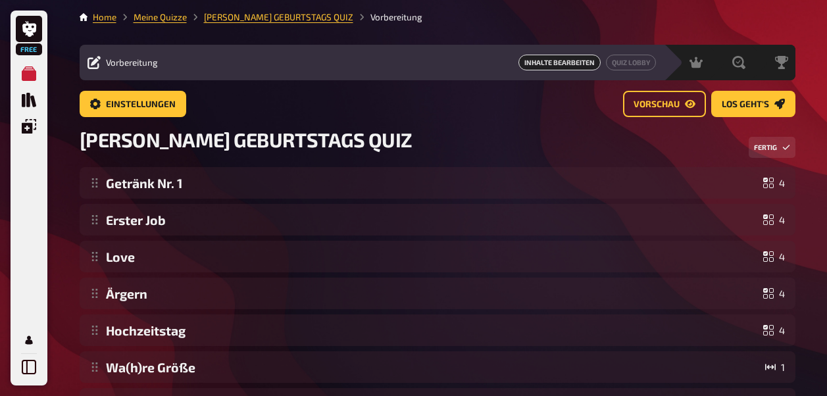
click at [90, 159] on div "TIMO's GEBURTSTAGS QUIZ Fertig" at bounding box center [438, 147] width 716 height 39
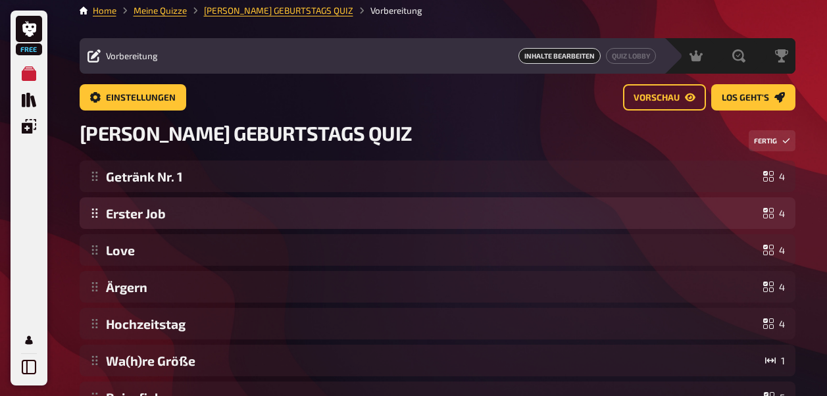
drag, startPoint x: 90, startPoint y: 159, endPoint x: 121, endPoint y: 215, distance: 64.5
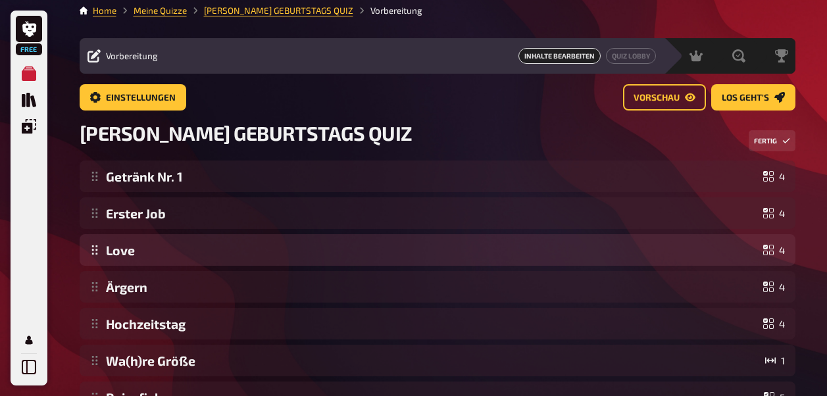
scroll to position [13, 0]
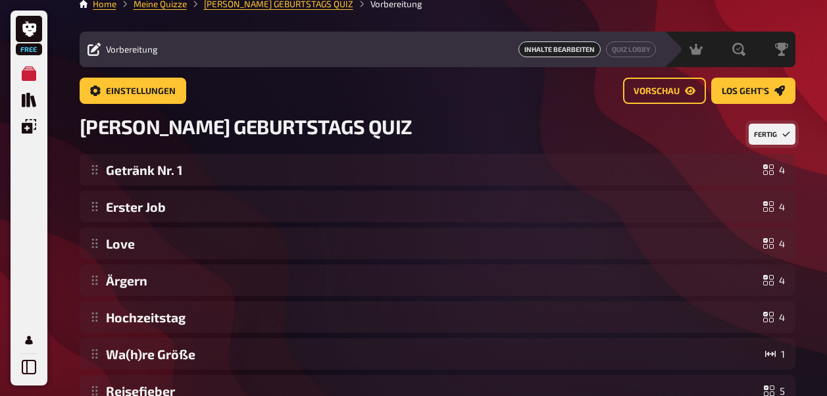
click at [781, 131] on button "Fertig" at bounding box center [772, 134] width 47 height 21
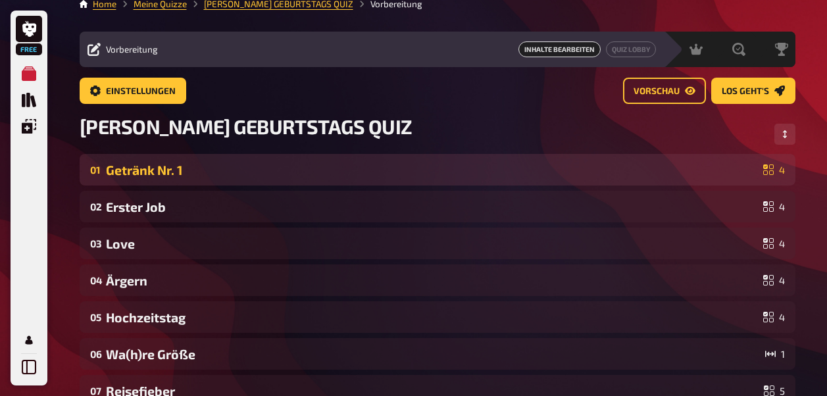
click at [188, 172] on div "Getränk Nr. 1" at bounding box center [432, 170] width 652 height 15
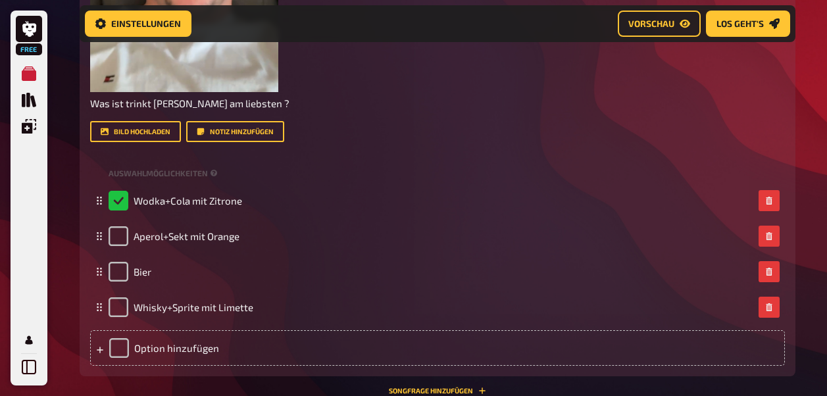
scroll to position [0, 0]
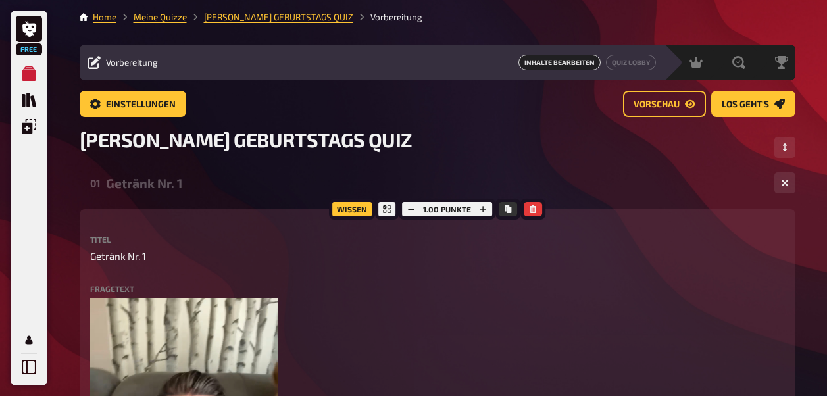
click at [131, 183] on div "Getränk Nr. 1" at bounding box center [435, 183] width 658 height 15
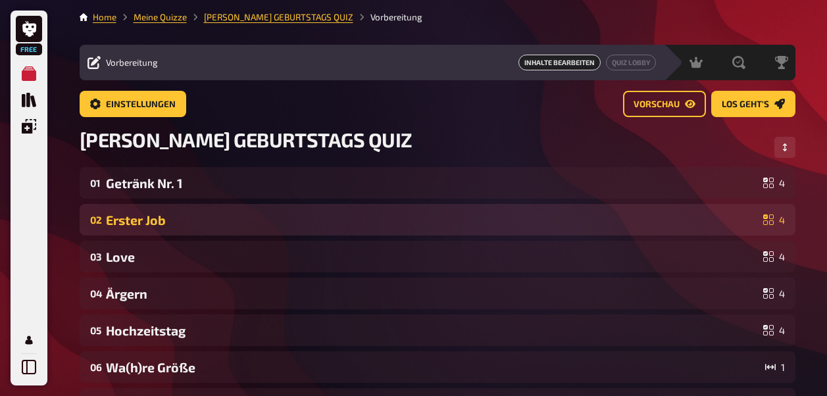
click at [130, 217] on div "Erster Job" at bounding box center [432, 220] width 652 height 15
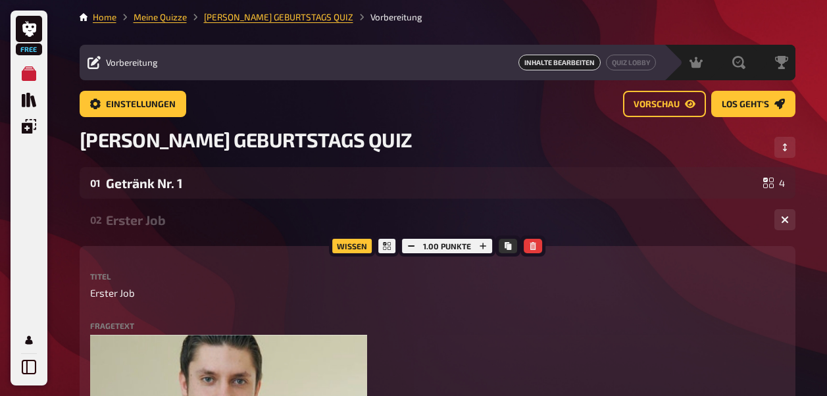
click at [129, 236] on div "02 Erster Job 4" at bounding box center [438, 220] width 716 height 32
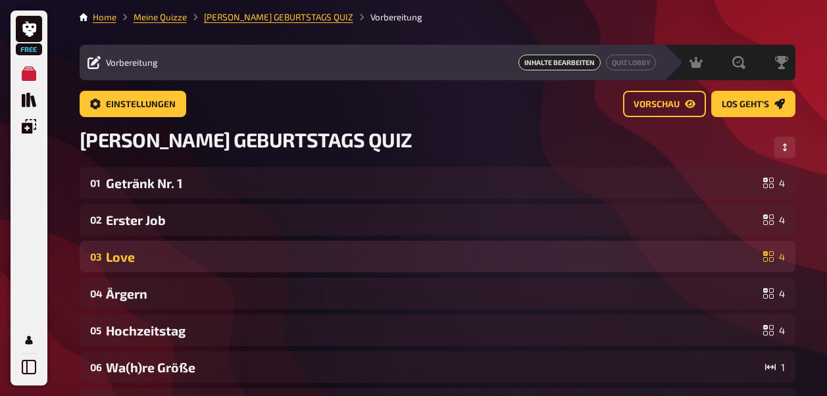
click at [138, 253] on div "Love" at bounding box center [432, 256] width 652 height 15
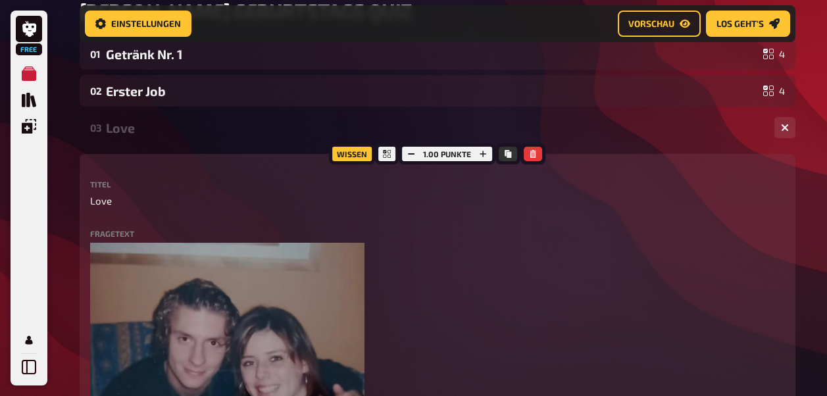
scroll to position [133, 0]
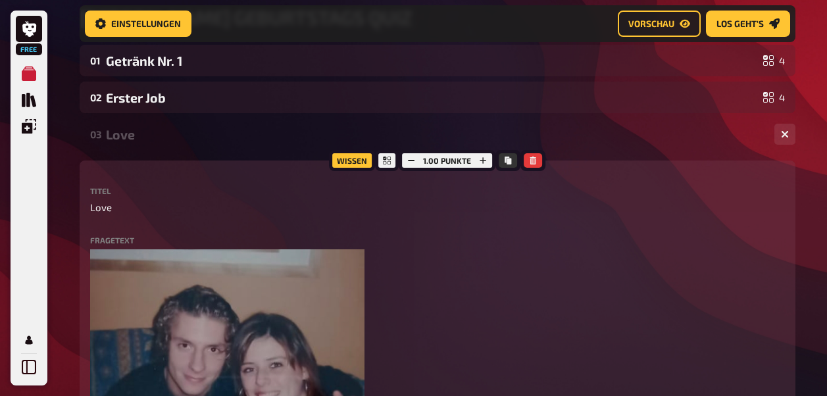
click at [128, 131] on div "Love" at bounding box center [435, 134] width 658 height 15
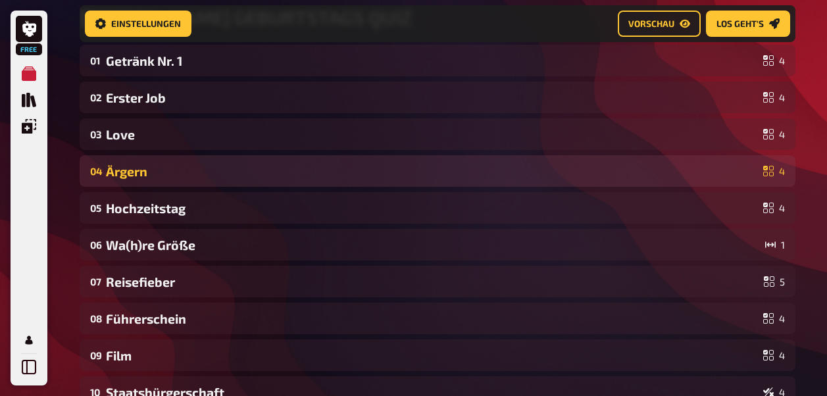
click at [142, 179] on div "04 Ärgern 4" at bounding box center [438, 171] width 716 height 32
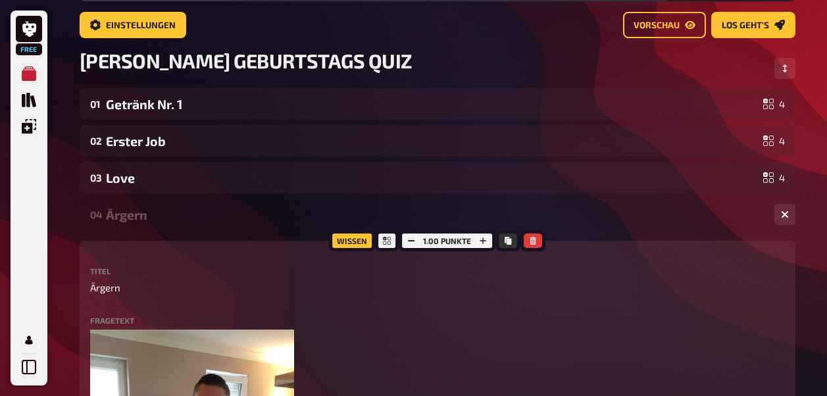
scroll to position [72, 0]
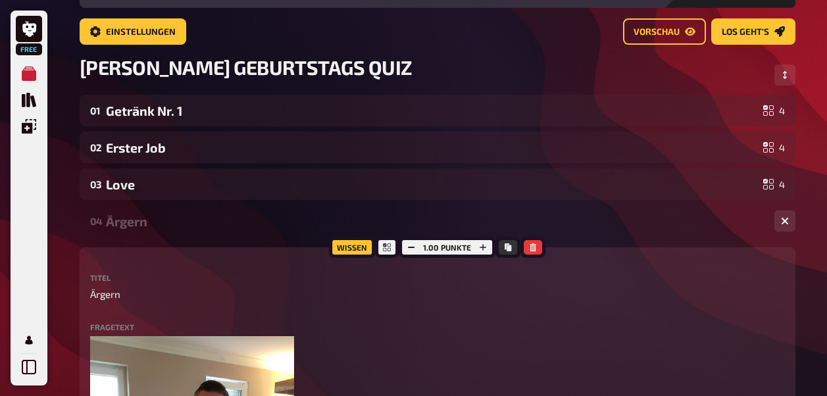
click at [120, 218] on div "Ärgern" at bounding box center [435, 221] width 658 height 15
click at [139, 234] on div "04 Ärgern 4" at bounding box center [438, 221] width 716 height 32
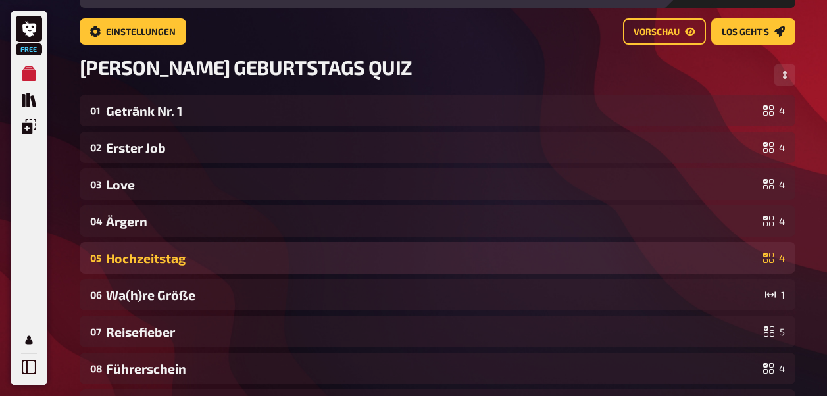
click at [131, 262] on div "Hochzeitstag" at bounding box center [432, 258] width 652 height 15
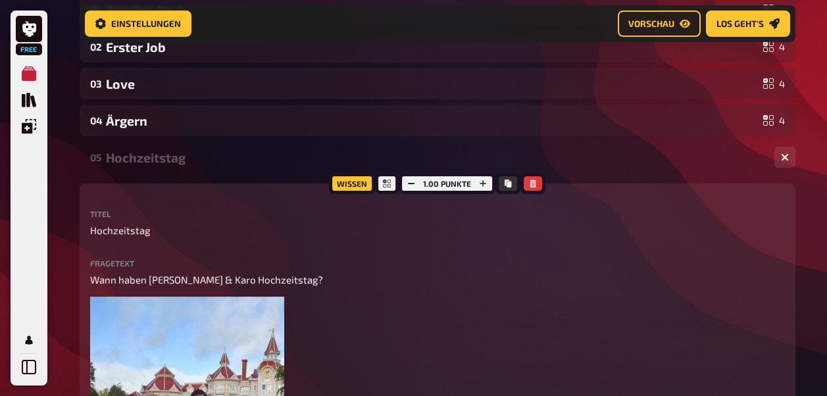
scroll to position [125, 0]
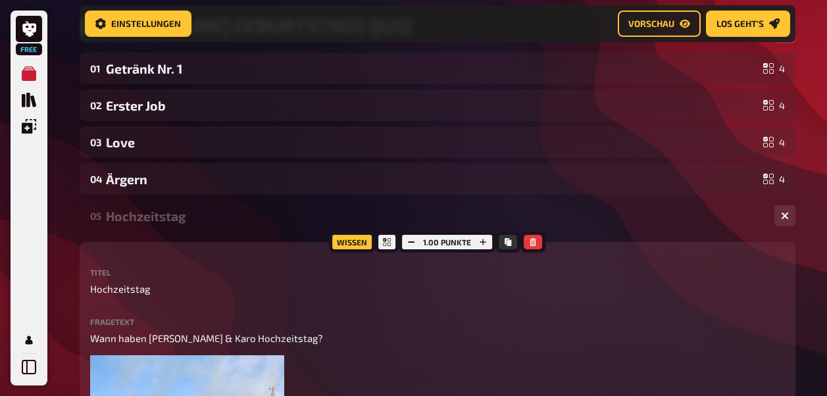
click at [145, 211] on div "Hochzeitstag" at bounding box center [435, 216] width 658 height 15
click at [145, 210] on div "Hochzeitstag" at bounding box center [435, 216] width 658 height 15
click at [168, 230] on div "05 Hochzeitstag 4" at bounding box center [438, 216] width 716 height 32
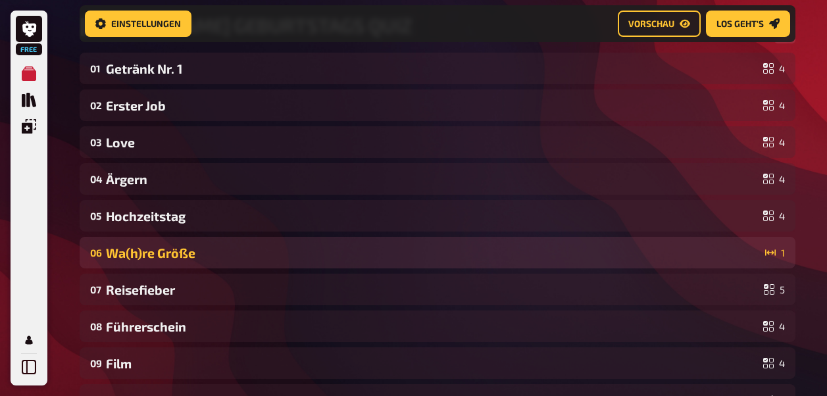
click at [180, 263] on div "06 Wa(h)re Größe 1" at bounding box center [438, 253] width 716 height 32
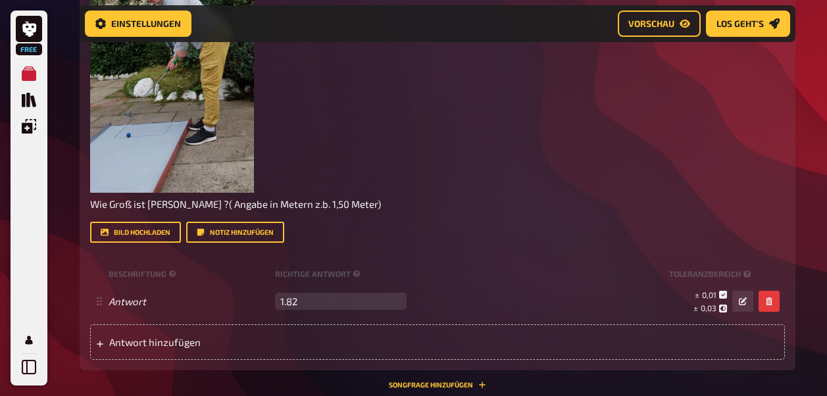
scroll to position [623, 0]
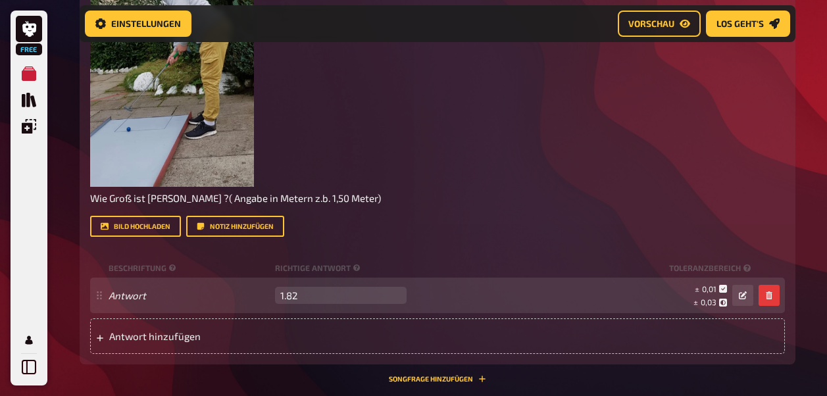
drag, startPoint x: 288, startPoint y: 297, endPoint x: 528, endPoint y: 294, distance: 239.6
click at [528, 294] on div "± 0,01 ± 0,03 ± 1,82" at bounding box center [583, 296] width 342 height 25
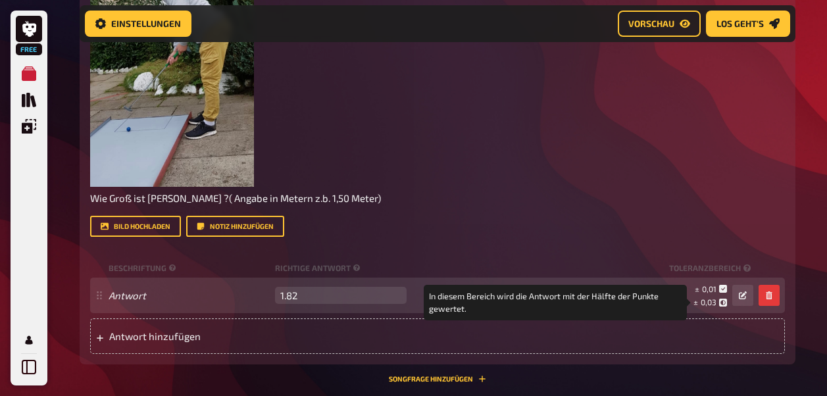
click at [713, 302] on span "0,03" at bounding box center [709, 302] width 16 height 9
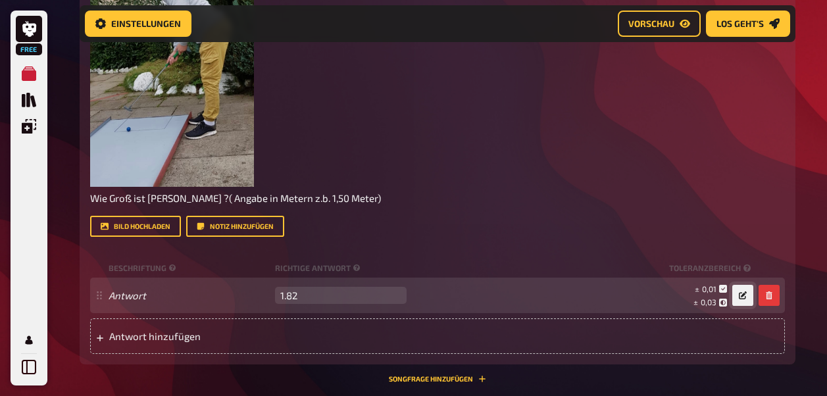
click at [740, 295] on icon "button" at bounding box center [743, 296] width 8 height 8
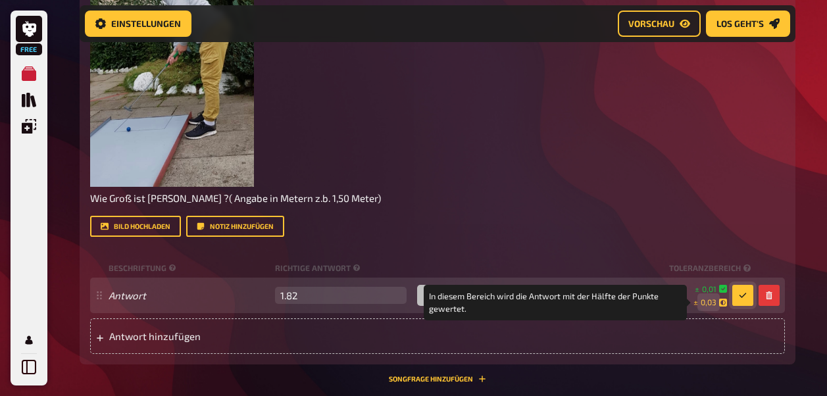
click at [715, 304] on span "0,03" at bounding box center [709, 302] width 16 height 11
click at [712, 302] on span "0,03" at bounding box center [709, 302] width 16 height 11
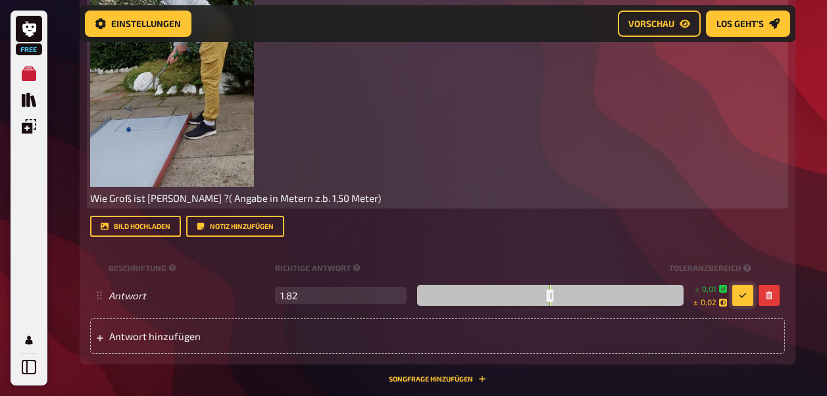
click at [728, 181] on div "﻿ Wie Groß ist Timo ?( Angabe in Metern z.b. 1,50 Meter)" at bounding box center [437, 38] width 695 height 336
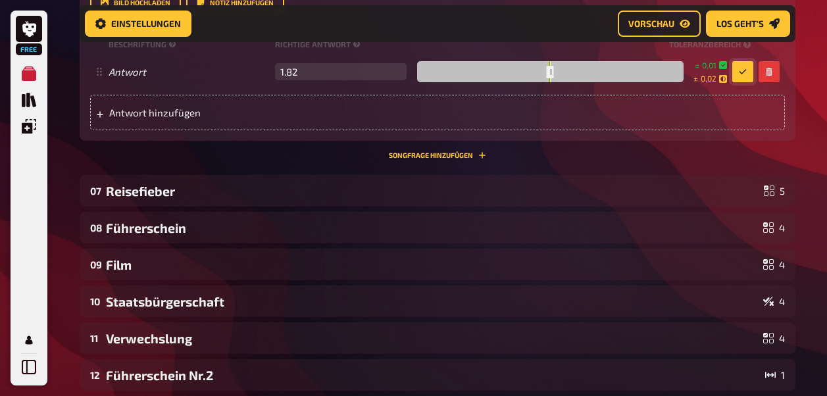
scroll to position [842, 0]
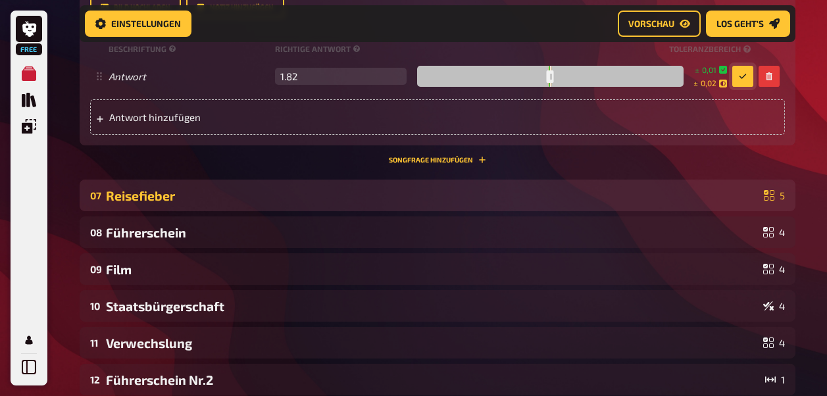
click at [145, 203] on div "Reisefieber" at bounding box center [432, 195] width 653 height 15
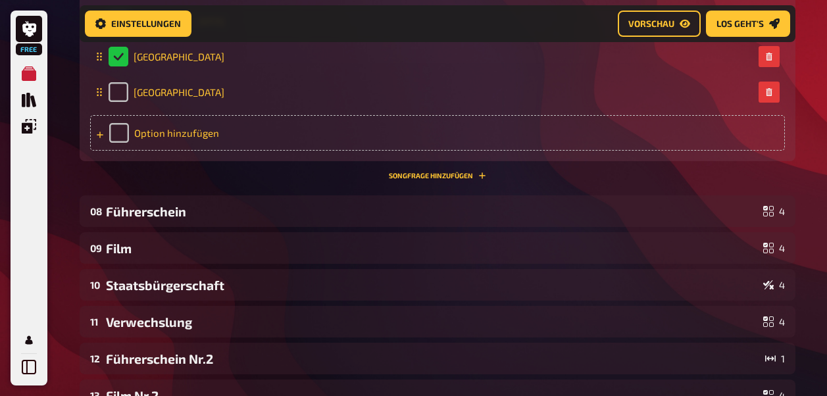
scroll to position [1623, 0]
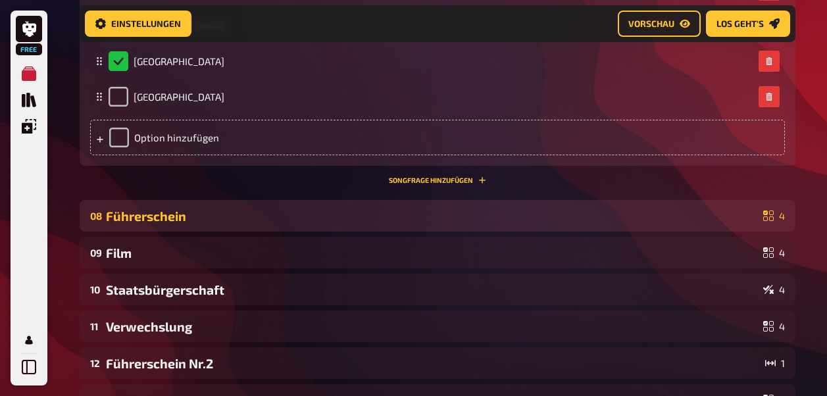
click at [190, 214] on div "Führerschein" at bounding box center [432, 216] width 652 height 15
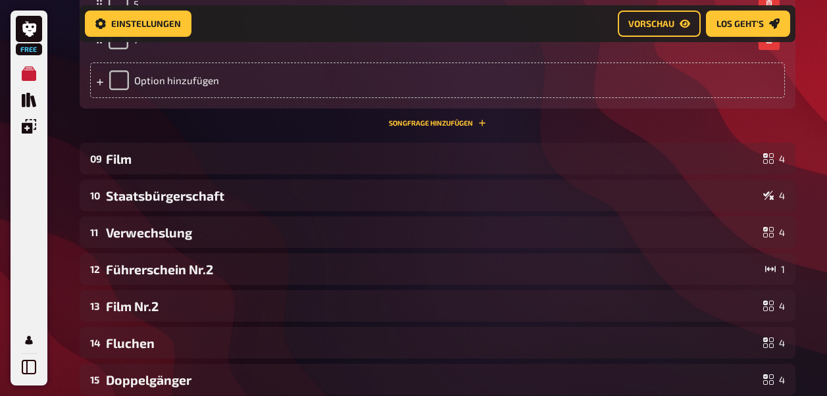
scroll to position [2456, 0]
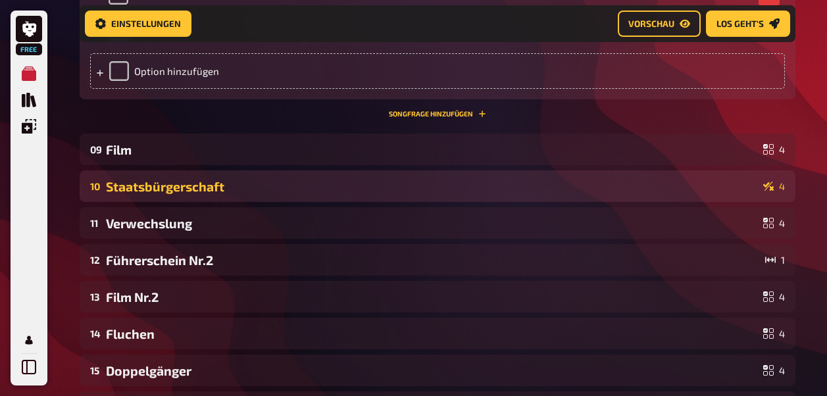
click at [162, 182] on div "Staatsbürgerschaft" at bounding box center [432, 186] width 652 height 15
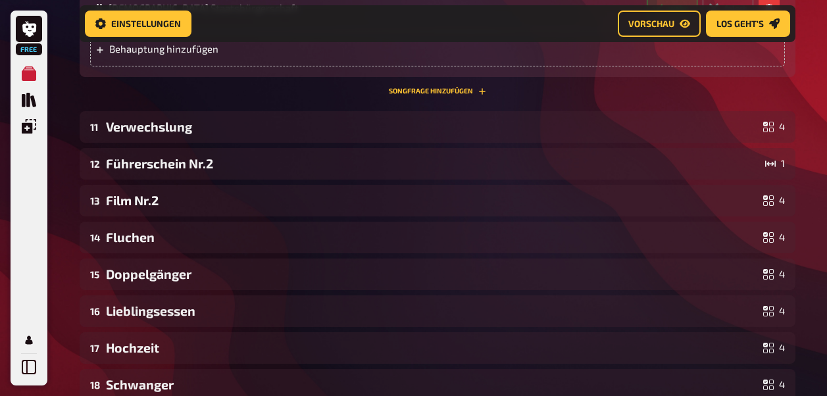
scroll to position [3278, 0]
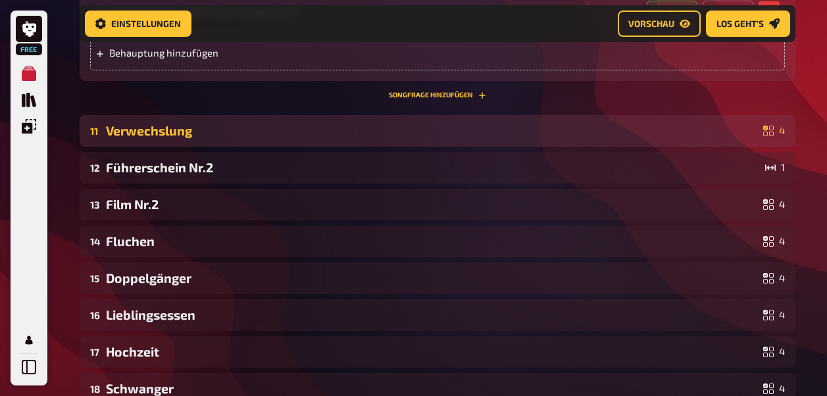
click at [140, 128] on div "Verwechslung" at bounding box center [432, 130] width 652 height 15
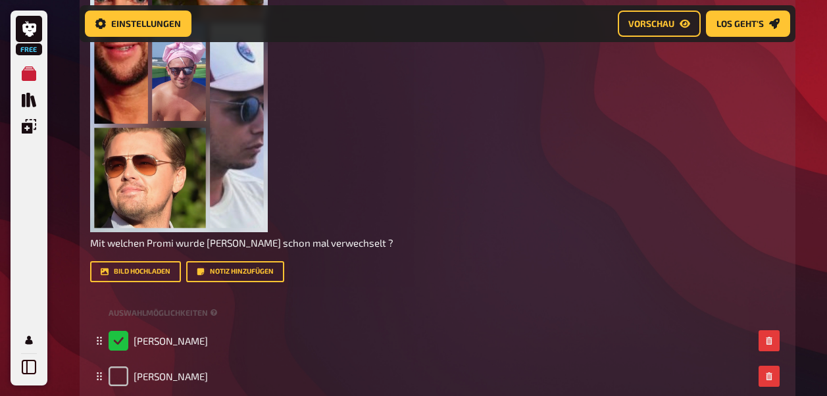
scroll to position [3638, 0]
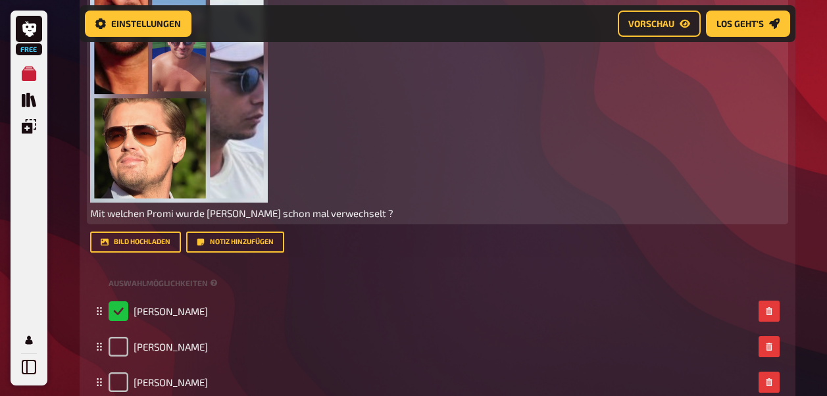
click at [277, 211] on span "Mit welchen Promi wurde Timo schon mal verwechselt ?" at bounding box center [241, 213] width 303 height 12
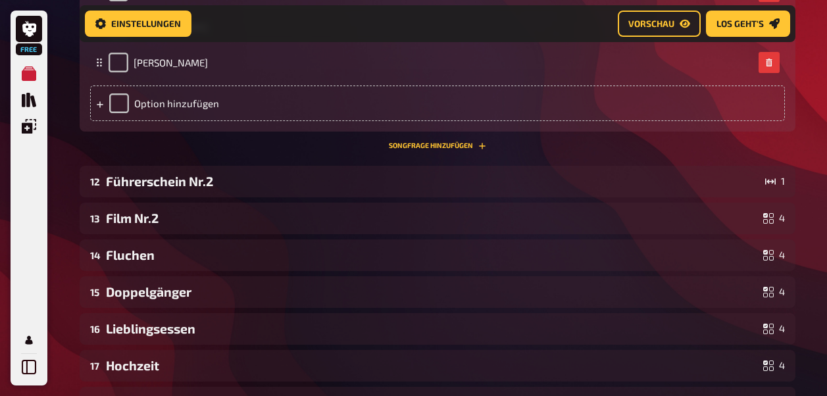
scroll to position [3998, 0]
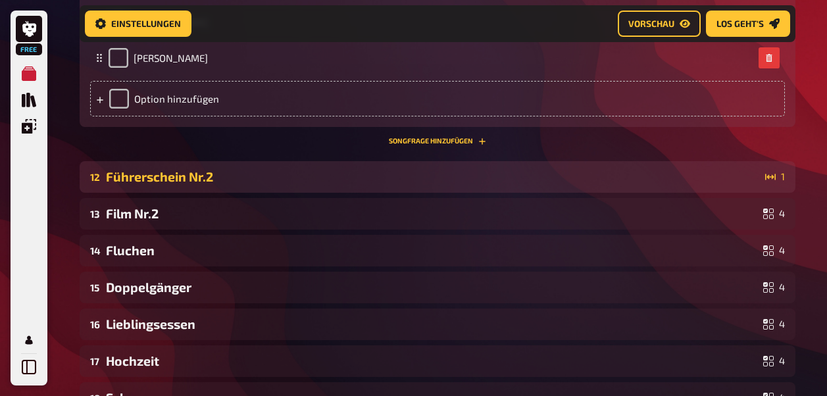
click at [162, 184] on div "Führerschein Nr.2" at bounding box center [433, 176] width 654 height 15
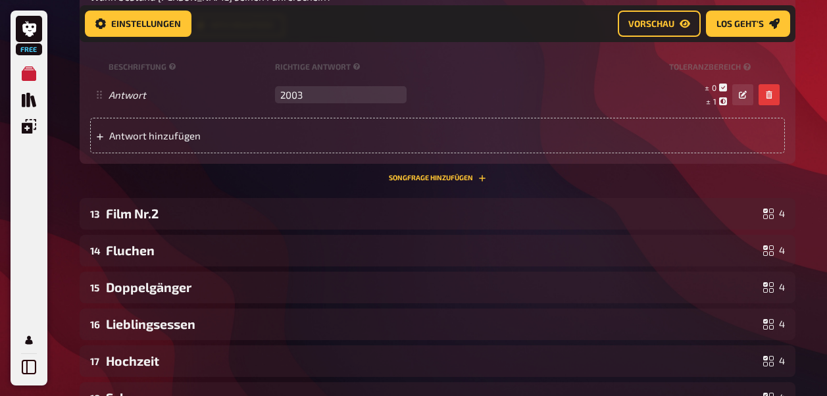
scroll to position [4640, 0]
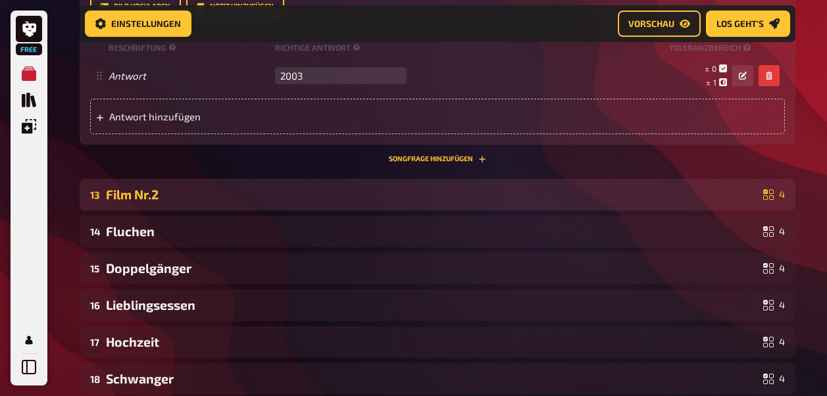
click at [168, 203] on div "13 Film Nr.2 4" at bounding box center [438, 195] width 716 height 32
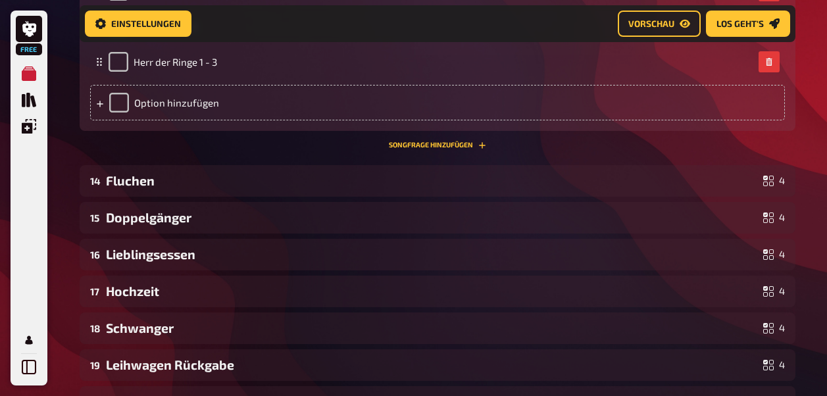
scroll to position [5135, 0]
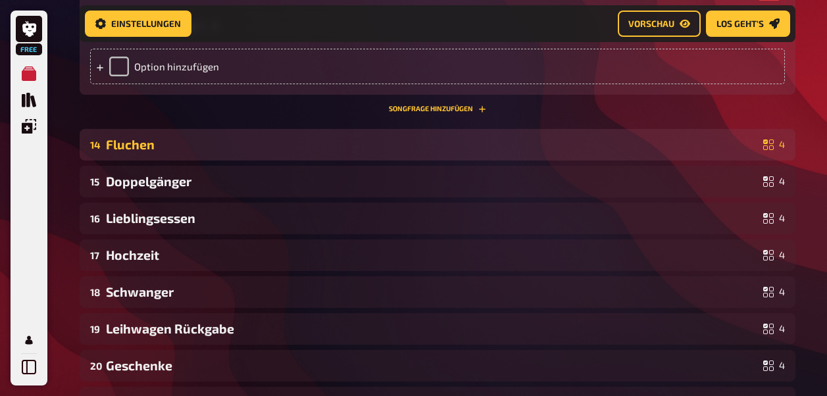
click at [138, 135] on div "14 Fluchen 4" at bounding box center [438, 145] width 716 height 32
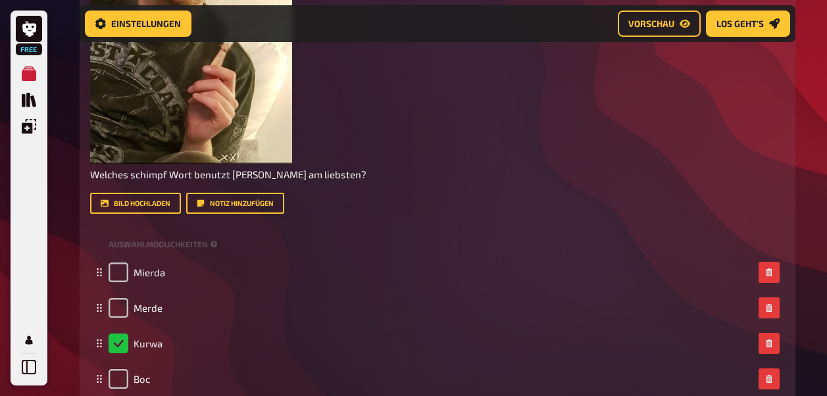
scroll to position [5566, 0]
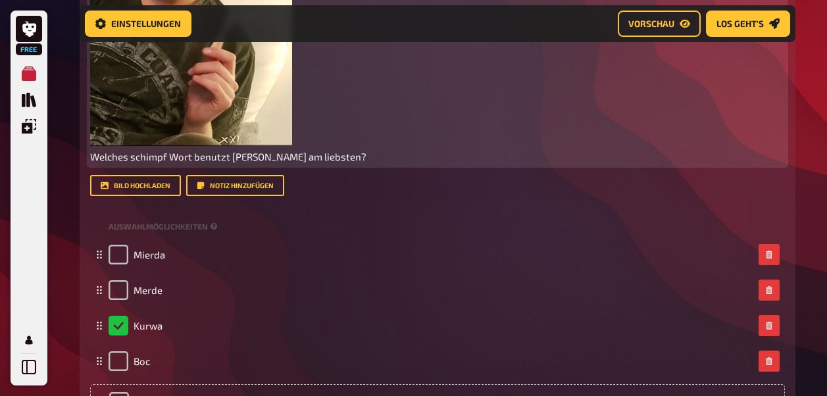
click at [136, 161] on span "Welches schimpf Wort benutzt Timo am liebsten?" at bounding box center [228, 157] width 276 height 12
click at [130, 157] on span "Welches schimpf Wort benutzt Timo am liebsten?" at bounding box center [228, 157] width 276 height 12
click at [165, 159] on span "Welches Schimpf Wort benutzt Timo am liebsten?" at bounding box center [228, 157] width 276 height 12
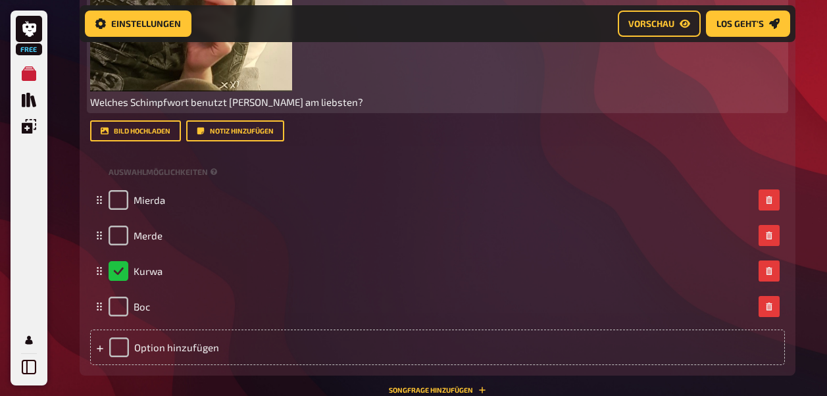
scroll to position [5661, 0]
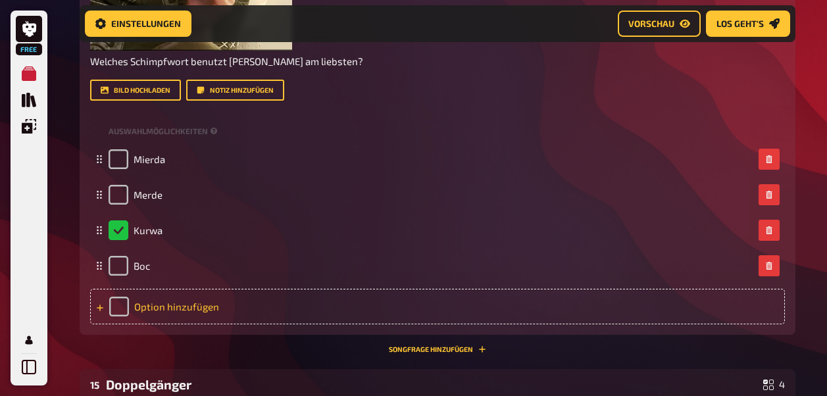
click at [160, 301] on div "Option hinzufügen" at bounding box center [437, 307] width 695 height 36
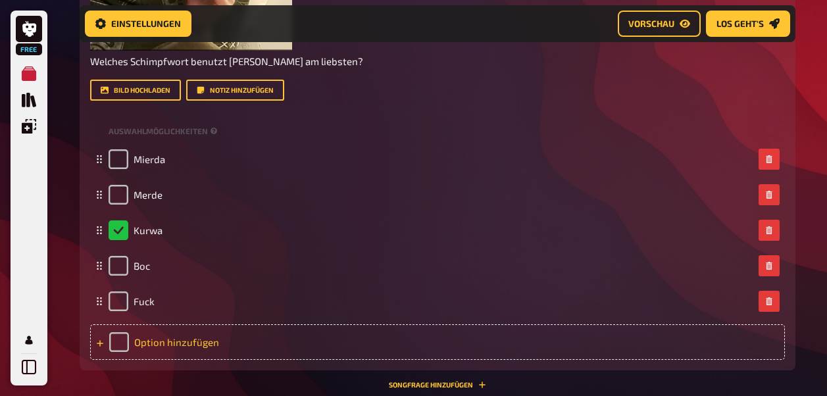
click at [167, 337] on div "Option hinzufügen" at bounding box center [437, 342] width 695 height 36
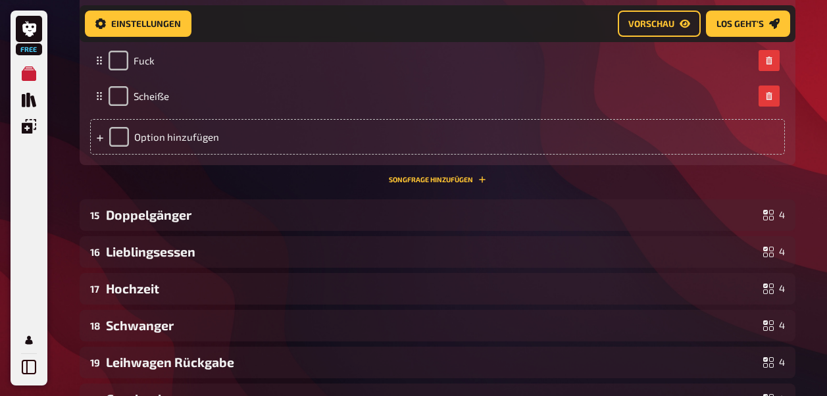
scroll to position [5943, 0]
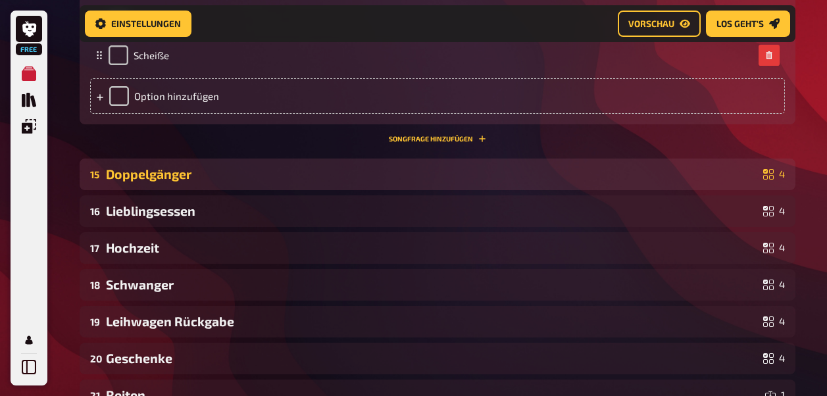
click at [196, 167] on div "Doppelgänger" at bounding box center [432, 174] width 652 height 15
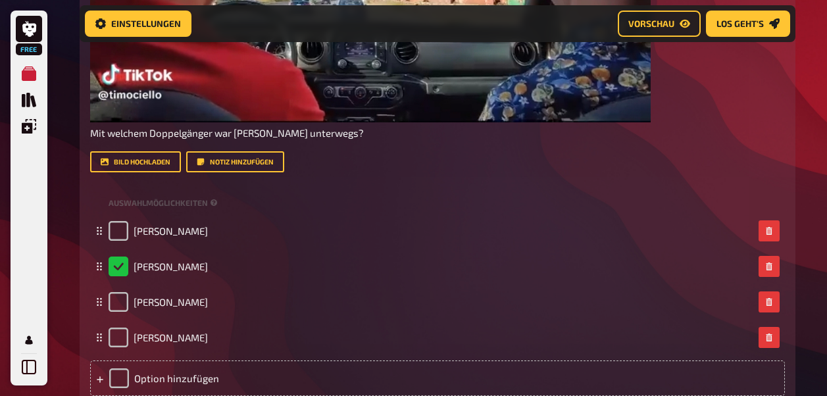
scroll to position [6453, 0]
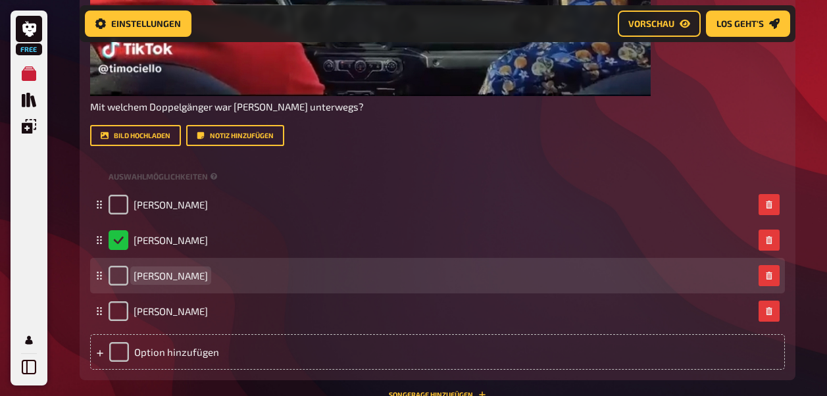
click at [245, 283] on div "Bruce Willes" at bounding box center [431, 276] width 645 height 20
click at [178, 280] on span "Bruce Willes" at bounding box center [171, 276] width 74 height 12
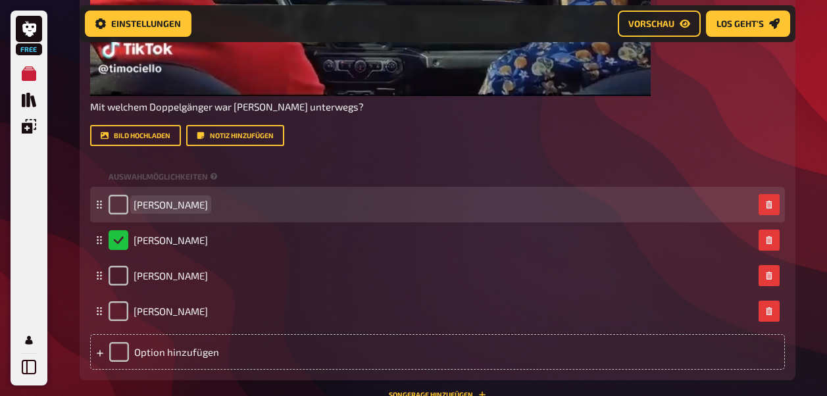
click at [181, 210] on div "Jason Stapham" at bounding box center [158, 205] width 99 height 20
click at [181, 210] on span "Jason Stapham" at bounding box center [171, 205] width 74 height 12
click at [183, 207] on span "Jason Stapham" at bounding box center [171, 205] width 74 height 12
click at [190, 211] on div "Jason Stapham" at bounding box center [158, 205] width 99 height 20
click at [184, 204] on span "Jason Stapham" at bounding box center [171, 205] width 74 height 12
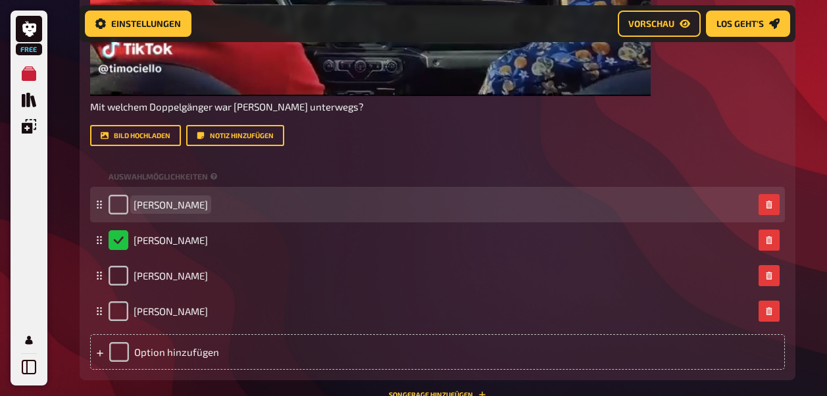
click at [186, 207] on span "Jason Stapham" at bounding box center [171, 205] width 74 height 12
click at [178, 209] on span "Jason Stapham" at bounding box center [171, 205] width 74 height 12
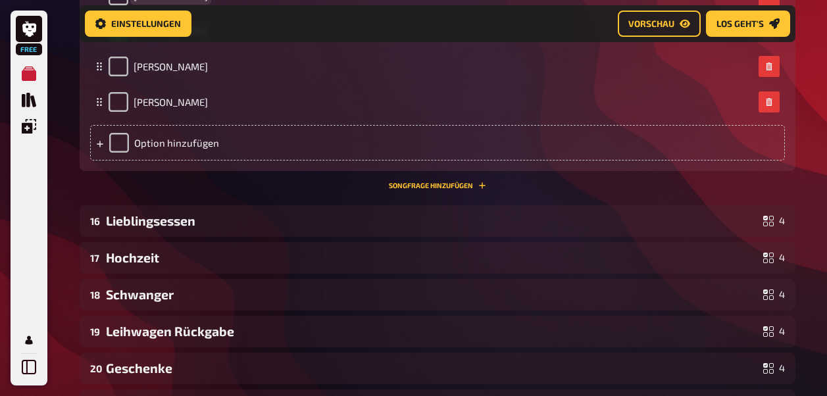
scroll to position [6754, 0]
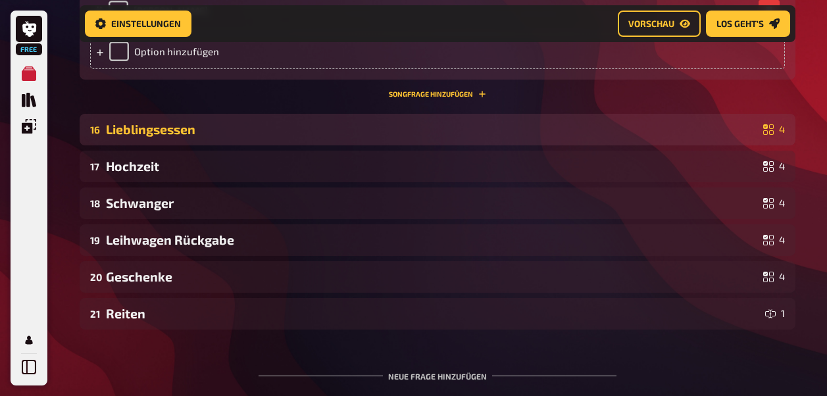
click at [191, 136] on div "Lieblingsessen" at bounding box center [432, 129] width 652 height 15
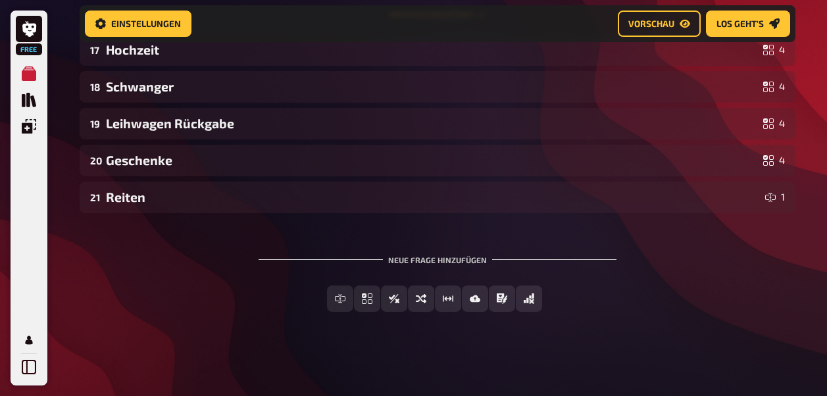
scroll to position [7559, 0]
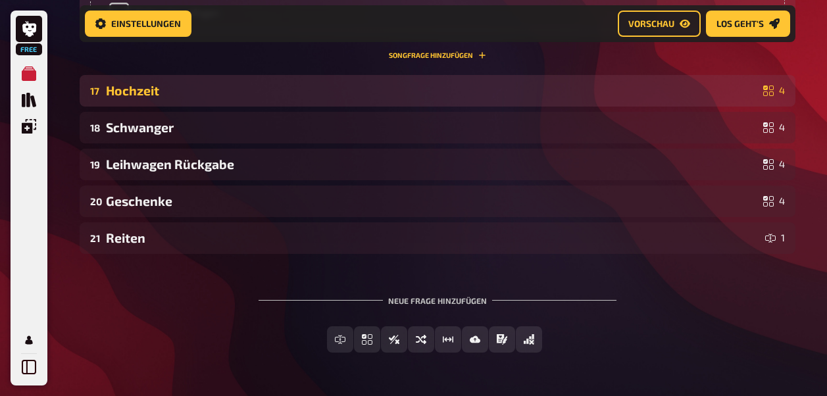
click at [147, 89] on div "Hochzeit" at bounding box center [432, 90] width 652 height 15
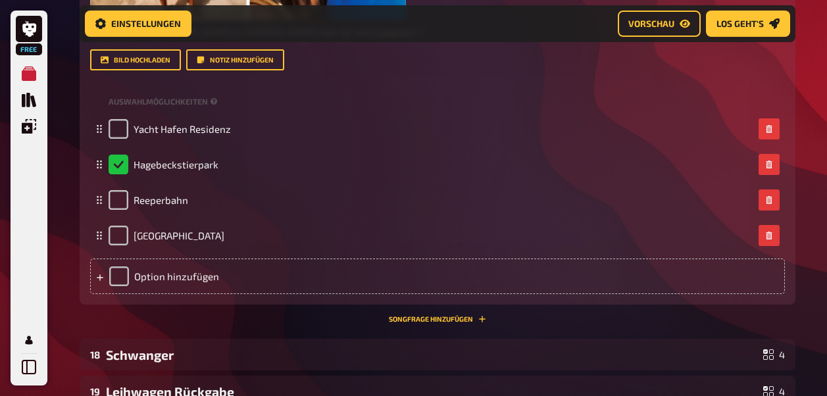
scroll to position [8069, 0]
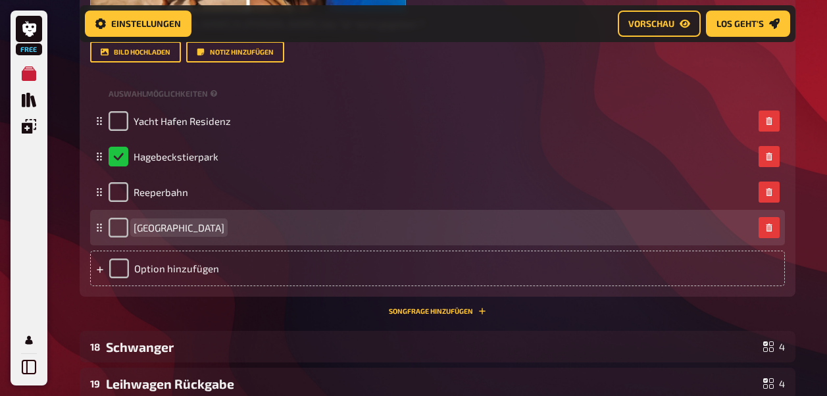
click at [201, 222] on div "Elb Schloss" at bounding box center [431, 228] width 645 height 20
click at [147, 229] on span "Elb Schloss" at bounding box center [179, 228] width 91 height 12
click at [224, 229] on div "Wasser Schloss" at bounding box center [431, 228] width 645 height 20
click at [166, 228] on span "Wasser Schloss" at bounding box center [169, 228] width 71 height 12
click at [204, 226] on div "Wasserschloss" at bounding box center [431, 228] width 645 height 20
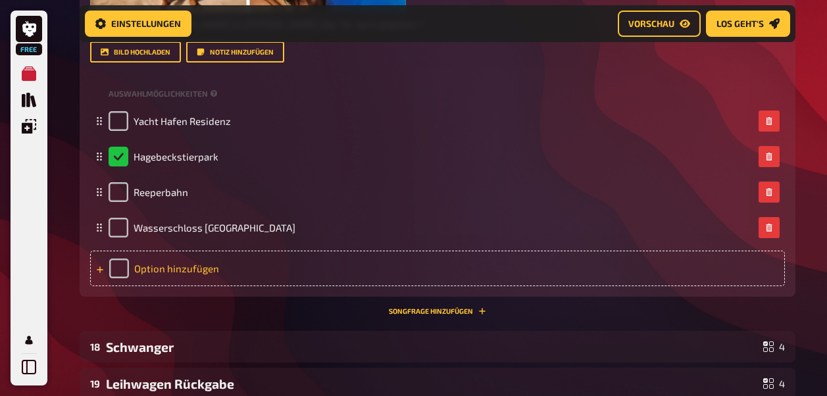
click at [140, 267] on div "Option hinzufügen" at bounding box center [437, 269] width 695 height 36
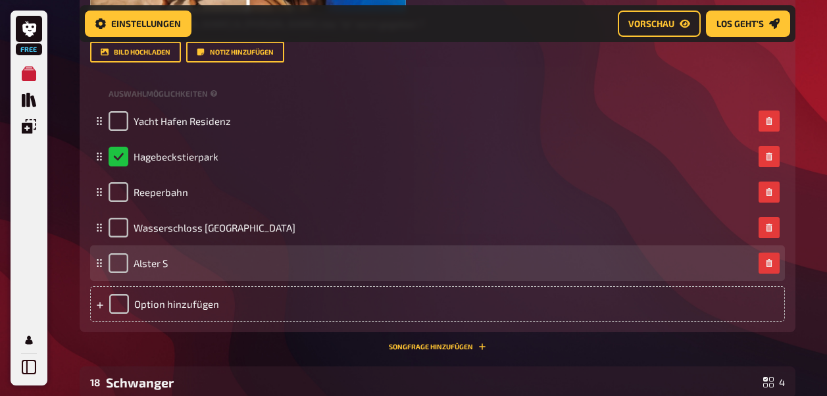
drag, startPoint x: 158, startPoint y: 265, endPoint x: 164, endPoint y: 278, distance: 14.4
click at [158, 265] on span "Alster S" at bounding box center [151, 263] width 34 height 12
click at [178, 268] on span "Alsterschloss" at bounding box center [165, 263] width 62 height 12
click at [196, 271] on div "Alsterschlöss" at bounding box center [431, 263] width 645 height 20
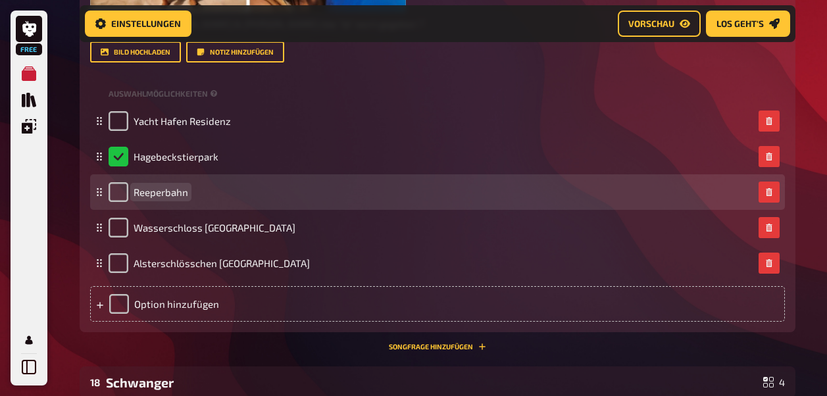
click at [207, 191] on div "Reeperbahn" at bounding box center [431, 192] width 645 height 20
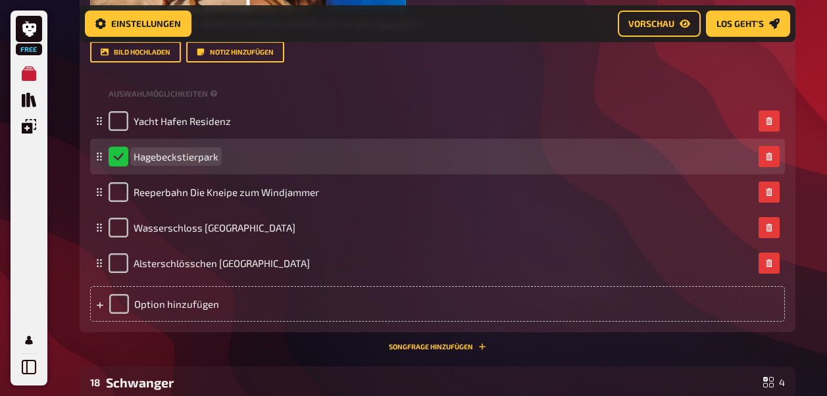
click at [240, 161] on div "Hagebeckstierpark" at bounding box center [431, 157] width 645 height 20
click at [219, 155] on span "Hagebeckstierpark Thailändischen Sala" at bounding box center [233, 157] width 198 height 12
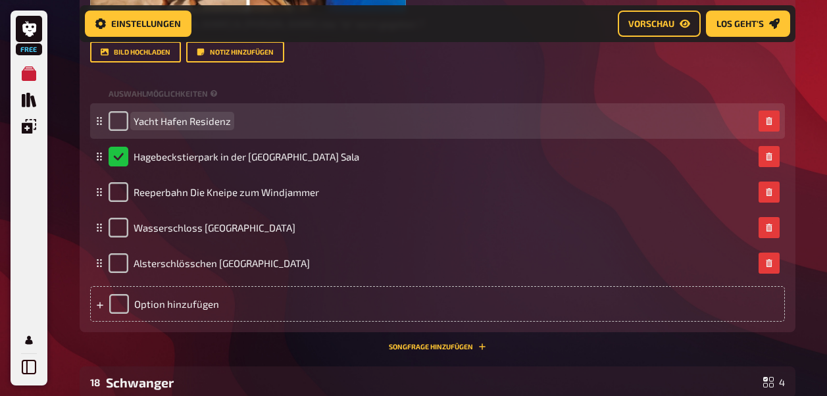
click at [238, 122] on div "Yacht Hafen Residenz" at bounding box center [431, 121] width 645 height 20
click at [261, 124] on span "Yacht Hafen Residenz Hohe Dne" at bounding box center [205, 121] width 143 height 12
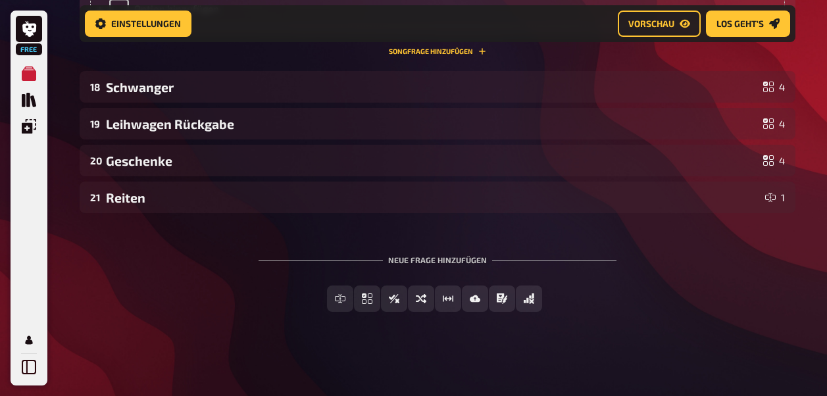
scroll to position [8337, 0]
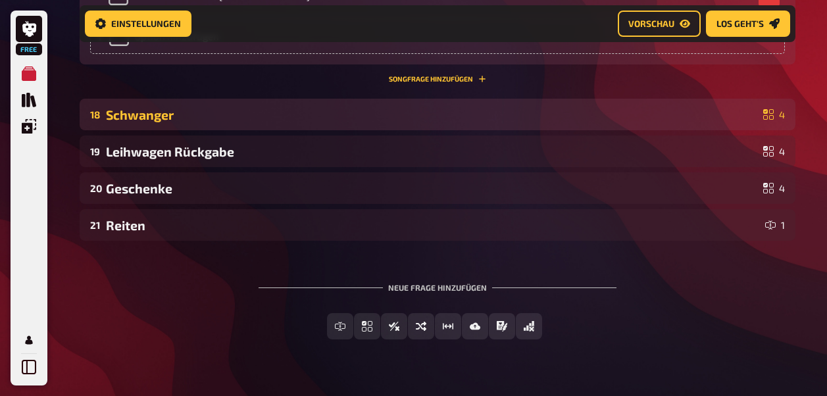
click at [152, 117] on div "Schwanger" at bounding box center [432, 114] width 652 height 15
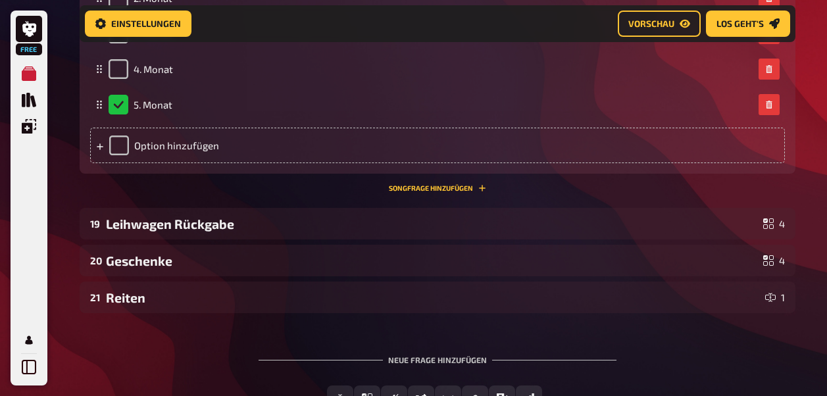
scroll to position [9011, 0]
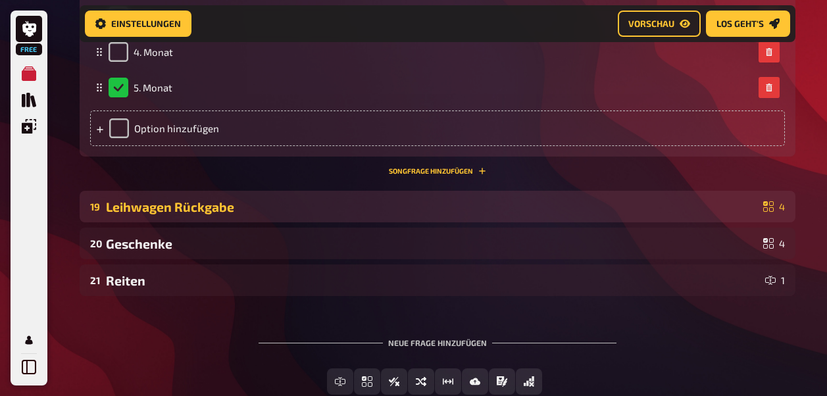
click at [207, 205] on div "Leihwagen Rückgabe" at bounding box center [432, 206] width 652 height 15
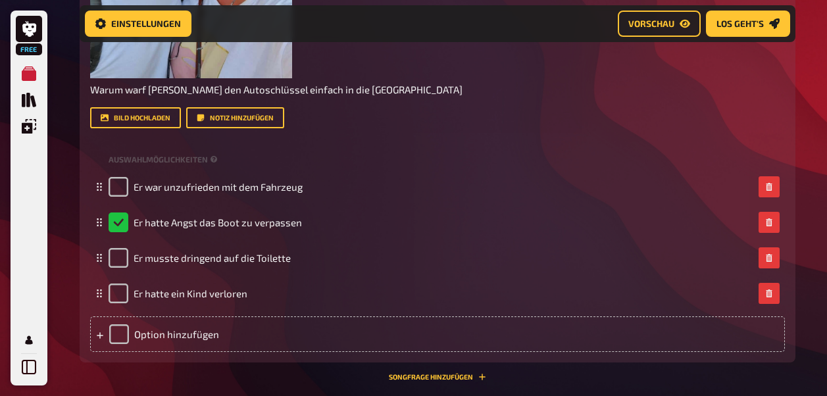
scroll to position [9534, 0]
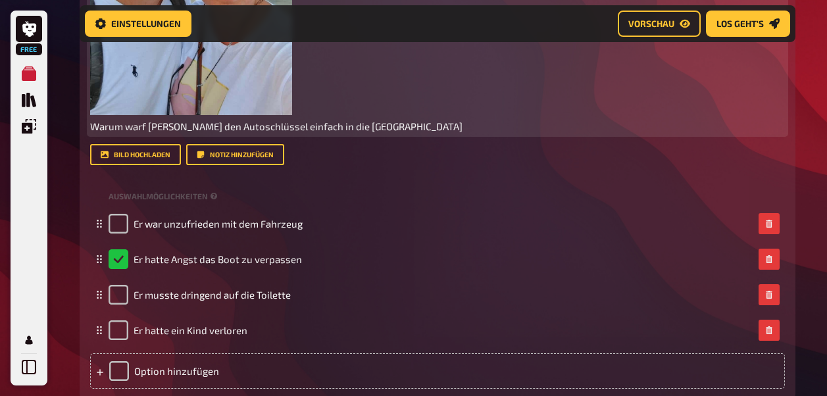
click at [369, 126] on span "Warum warf Timo den Autoschlüssel einfach in die Sixt Station Nizza" at bounding box center [276, 126] width 373 height 12
click at [255, 124] on span "Warum warf Timo den Autoschlüssel einfach in die Sixt Station in Nizza" at bounding box center [328, 126] width 476 height 12
click at [170, 126] on span "Warum warf Timo den Autoschlüssel einfach in die Sixt Station in Nizza" at bounding box center [328, 126] width 476 height 12
click at [448, 132] on p "Warum warf Timo in Nizza, den Autoschlüssel einfach in die Sixt Station in Nizza" at bounding box center [437, 126] width 695 height 15
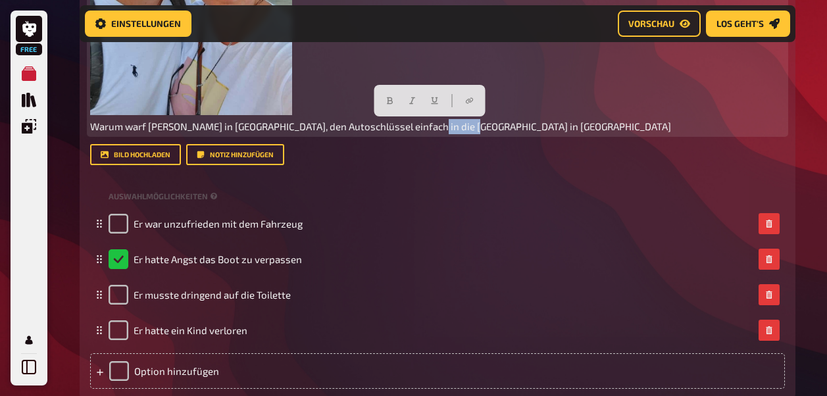
drag, startPoint x: 412, startPoint y: 126, endPoint x: 512, endPoint y: 146, distance: 102.1
drag, startPoint x: 430, startPoint y: 124, endPoint x: 479, endPoint y: 133, distance: 49.5
click at [479, 133] on p "Warum warf Timo in Nizza, den Autoschlüssel einfach in die Sixt Station und lief" at bounding box center [437, 126] width 695 height 15
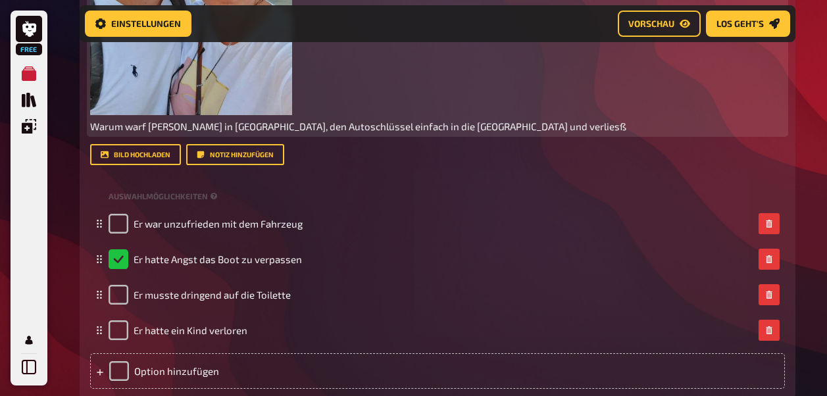
click at [459, 128] on span "Warum warf Timo in Nizza, den Autoschlüssel einfach in die Sixt Station und ver…" at bounding box center [358, 126] width 536 height 12
click at [473, 132] on p "Warum warf Timo in Nizza, den Autoschlüssel einfach in die Sixt Station und ver…" at bounding box center [437, 126] width 695 height 15
click at [495, 126] on span "Warum warf Timo in Nizza, den Autoschlüssel einfach in die Sixt Station und ver…" at bounding box center [383, 126] width 586 height 12
click at [527, 124] on span "Warum warf Timo in Nizza, den Autoschlüssel einfach in die Sixt Station und ver…" at bounding box center [388, 126] width 597 height 12
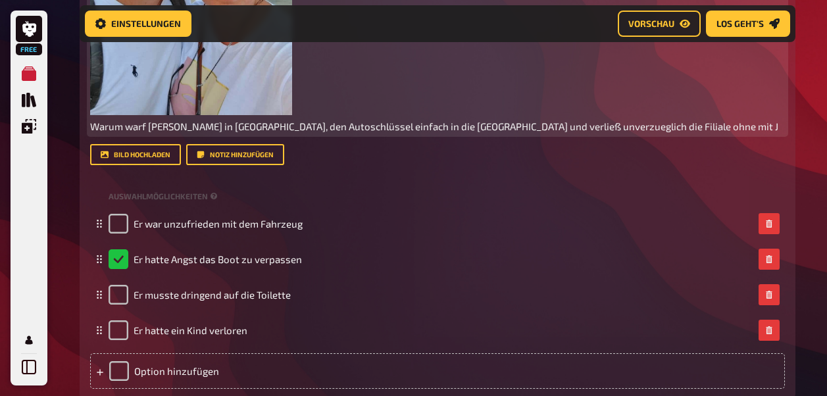
click at [616, 126] on span "Warum warf Timo in Nizza, den Autoschlüssel einfach in die Sixt Station und ver…" at bounding box center [434, 126] width 688 height 12
drag, startPoint x: 294, startPoint y: 126, endPoint x: 335, endPoint y: 197, distance: 82.3
click at [295, 128] on span "Warum warf Timo in Nizza, den Autoschlüssel einfach in die Sixt Station und ver…" at bounding box center [431, 126] width 683 height 12
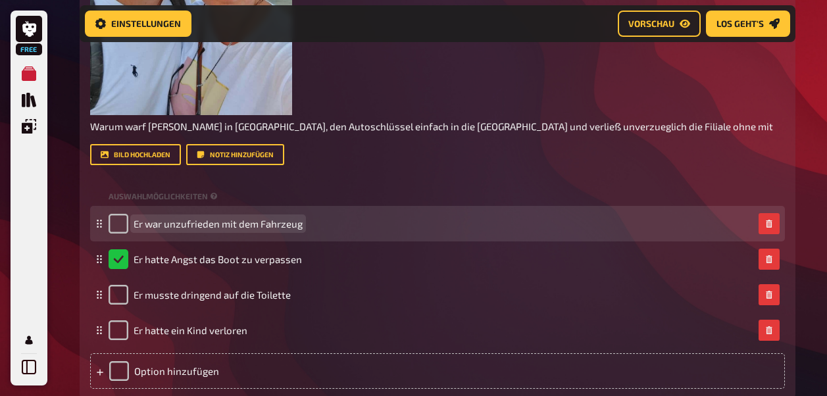
click at [346, 211] on div "Er war unzufrieden mit dem Fahrzeug" at bounding box center [437, 224] width 695 height 36
drag, startPoint x: 299, startPoint y: 228, endPoint x: 323, endPoint y: 228, distance: 23.0
click at [323, 228] on div "Er war unzufrieden mit dem Fahrzeug bei" at bounding box center [431, 224] width 645 height 20
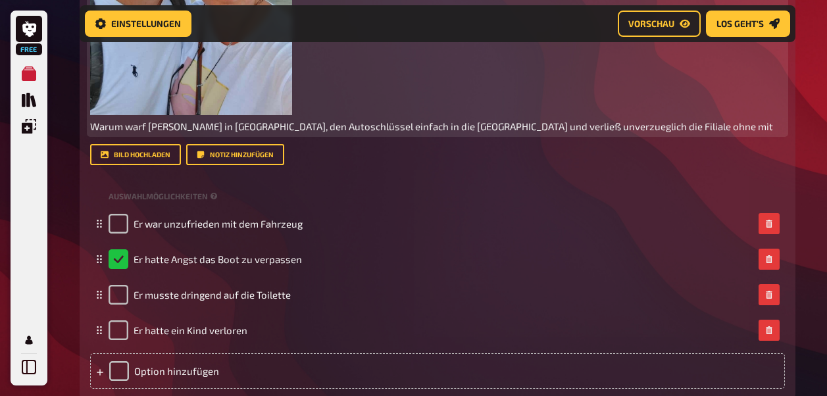
click at [295, 125] on span "Warum warf Timo in Nizza, den Autoschlüssel einfach in die Sixt Station und ver…" at bounding box center [431, 126] width 683 height 12
click at [295, 124] on span "Warum warf Timo in Nizza, den Autoschlüssel c einfach in die Sixt Station und v…" at bounding box center [435, 126] width 690 height 12
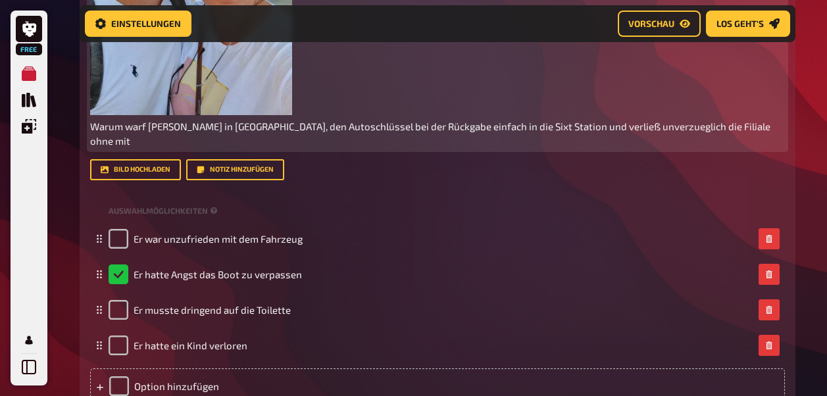
click at [697, 127] on p "Warum warf Timo in Nizza, den Autoschlüssel bei der Rückgabe einfach in die Six…" at bounding box center [437, 134] width 695 height 30
click at [652, 125] on span "Warum warf Timo in Nizza, den Autoschlüssel bei der Rückgabe einfach in die Six…" at bounding box center [431, 133] width 683 height 27
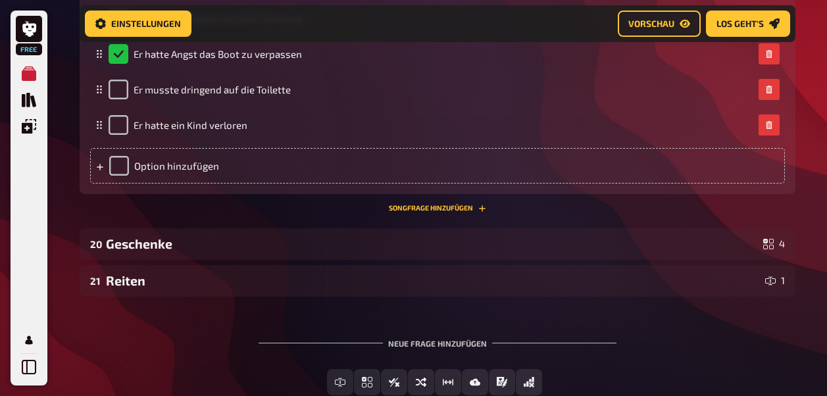
scroll to position [9773, 0]
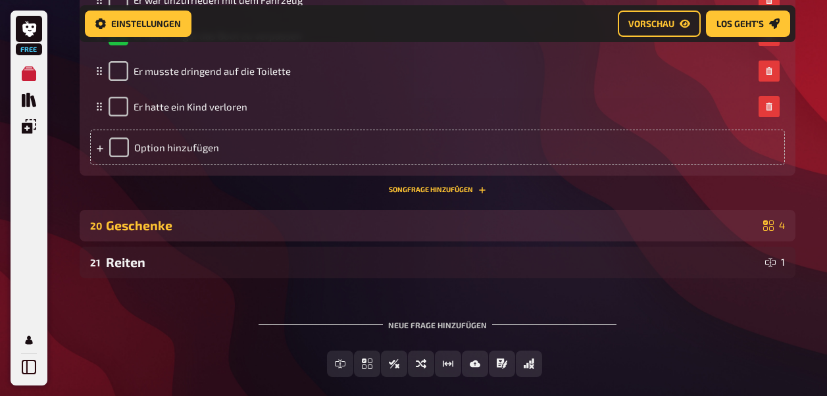
click at [455, 218] on div "Geschenke" at bounding box center [432, 225] width 652 height 15
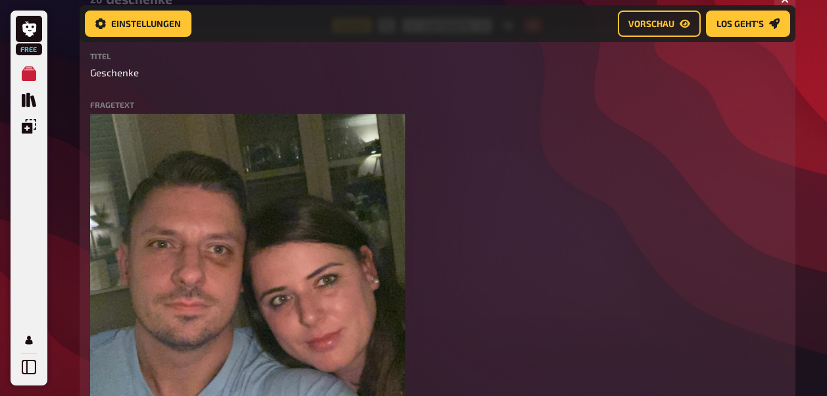
scroll to position [10118, 0]
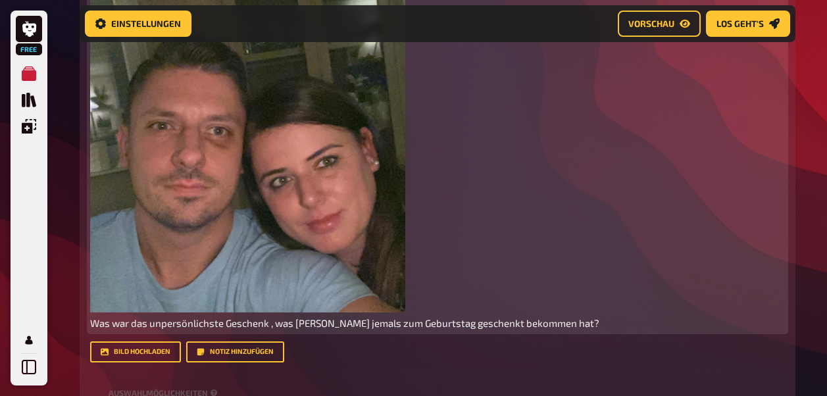
click at [424, 317] on span "Was war das unpersönlichste Geschenk , was Timo jemals zum Geburtstag geschenkt…" at bounding box center [344, 323] width 509 height 12
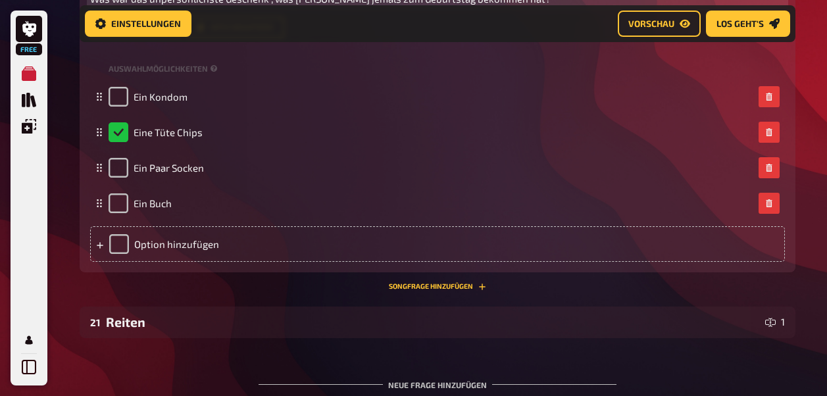
scroll to position [10541, 0]
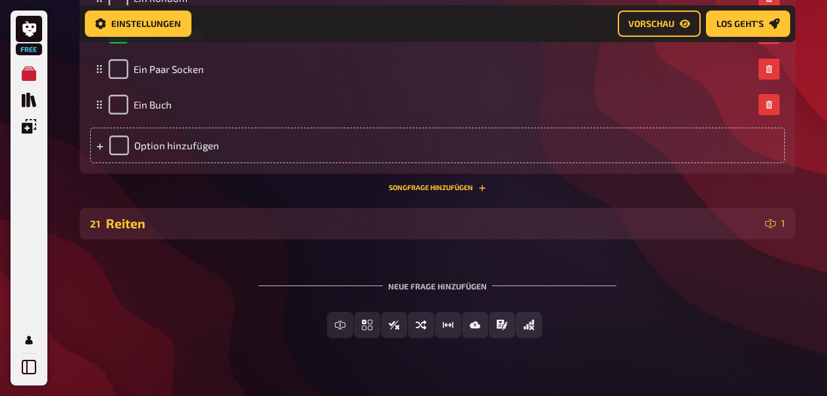
click at [380, 216] on div "Reiten" at bounding box center [433, 223] width 654 height 15
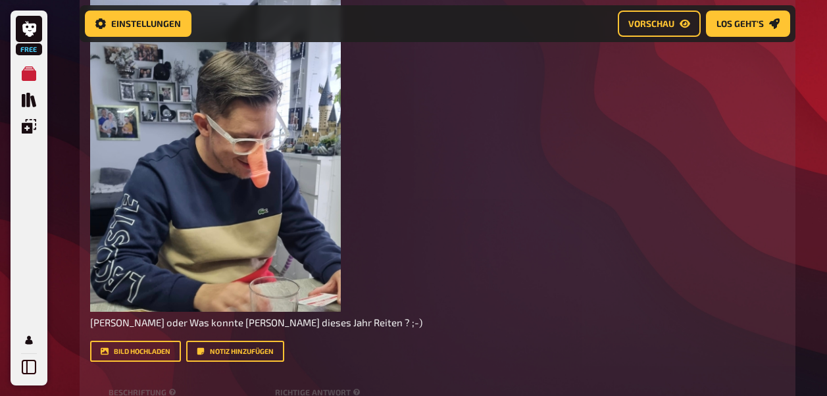
scroll to position [10926, 0]
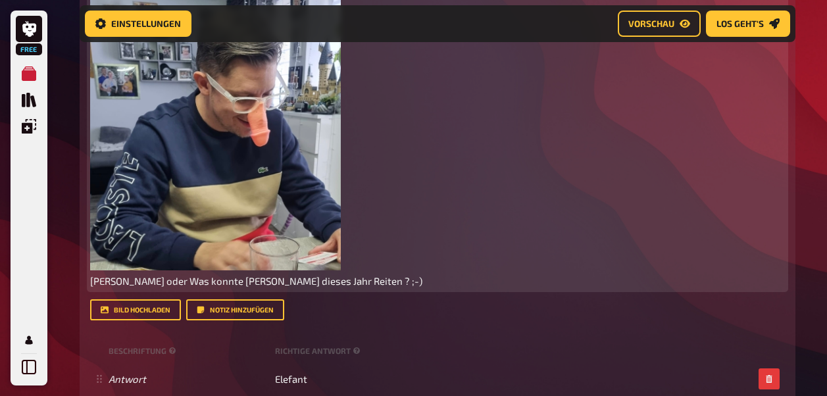
click at [264, 275] on span "Wen oder Was konnte Timo dieses Jahr Reiten ? ;-)" at bounding box center [256, 281] width 332 height 12
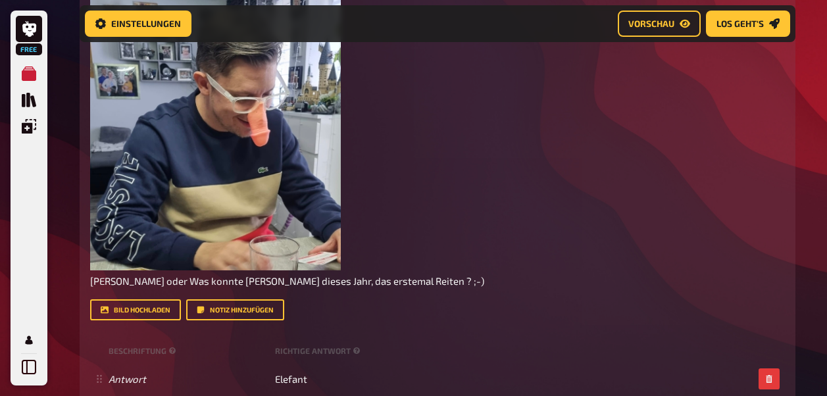
click at [382, 299] on div "Bild hochladen Notiz hinzufügen" at bounding box center [437, 309] width 695 height 21
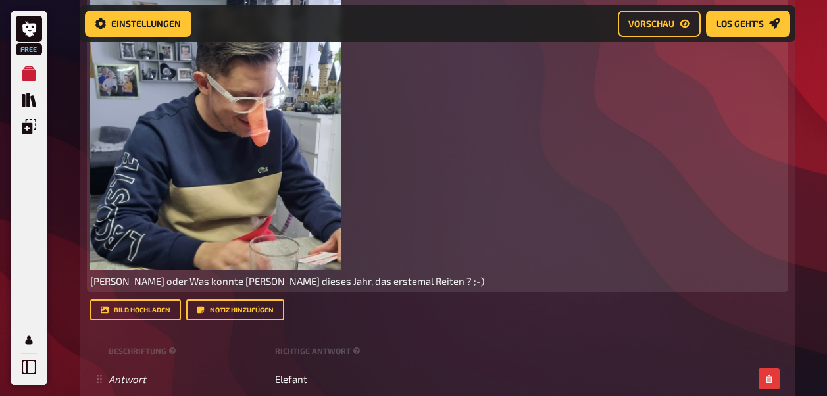
click at [91, 275] on span "Wen oder Was konnte Timo dieses Jahr, das erstemal Reiten ? ;-)" at bounding box center [287, 281] width 394 height 12
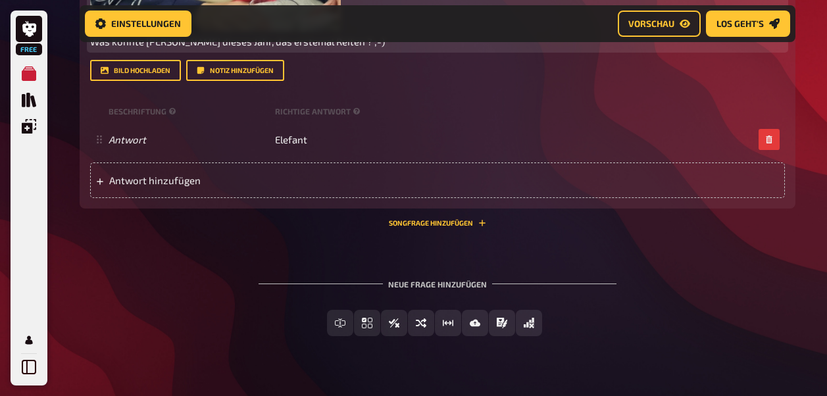
scroll to position [11176, 0]
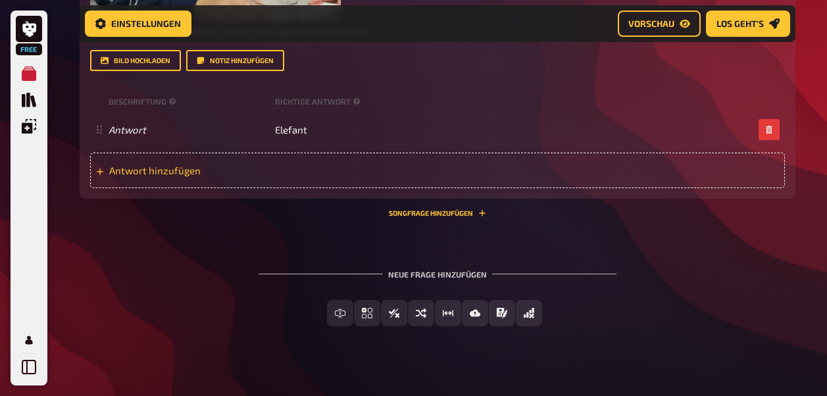
click at [170, 165] on span "Antwort hinzufügen" at bounding box center [211, 171] width 205 height 12
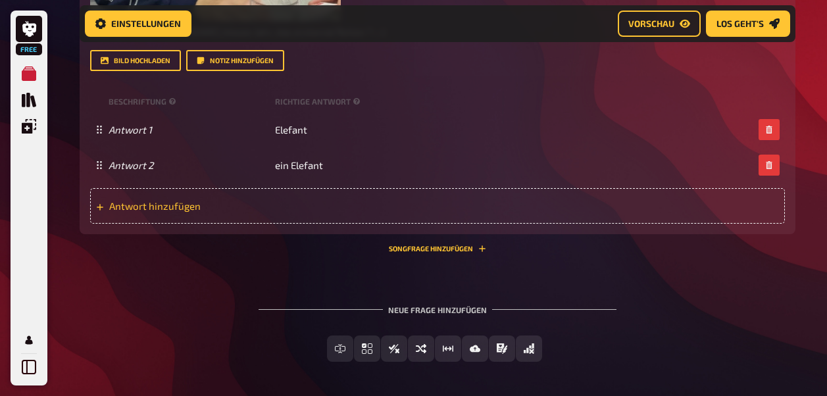
click at [130, 188] on div "Antwort hinzufügen" at bounding box center [437, 206] width 695 height 36
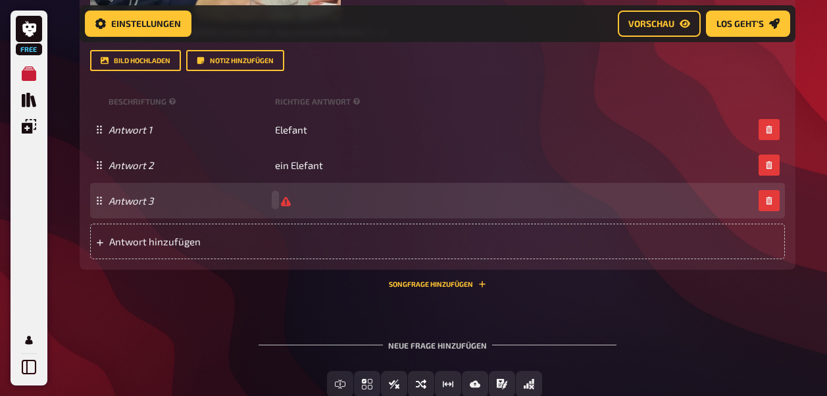
click at [294, 194] on div "Antwort 3" at bounding box center [431, 200] width 645 height 13
click at [145, 236] on span "Antwort hinzufügen" at bounding box center [211, 242] width 205 height 12
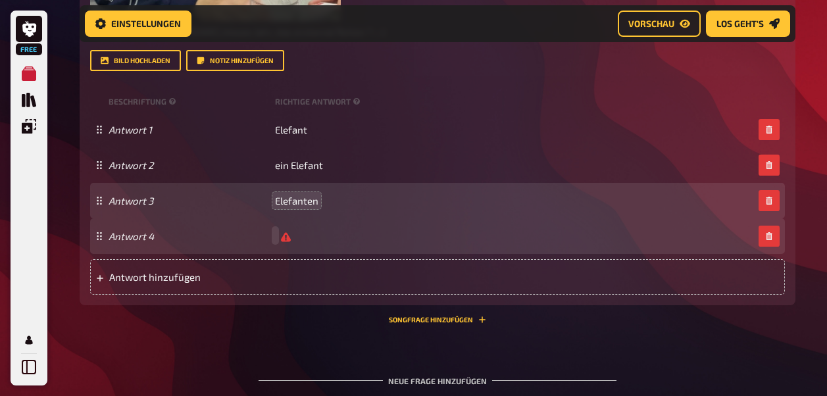
click at [296, 230] on div "Antwort 4" at bounding box center [431, 236] width 645 height 13
click at [319, 230] on span "einen Elefe" at bounding box center [299, 236] width 49 height 12
click at [323, 230] on span "einen Elefe" at bounding box center [299, 236] width 49 height 12
click at [301, 230] on span "einen Elefefantren" at bounding box center [317, 236] width 84 height 12
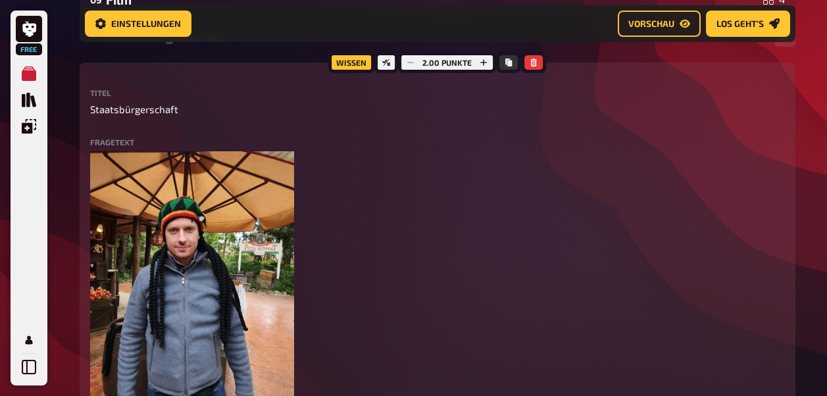
scroll to position [0, 0]
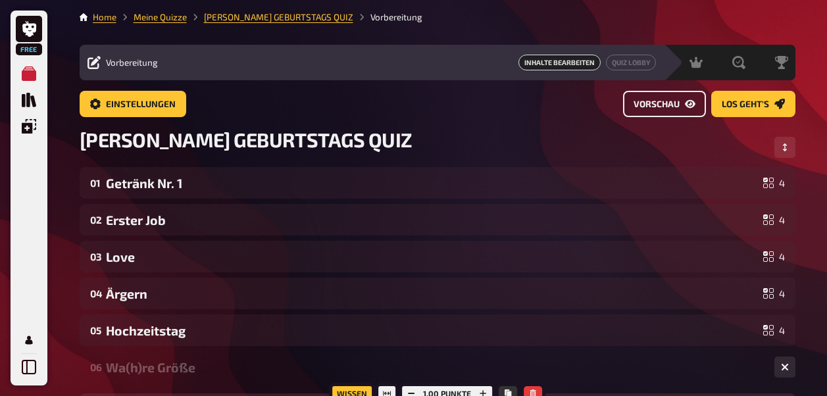
click at [683, 106] on link "Vorschau" at bounding box center [664, 104] width 83 height 26
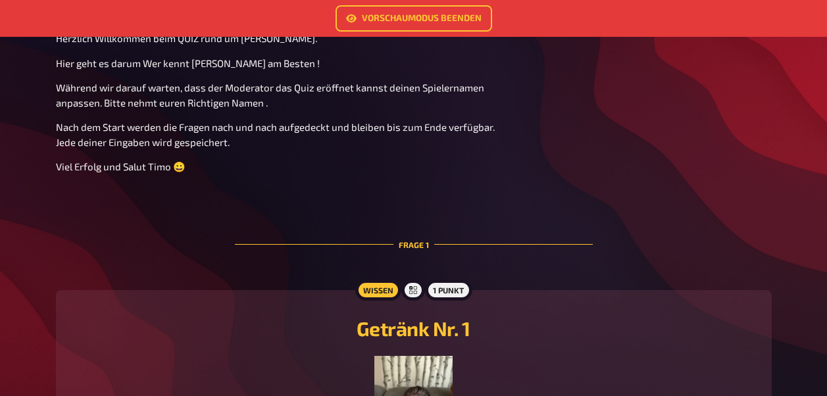
scroll to position [1149, 0]
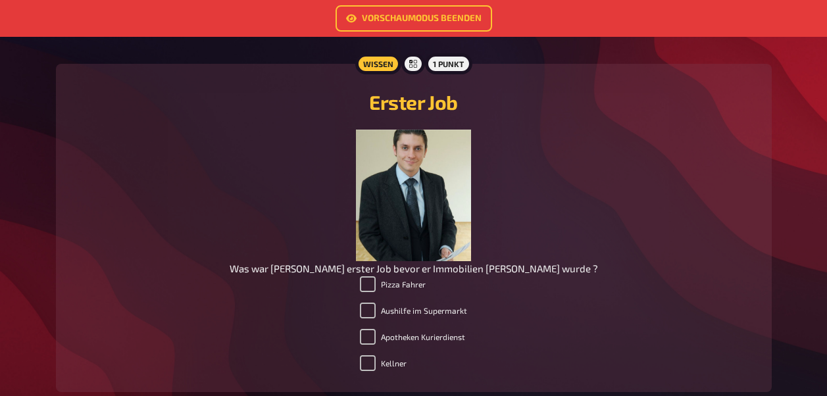
scroll to position [1860, 0]
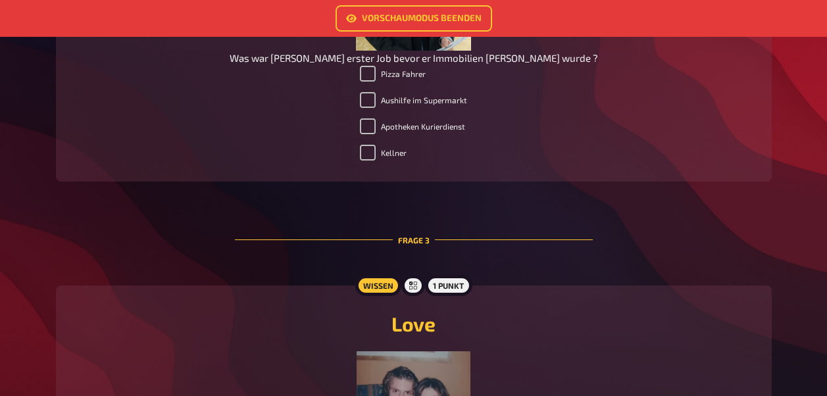
scroll to position [2027, 0]
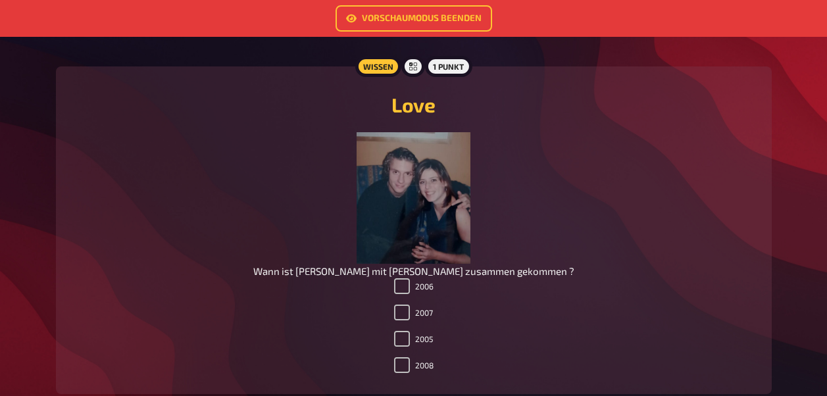
scroll to position [2273, 0]
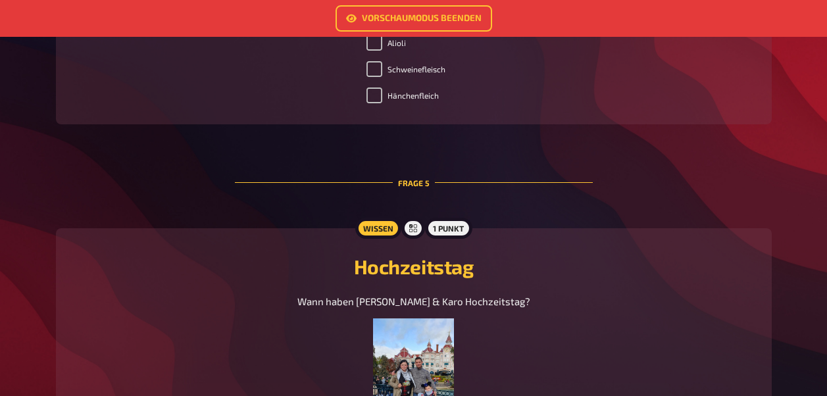
scroll to position [2949, 0]
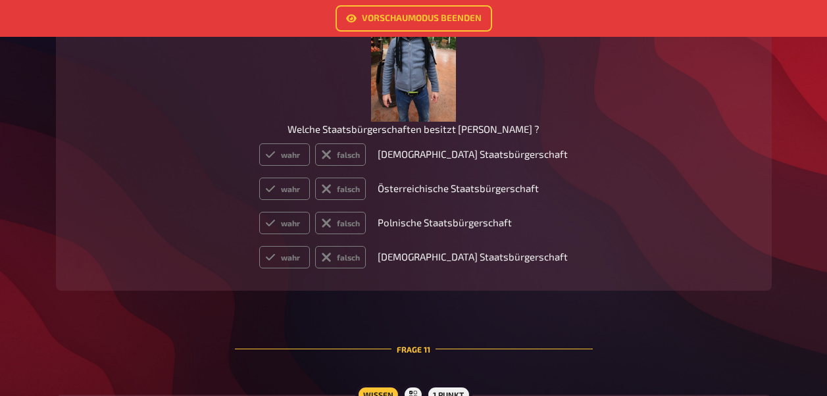
scroll to position [5248, 0]
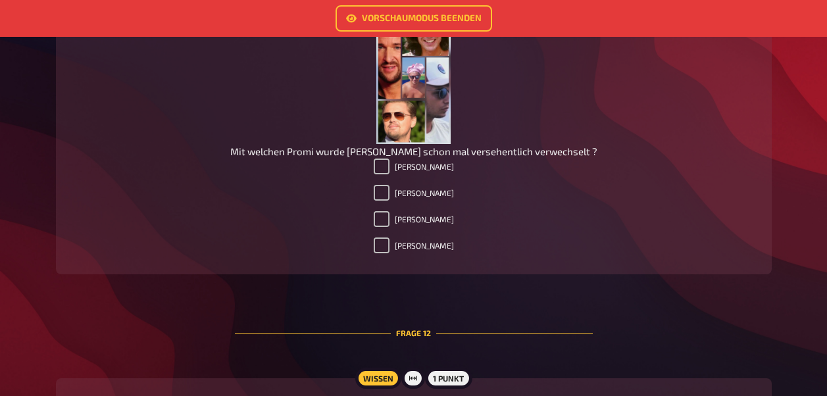
scroll to position [5713, 0]
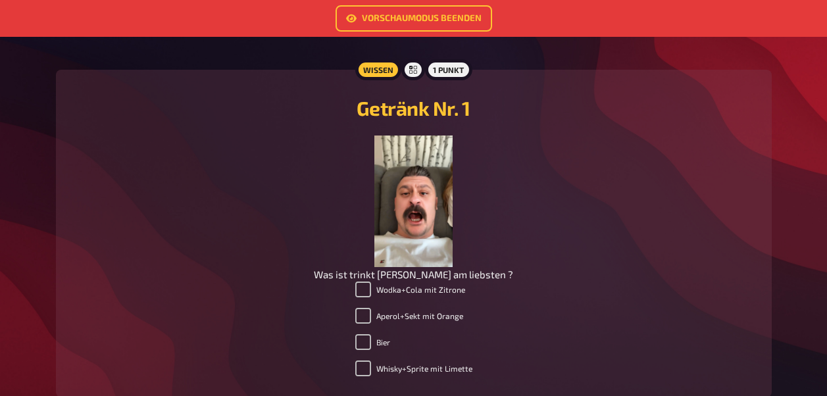
scroll to position [0, 0]
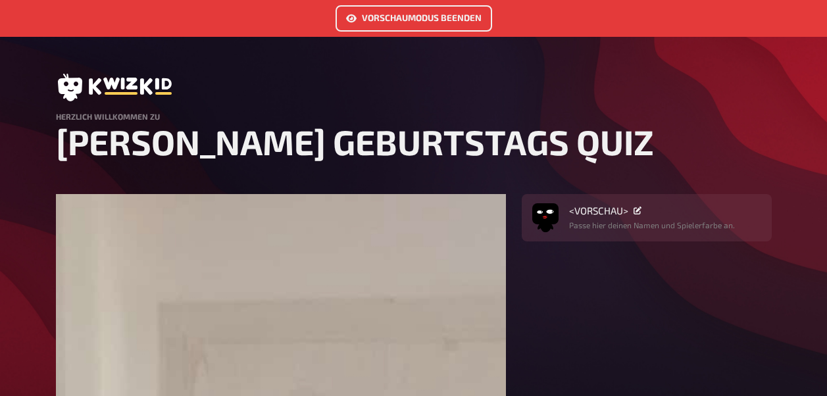
click at [432, 23] on link "Vorschaumodus beenden" at bounding box center [414, 18] width 157 height 26
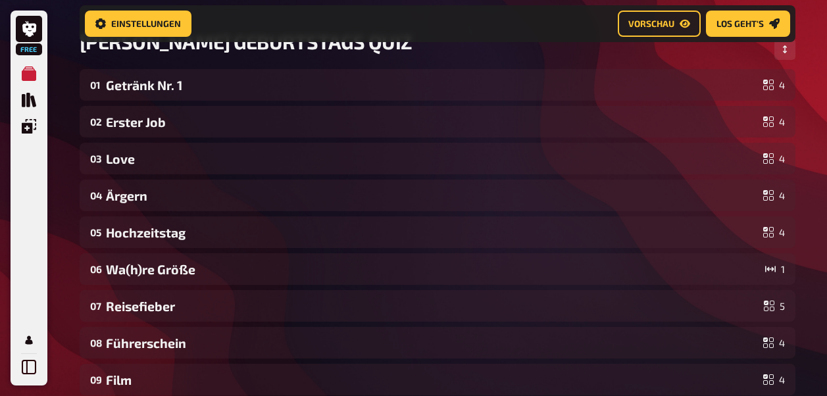
scroll to position [117, 0]
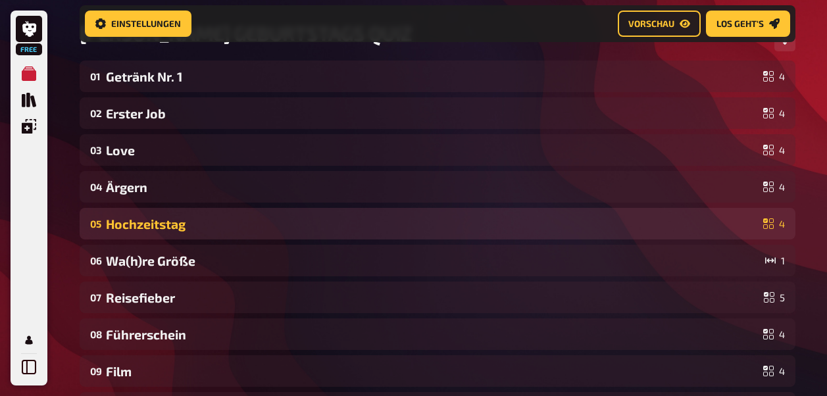
click at [140, 229] on div "Hochzeitstag" at bounding box center [432, 224] width 652 height 15
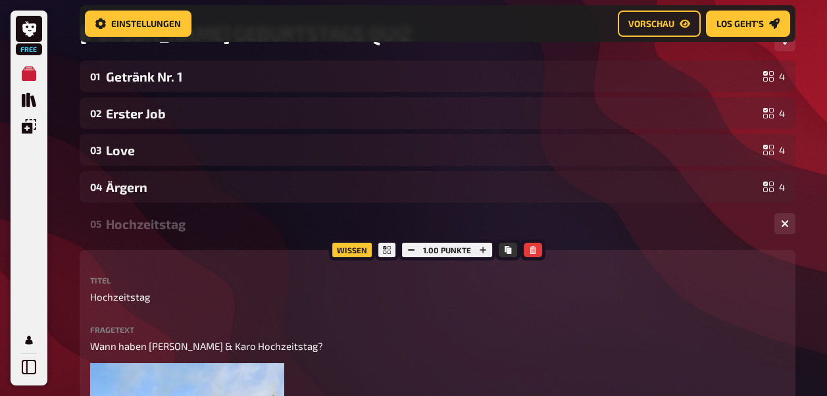
click at [159, 236] on div "05 Hochzeitstag 4" at bounding box center [438, 224] width 716 height 32
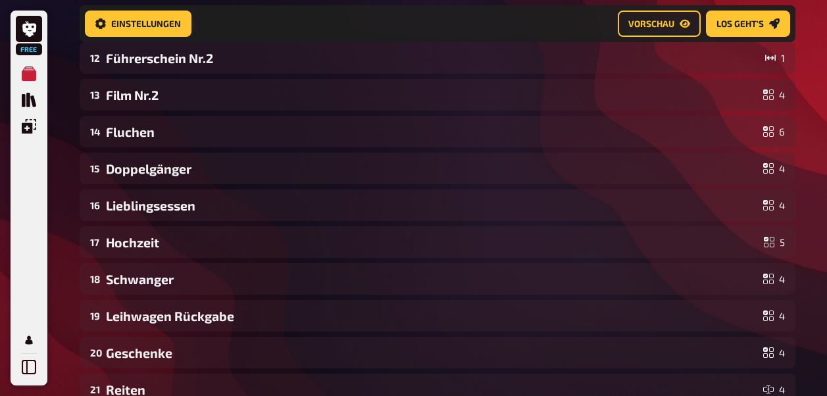
scroll to position [569, 0]
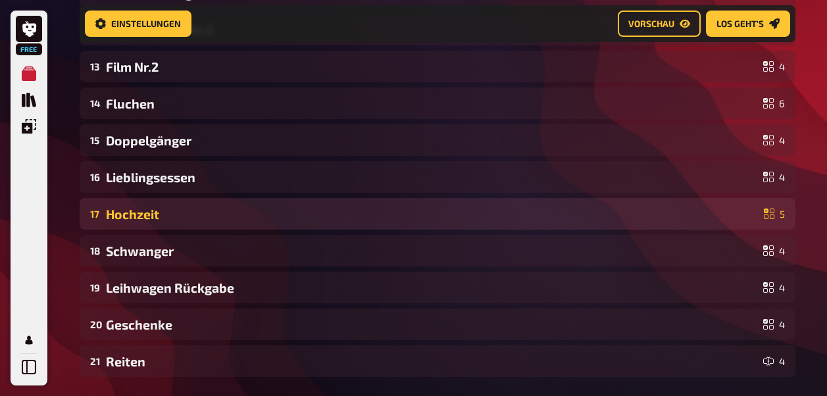
click at [147, 217] on div "Hochzeit" at bounding box center [432, 214] width 653 height 15
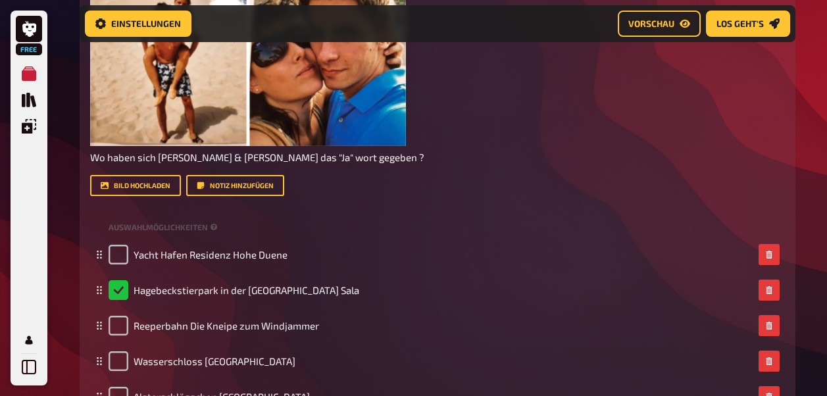
scroll to position [1072, 0]
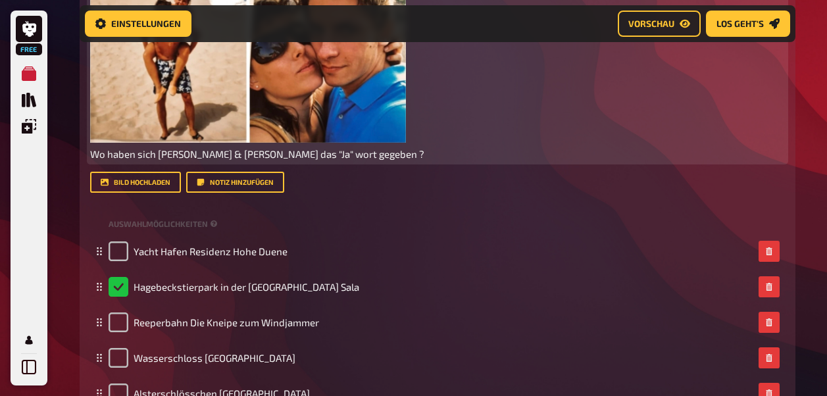
click at [256, 155] on span "Wo haben sich Karo & Timo das "Ja" wort gegeben ?" at bounding box center [257, 154] width 334 height 12
drag, startPoint x: 249, startPoint y: 151, endPoint x: 261, endPoint y: 156, distance: 12.7
click at [249, 152] on span "Wo haben sich Karo & Timo das "Ja" wort gegeben ?" at bounding box center [257, 154] width 334 height 12
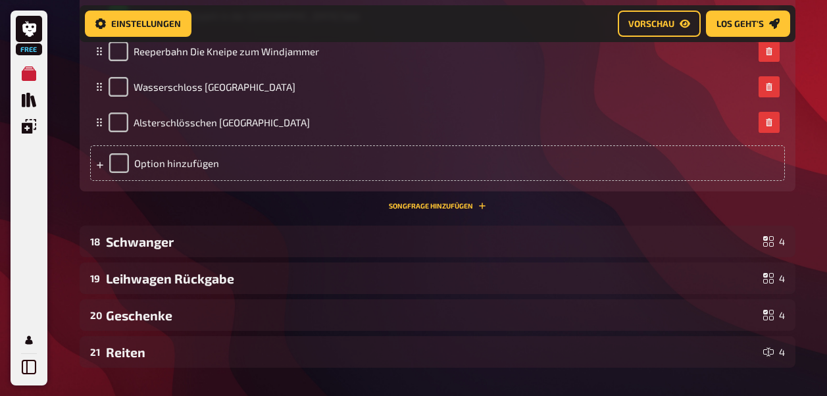
scroll to position [1364, 0]
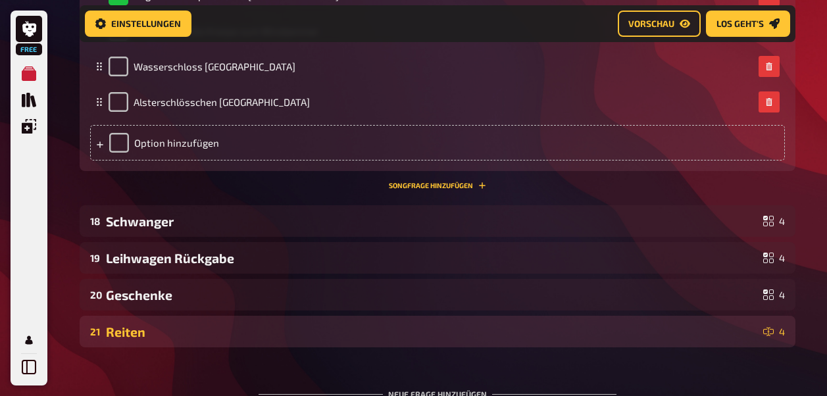
click at [561, 342] on div "21 Reiten 4" at bounding box center [438, 332] width 716 height 32
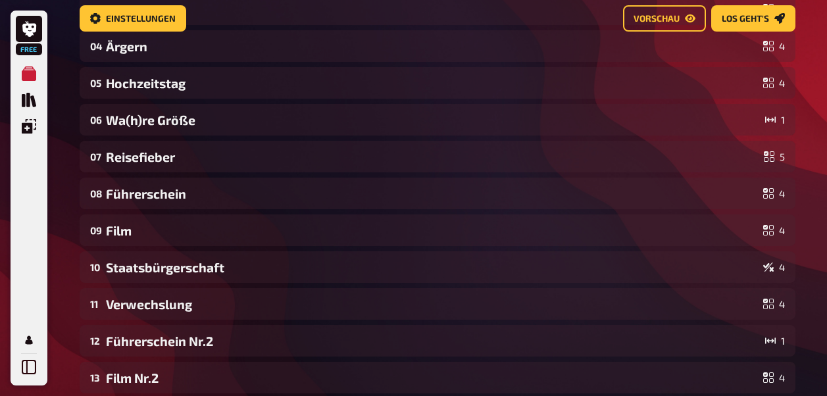
scroll to position [0, 0]
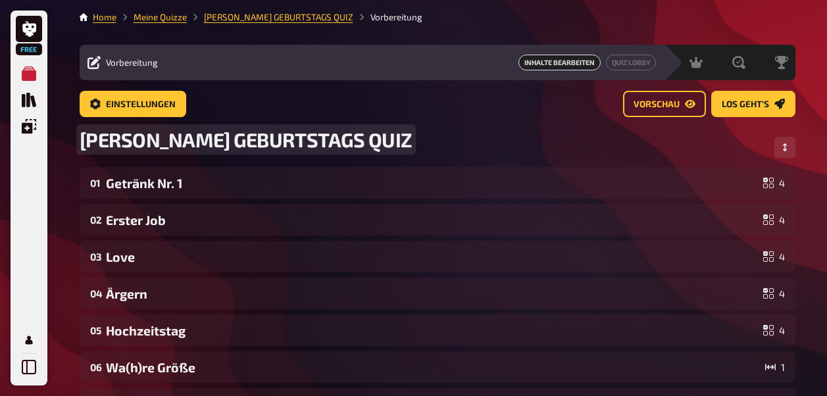
click at [130, 167] on div "TIMO's GEBURTSTAGS QUIZ" at bounding box center [438, 147] width 716 height 39
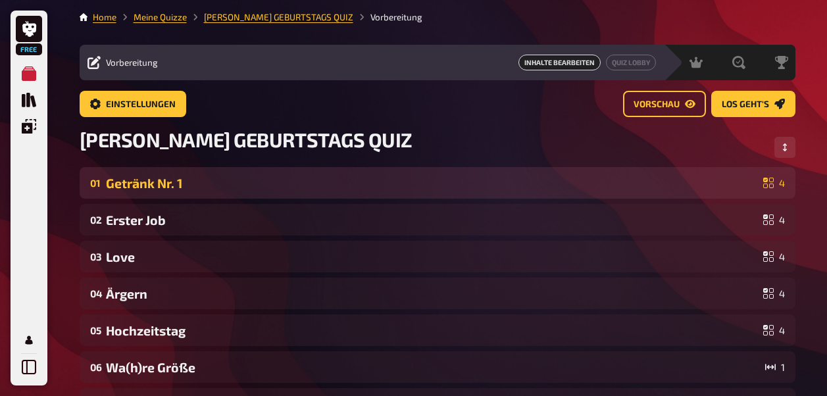
click at [130, 190] on div "Getränk Nr. 1" at bounding box center [432, 183] width 652 height 15
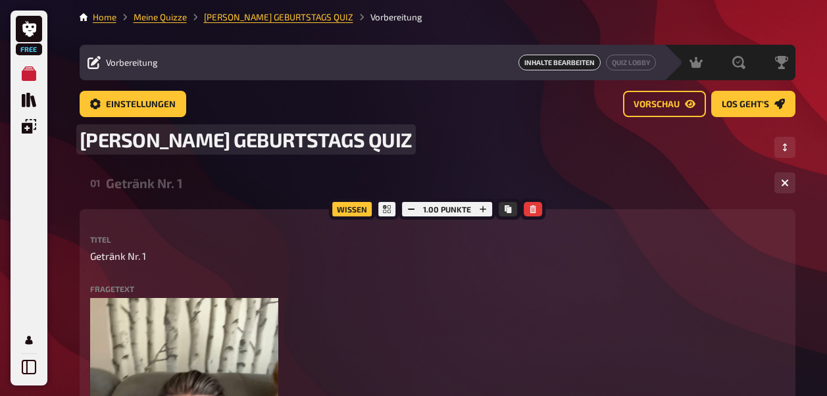
click at [202, 147] on span "TIMO's GEBURTSTAGS QUIZ" at bounding box center [247, 140] width 334 height 24
